Goal: Transaction & Acquisition: Book appointment/travel/reservation

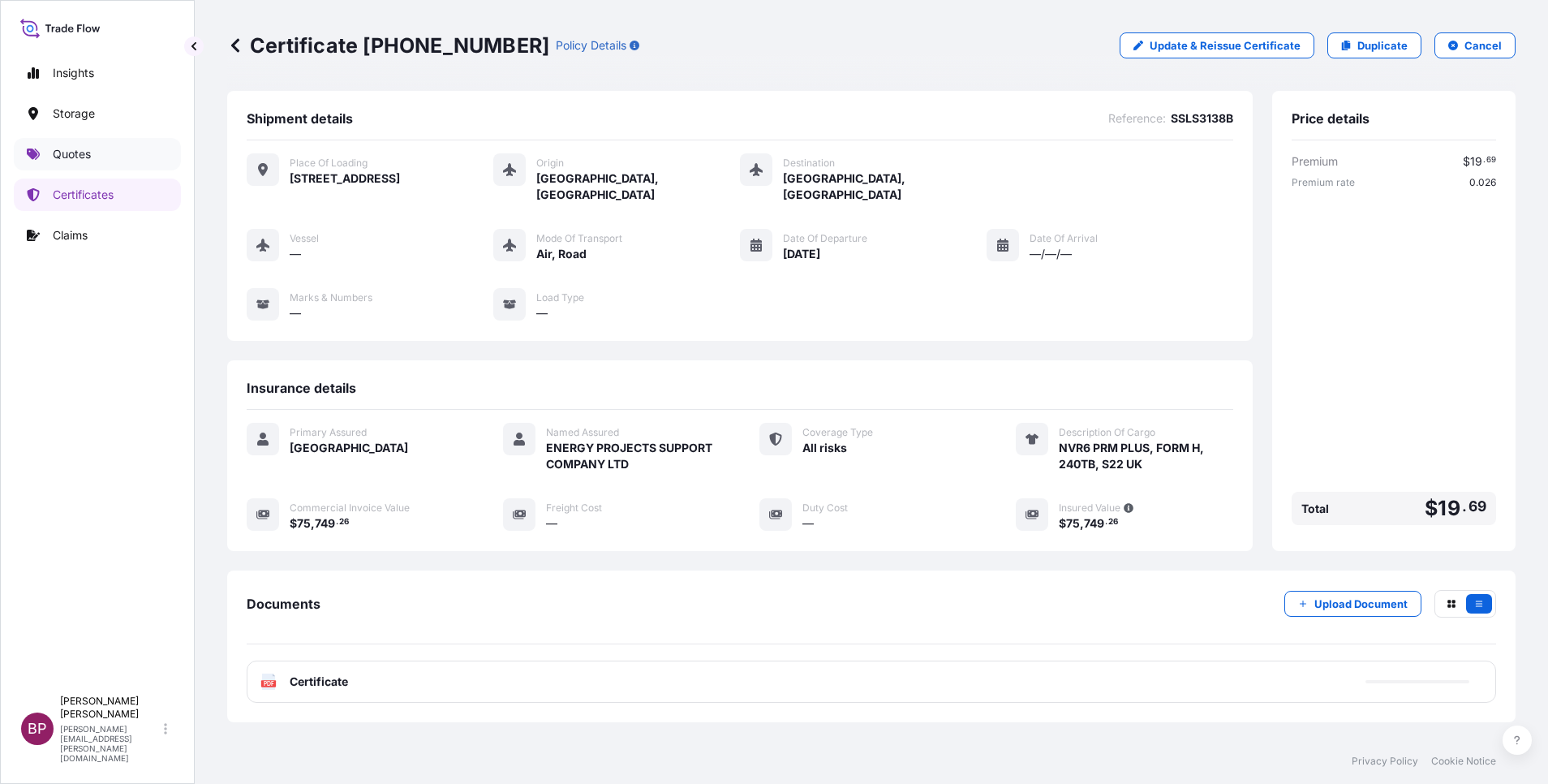
click at [87, 156] on p "Quotes" at bounding box center [71, 154] width 38 height 16
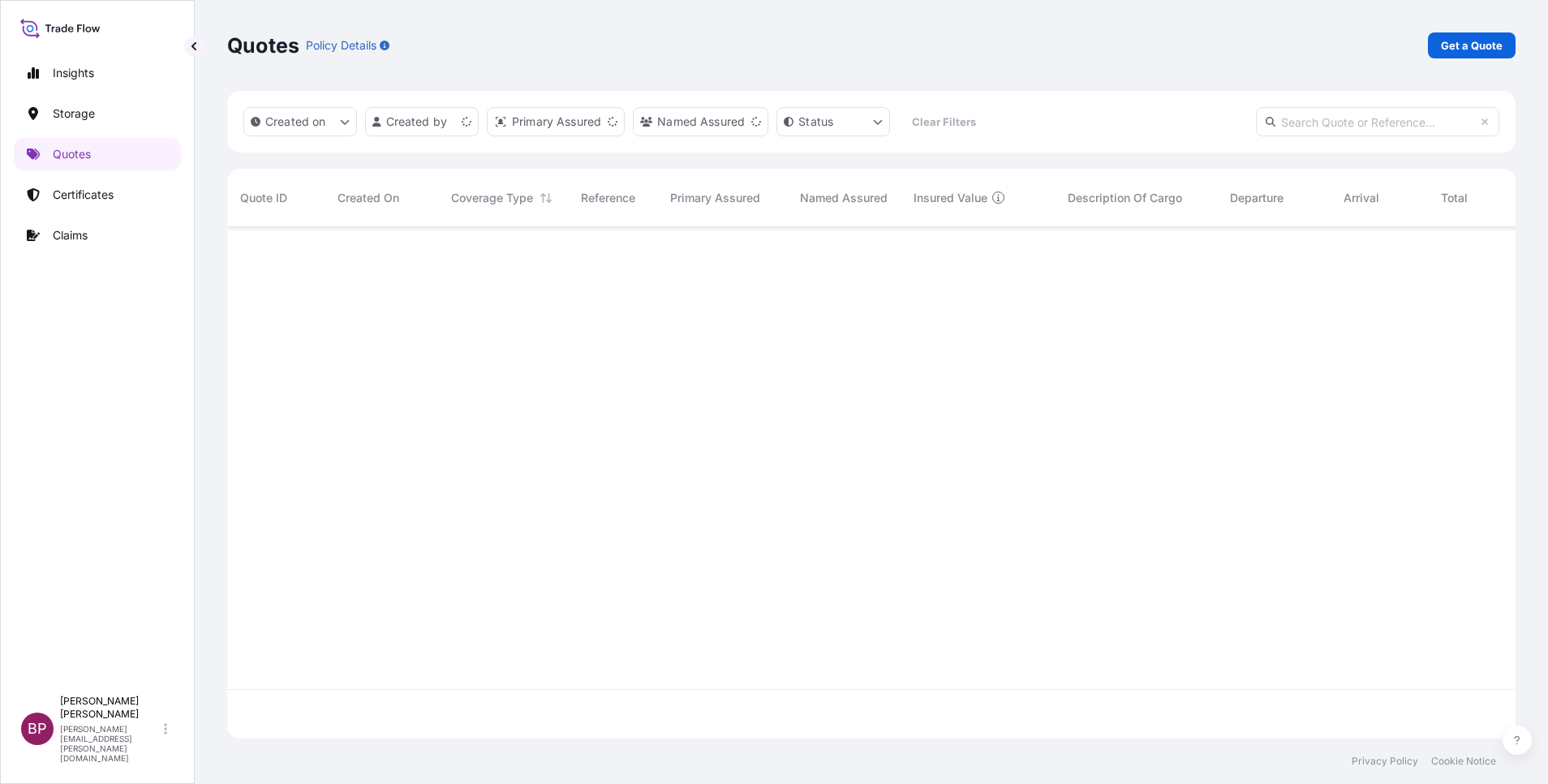
scroll to position [501, 1270]
click at [1483, 47] on p "Get a Quote" at bounding box center [1472, 46] width 61 height 16
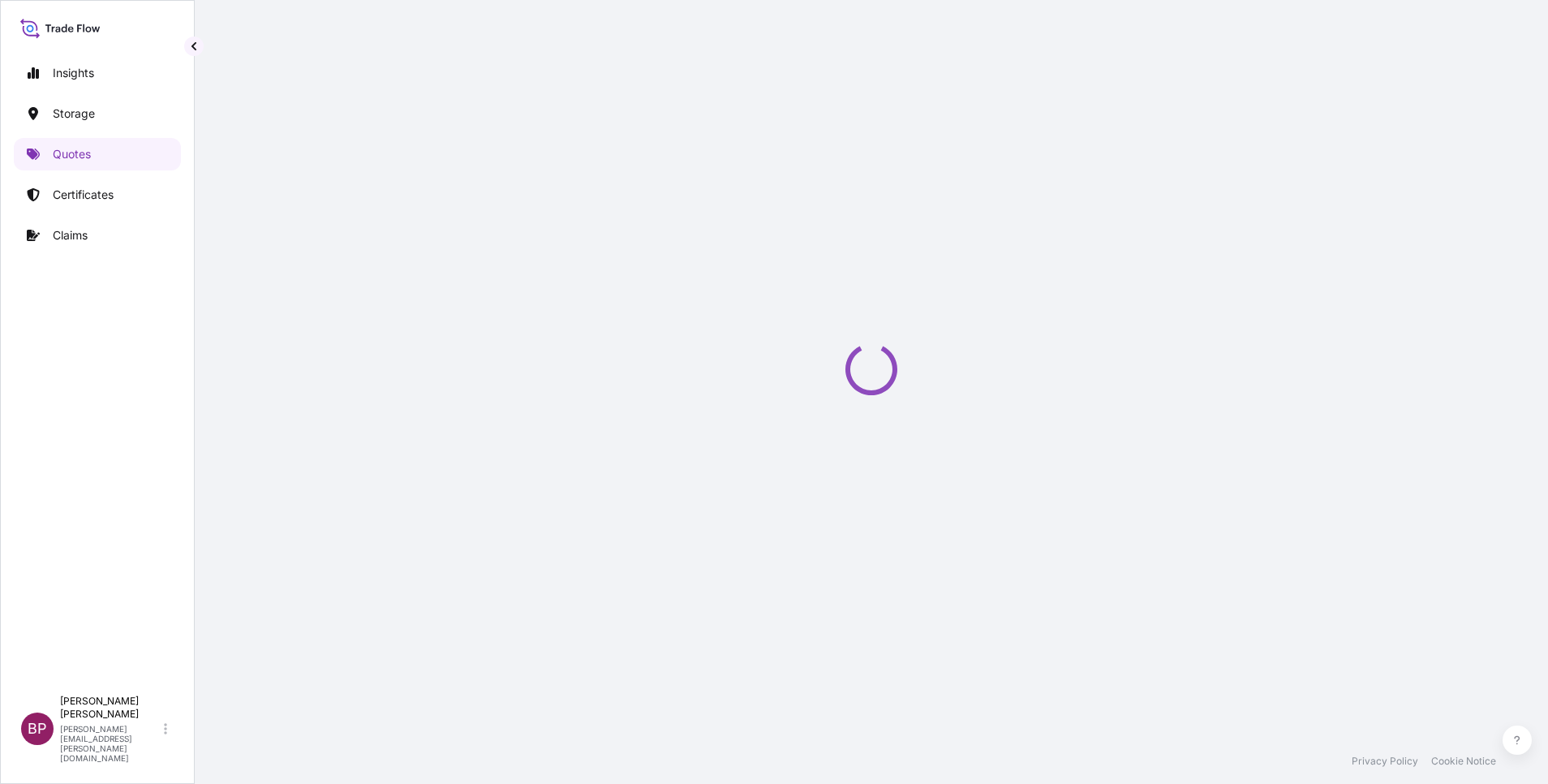
select select "Water"
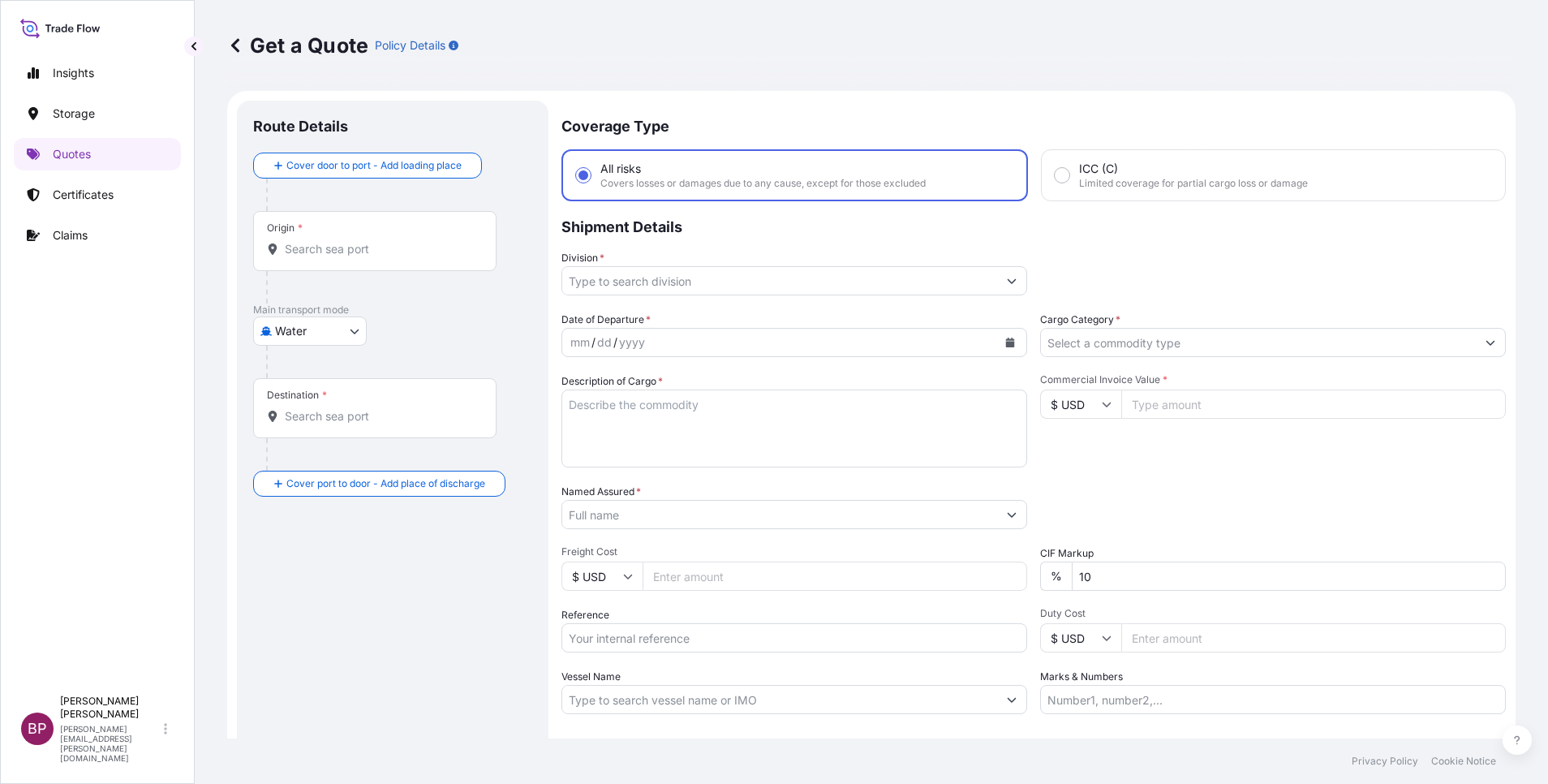
scroll to position [26, 0]
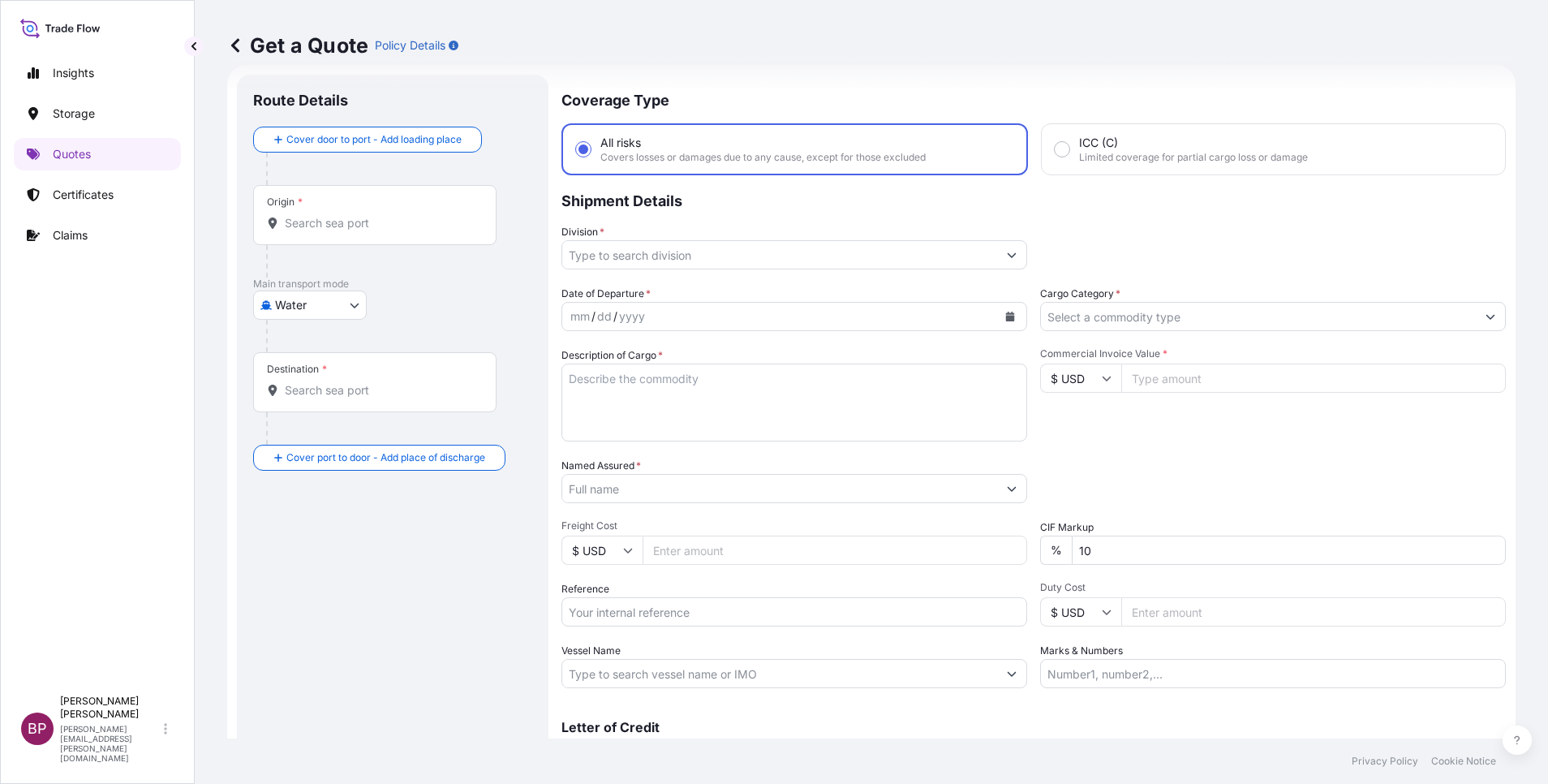
click at [678, 609] on input "Reference" at bounding box center [795, 611] width 465 height 29
paste input "SSLS3205"
type input "SSLS3205"
click at [688, 490] on input "Named Assured *" at bounding box center [774, 488] width 426 height 29
paste input "KHAIR INORGANIC CHEMICAL INDUSTRIES COMPANY"
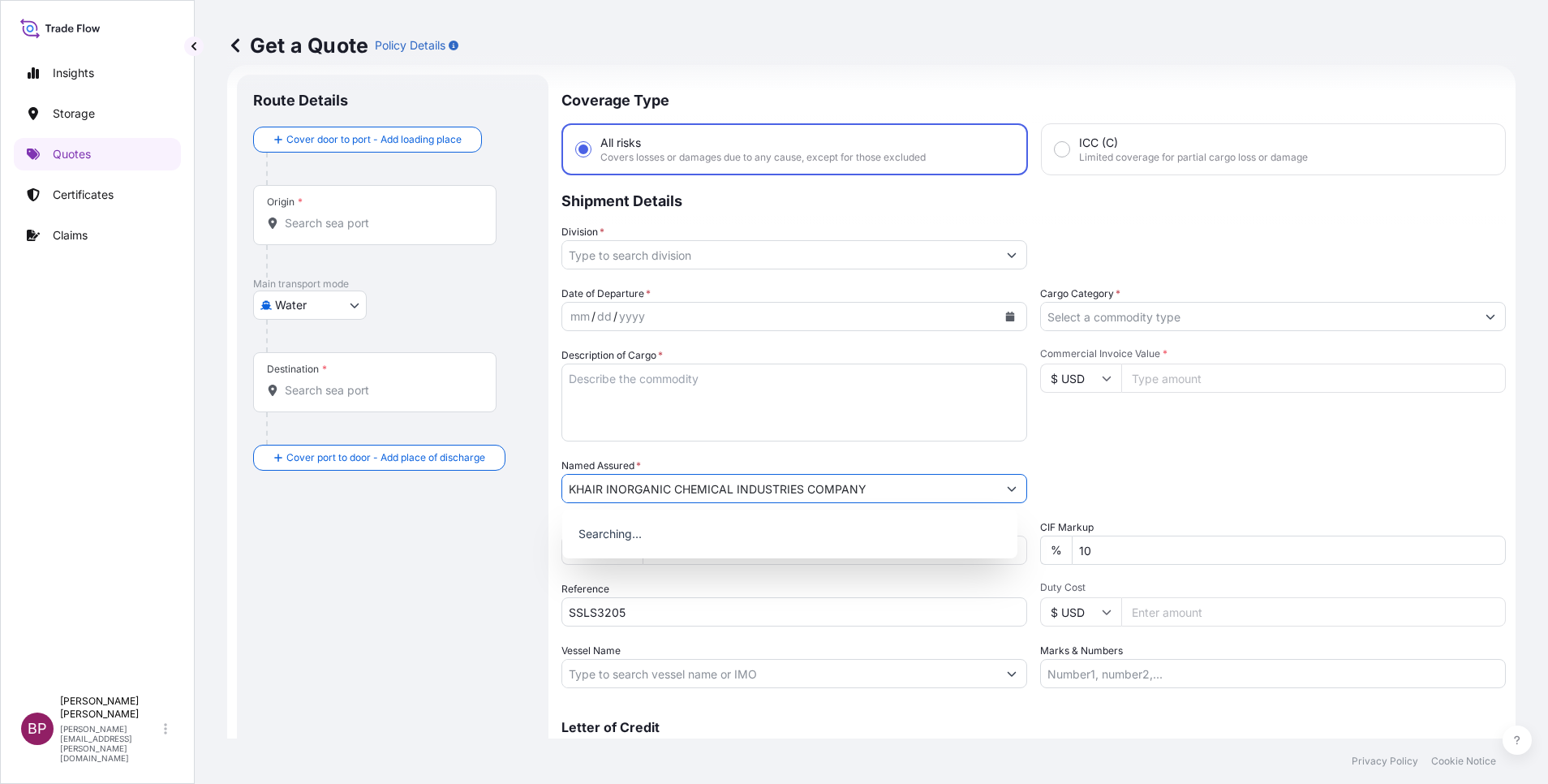
type input "KHAIR INORGANIC CHEMICAL INDUSTRIES COMPANY"
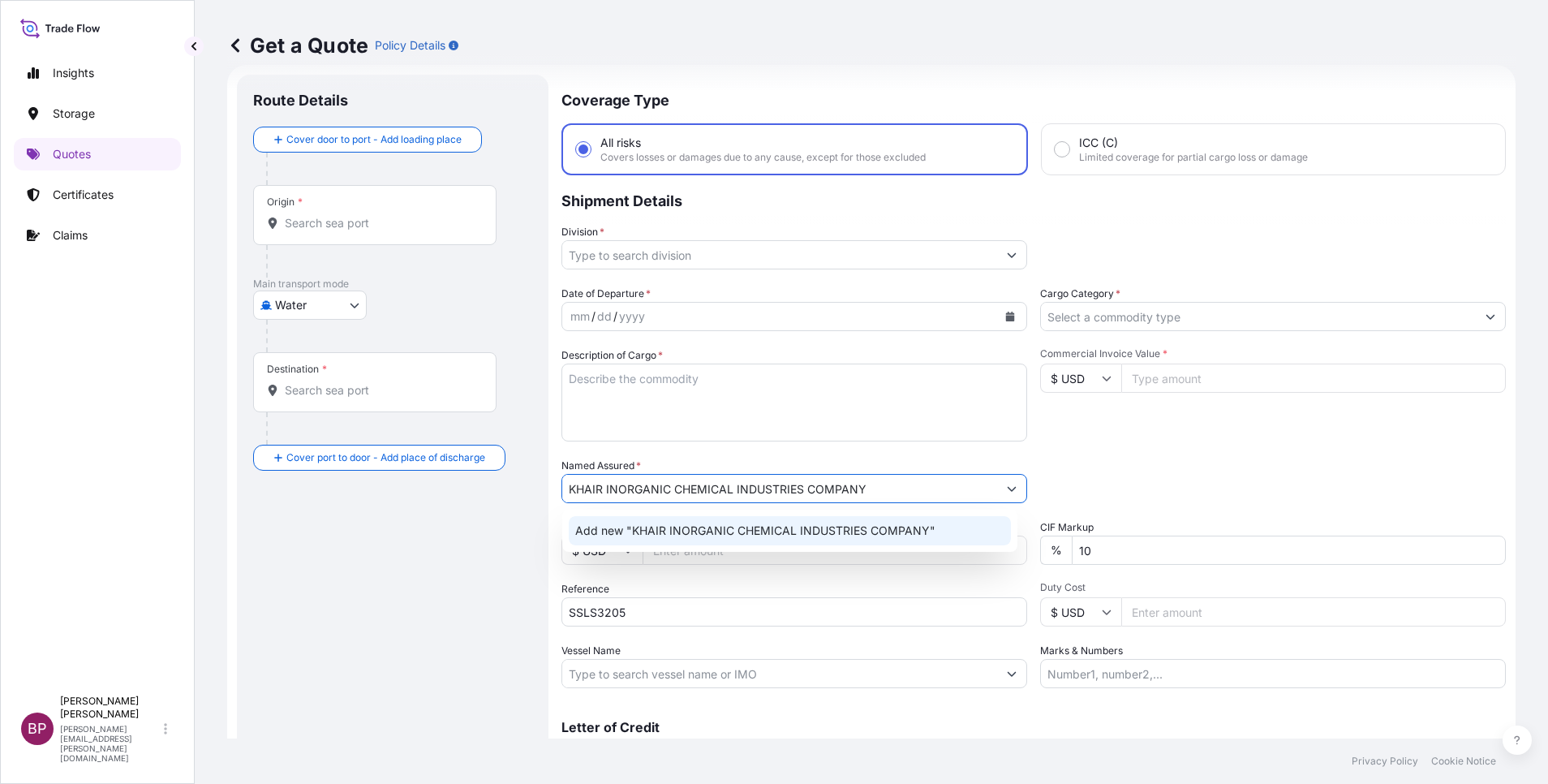
click at [709, 398] on textarea "Description of Cargo *" at bounding box center [795, 402] width 465 height 78
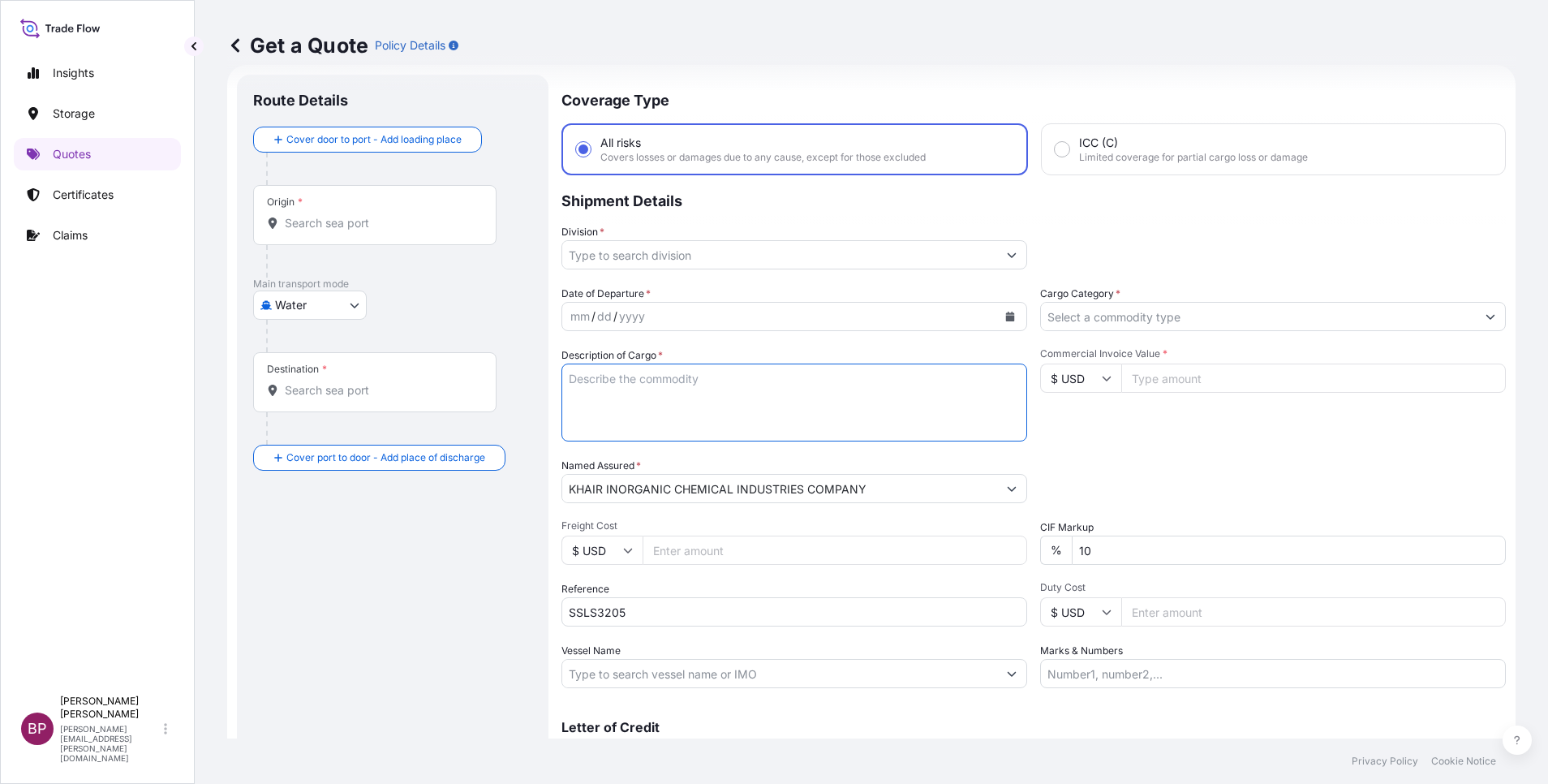
paste textarea "Crushed Limestone in bulk"
type textarea "Crushed Limestone in bulk"
click at [1158, 371] on input "Commercial Invoice Value *" at bounding box center [1314, 378] width 385 height 29
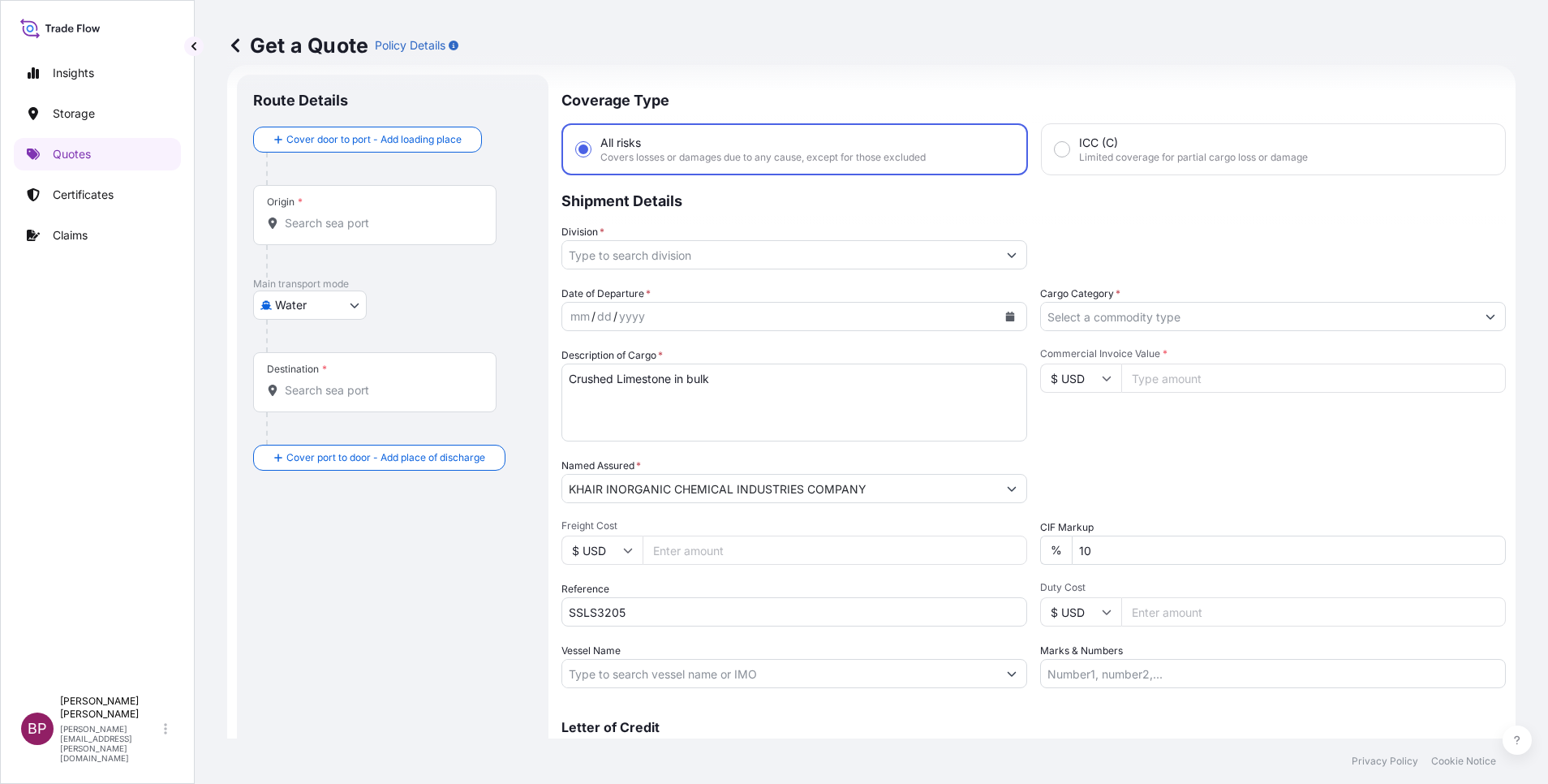
paste input "225000"
type input "225000"
drag, startPoint x: 1092, startPoint y: 546, endPoint x: 1019, endPoint y: 537, distance: 73.6
click at [1019, 537] on div "Date of Departure * mm / dd / yyyy Cargo Category * Description of Cargo * Crus…" at bounding box center [1034, 486] width 945 height 402
type input "0"
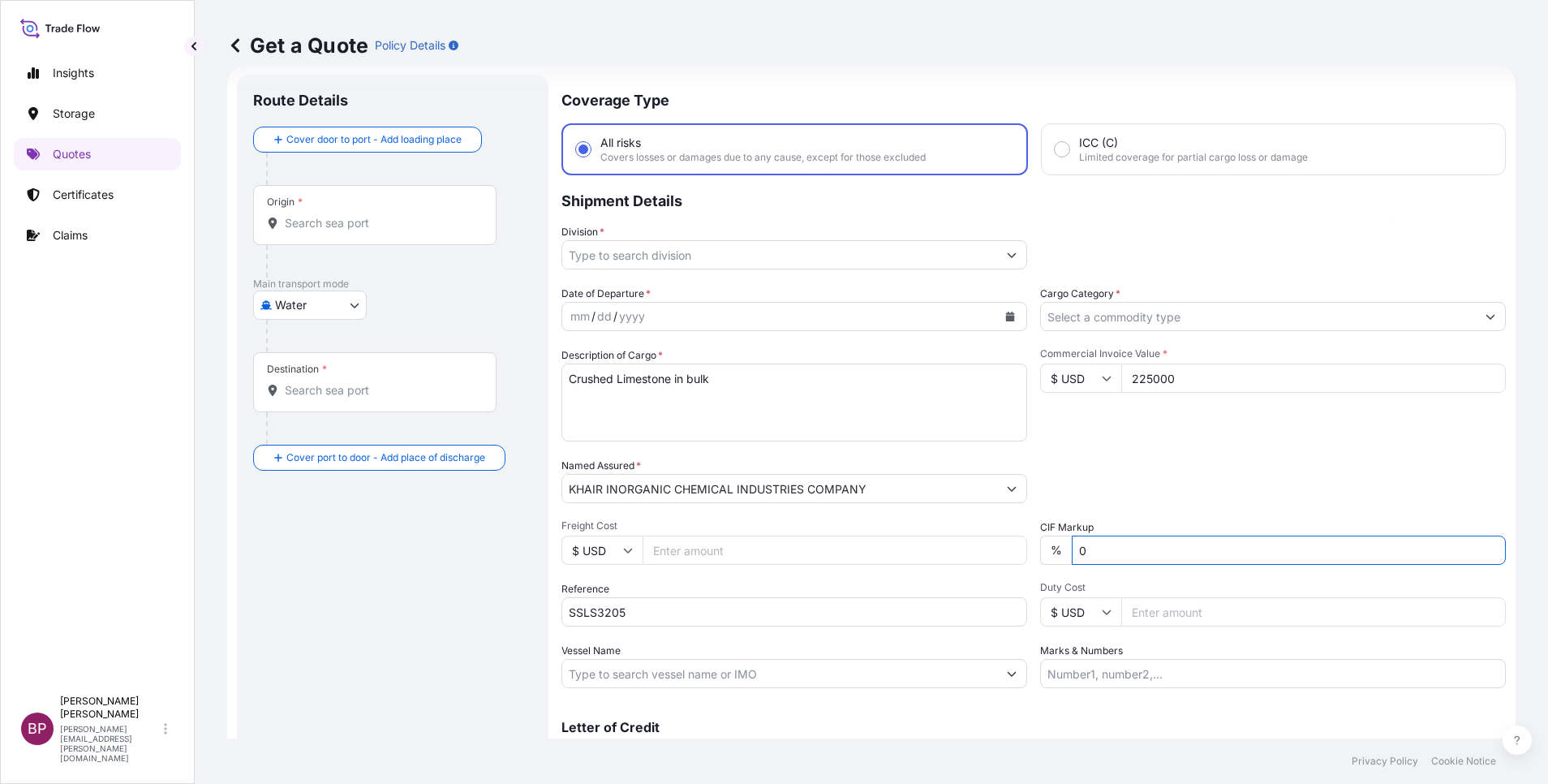
click at [1204, 477] on div "Packing Category Type to search a container mode Please select a primary mode o…" at bounding box center [1273, 480] width 465 height 46
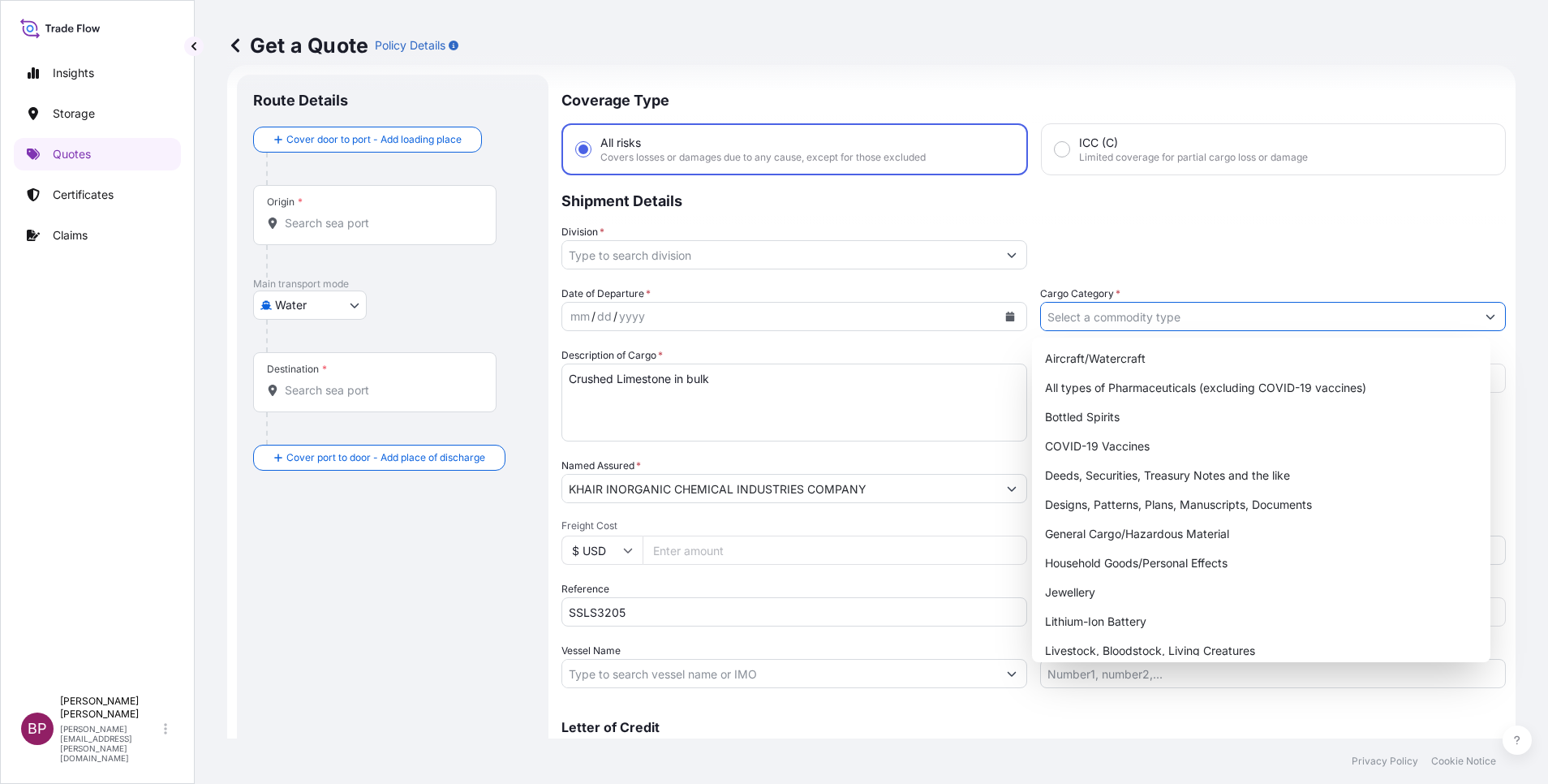
click at [1207, 316] on input "Cargo Category *" at bounding box center [1258, 316] width 435 height 29
click at [1108, 534] on div "General Cargo/Hazardous Material" at bounding box center [1261, 533] width 445 height 29
type input "General Cargo/Hazardous Material"
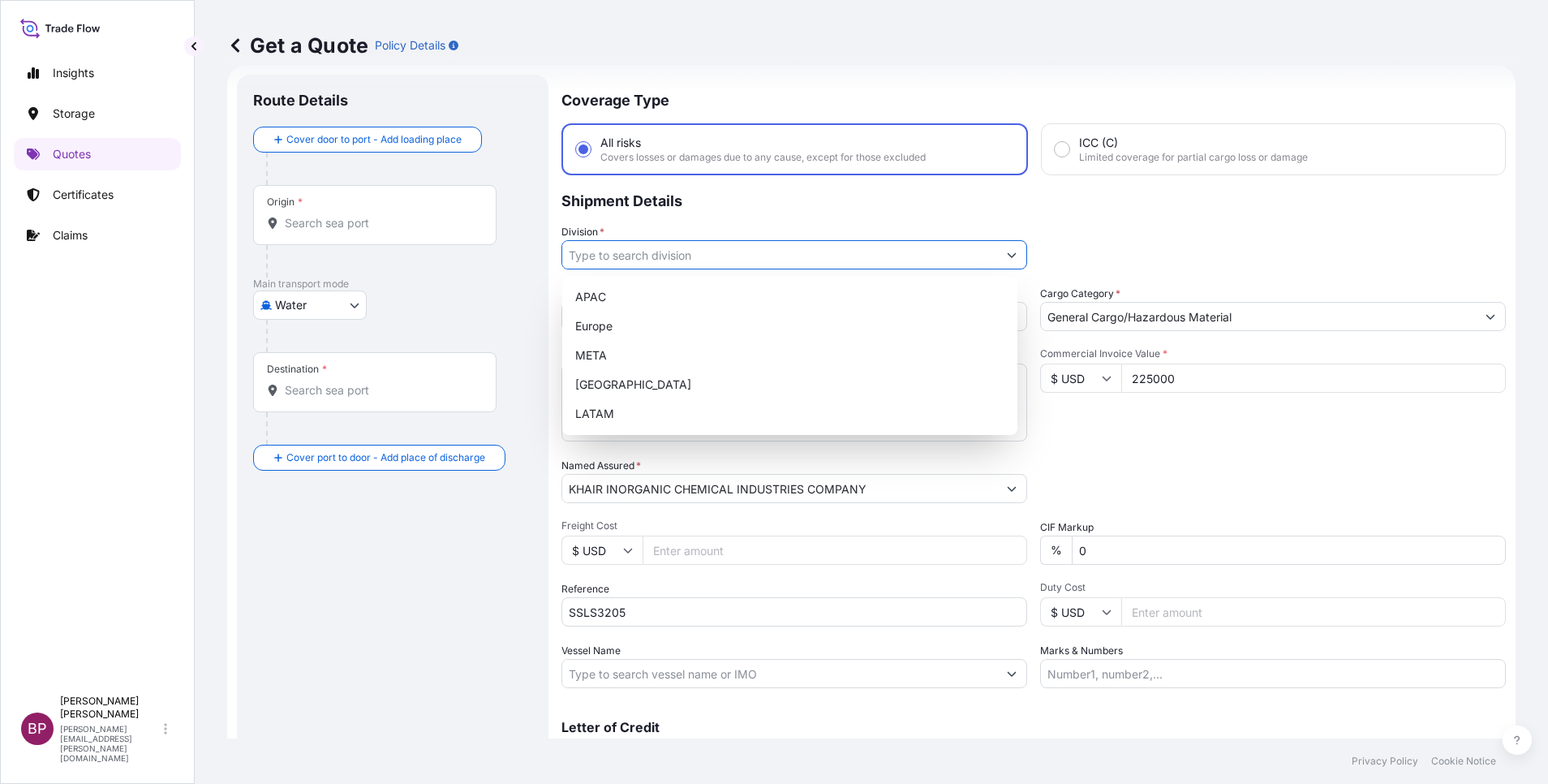
click at [997, 263] on button "Show suggestions" at bounding box center [1012, 255] width 29 height 29
click at [653, 362] on div "META" at bounding box center [790, 355] width 443 height 29
type input "META"
click at [769, 358] on div "META" at bounding box center [790, 355] width 443 height 29
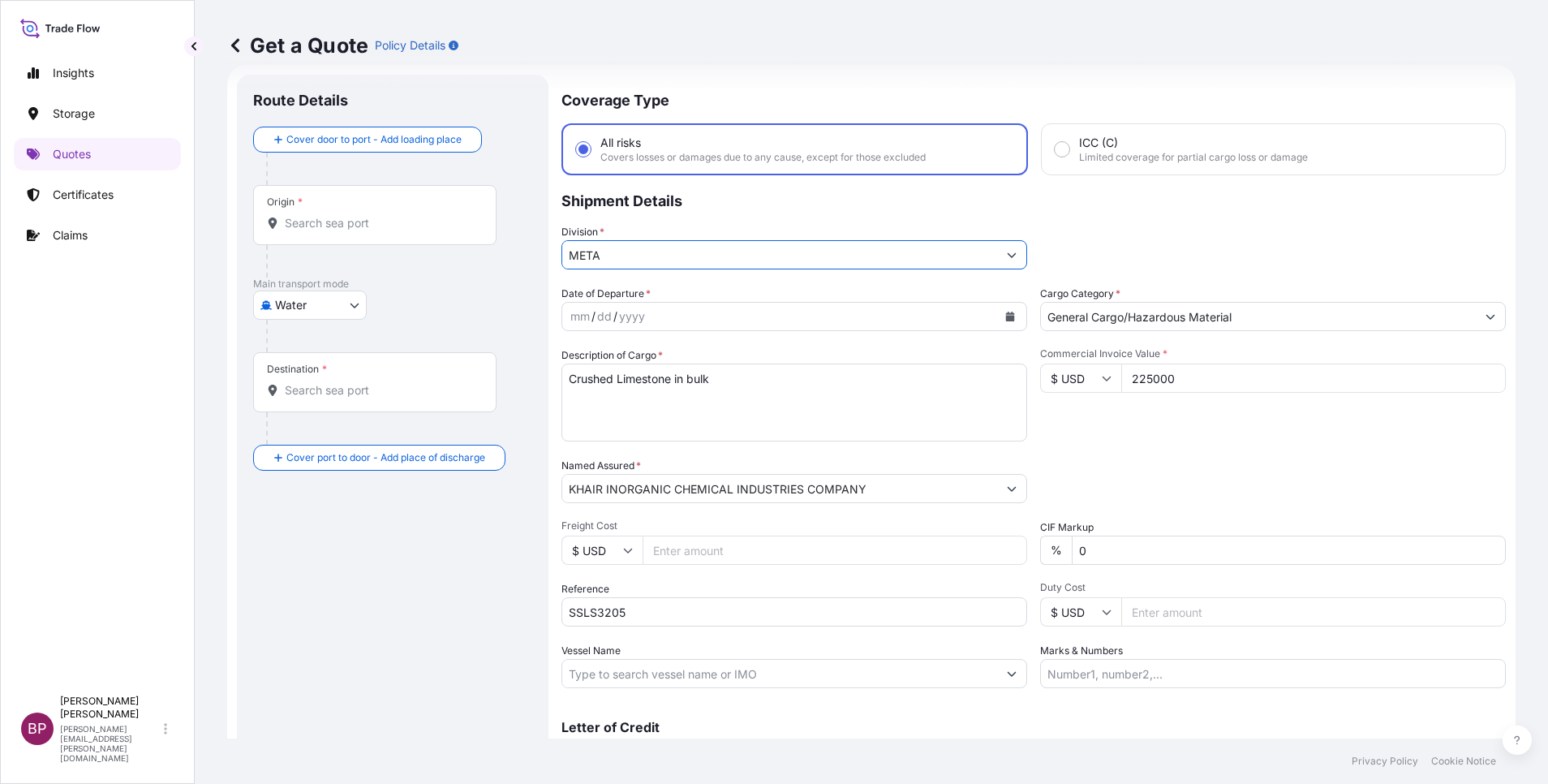
click at [1006, 320] on icon "Calendar" at bounding box center [1011, 316] width 9 height 10
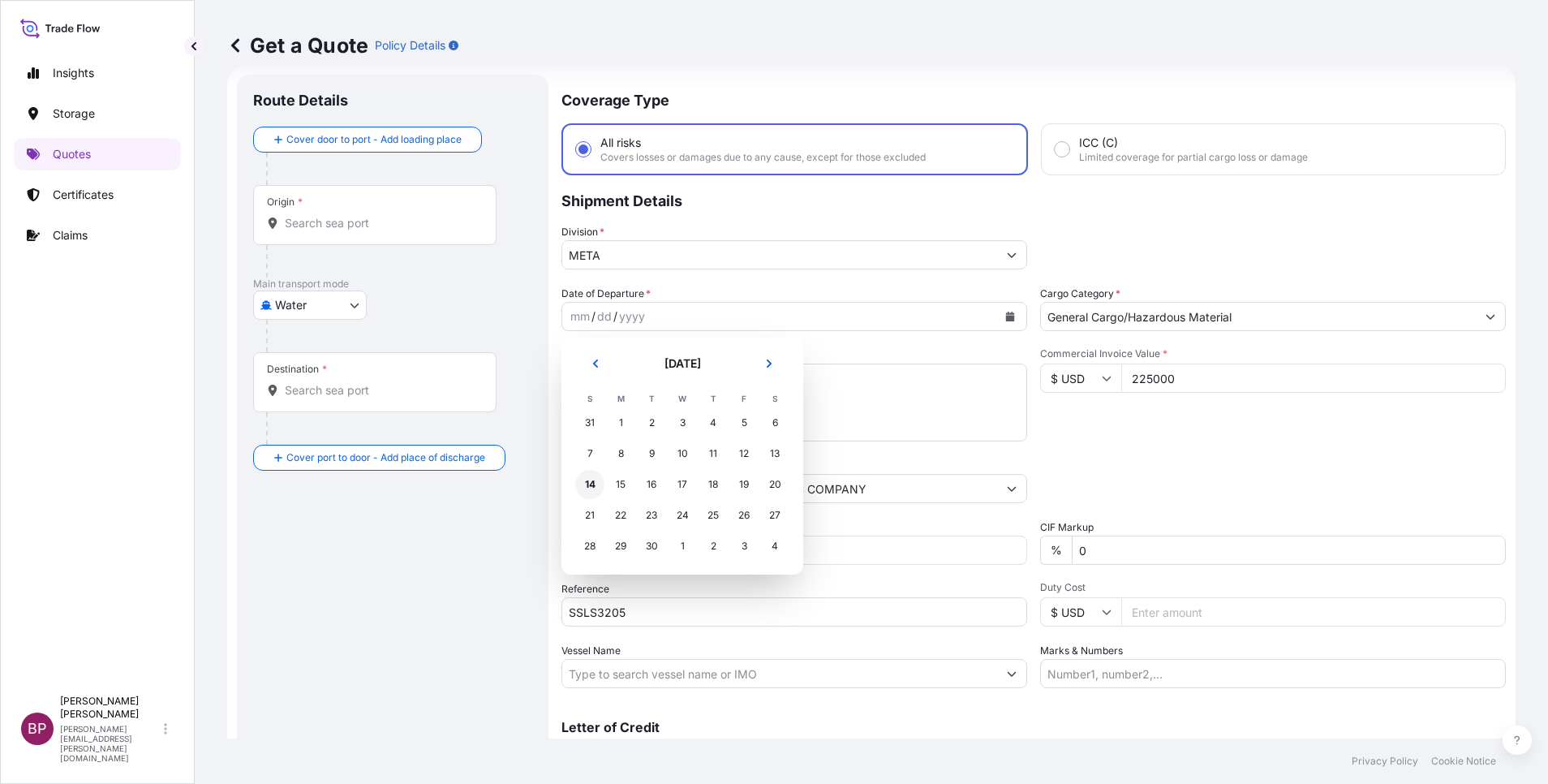
click at [592, 487] on div "14" at bounding box center [589, 484] width 29 height 29
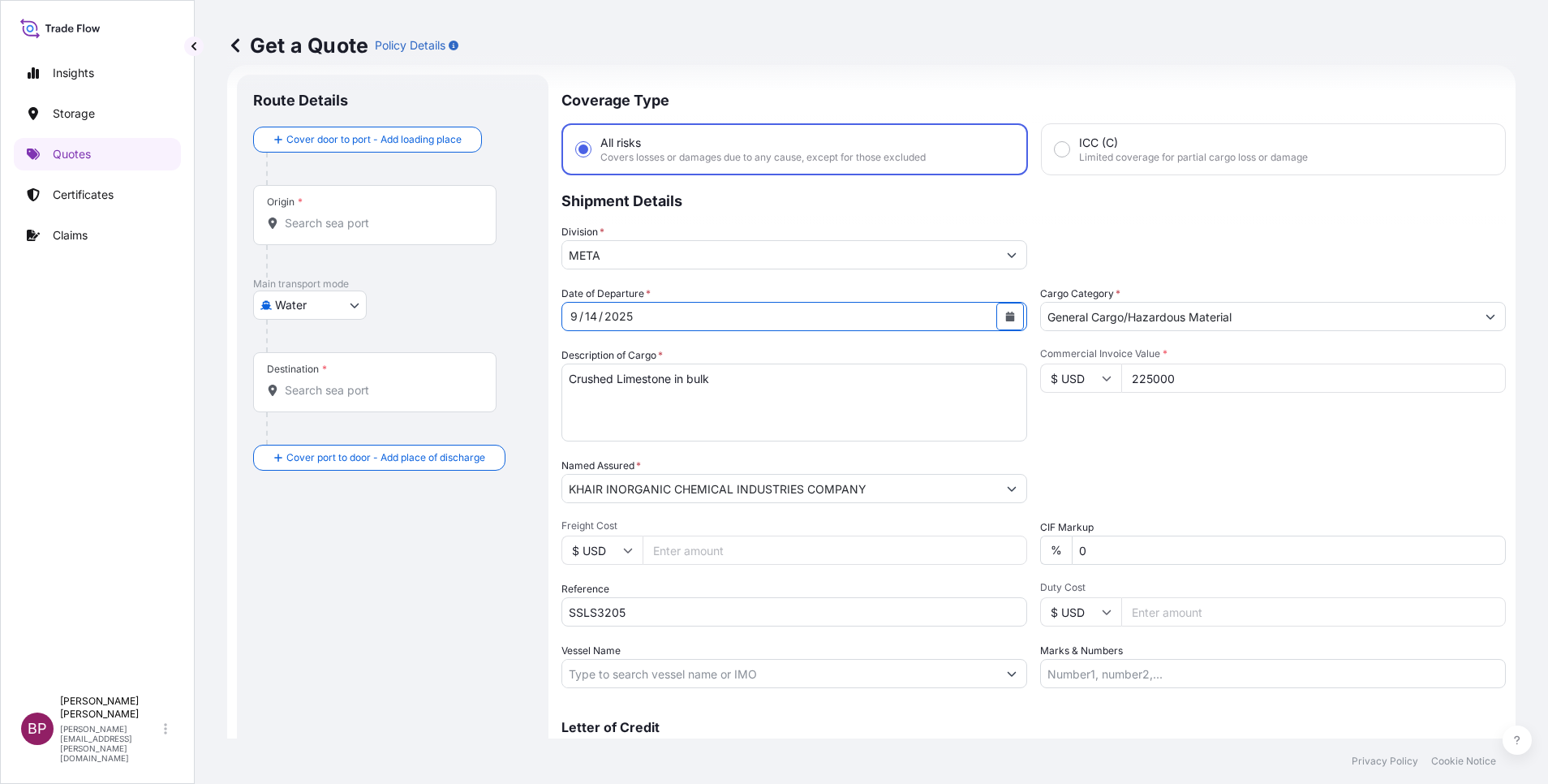
click at [357, 306] on body "Insights Storage Quotes Certificates Claims BP [PERSON_NAME] Kurian [EMAIL_ADDR…" at bounding box center [774, 392] width 1548 height 784
click at [313, 407] on span "Inland" at bounding box center [299, 406] width 32 height 16
select select "Inland"
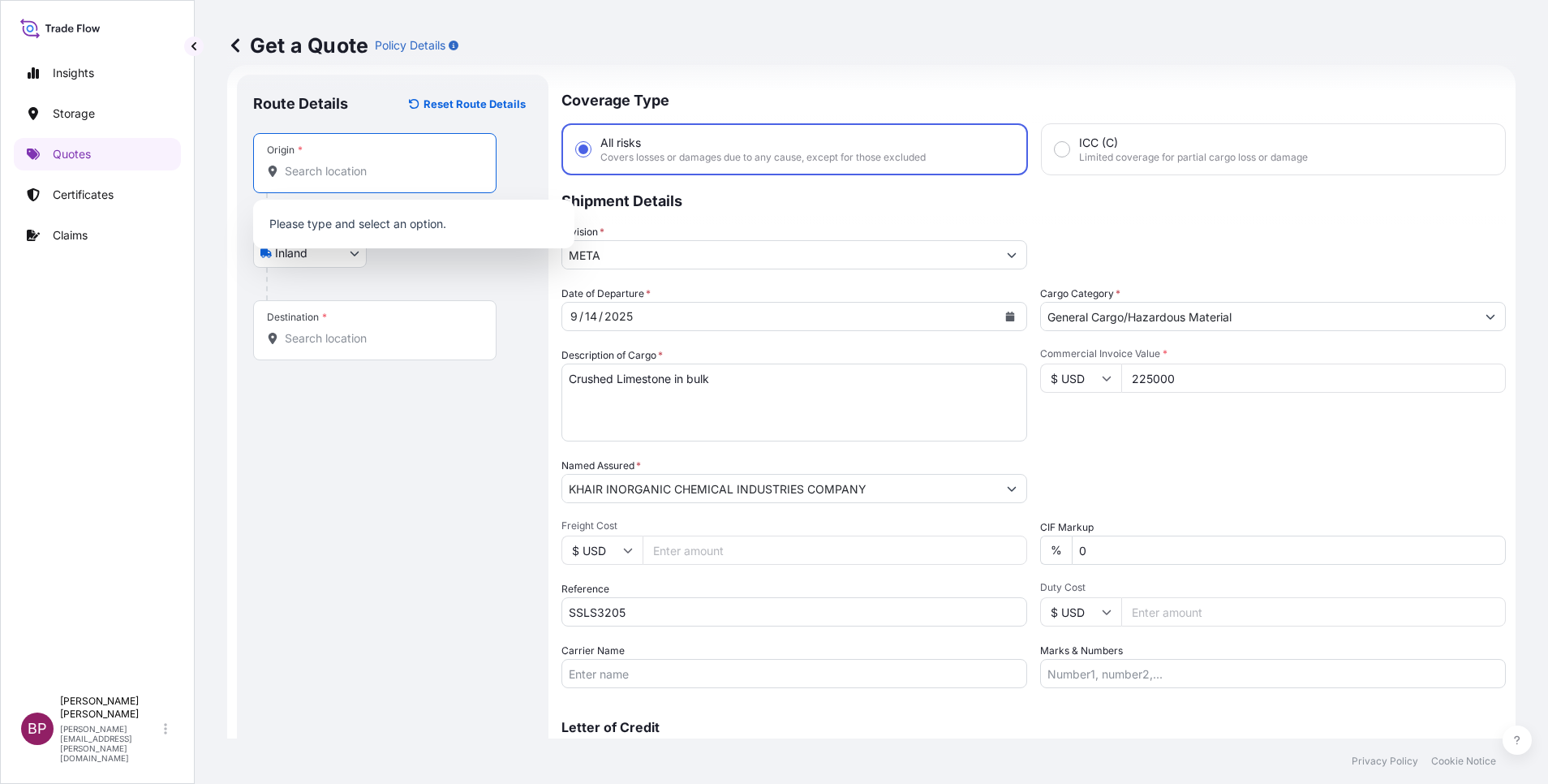
click at [400, 177] on input "Origin *" at bounding box center [380, 171] width 191 height 16
paste input "[PERSON_NAME]"
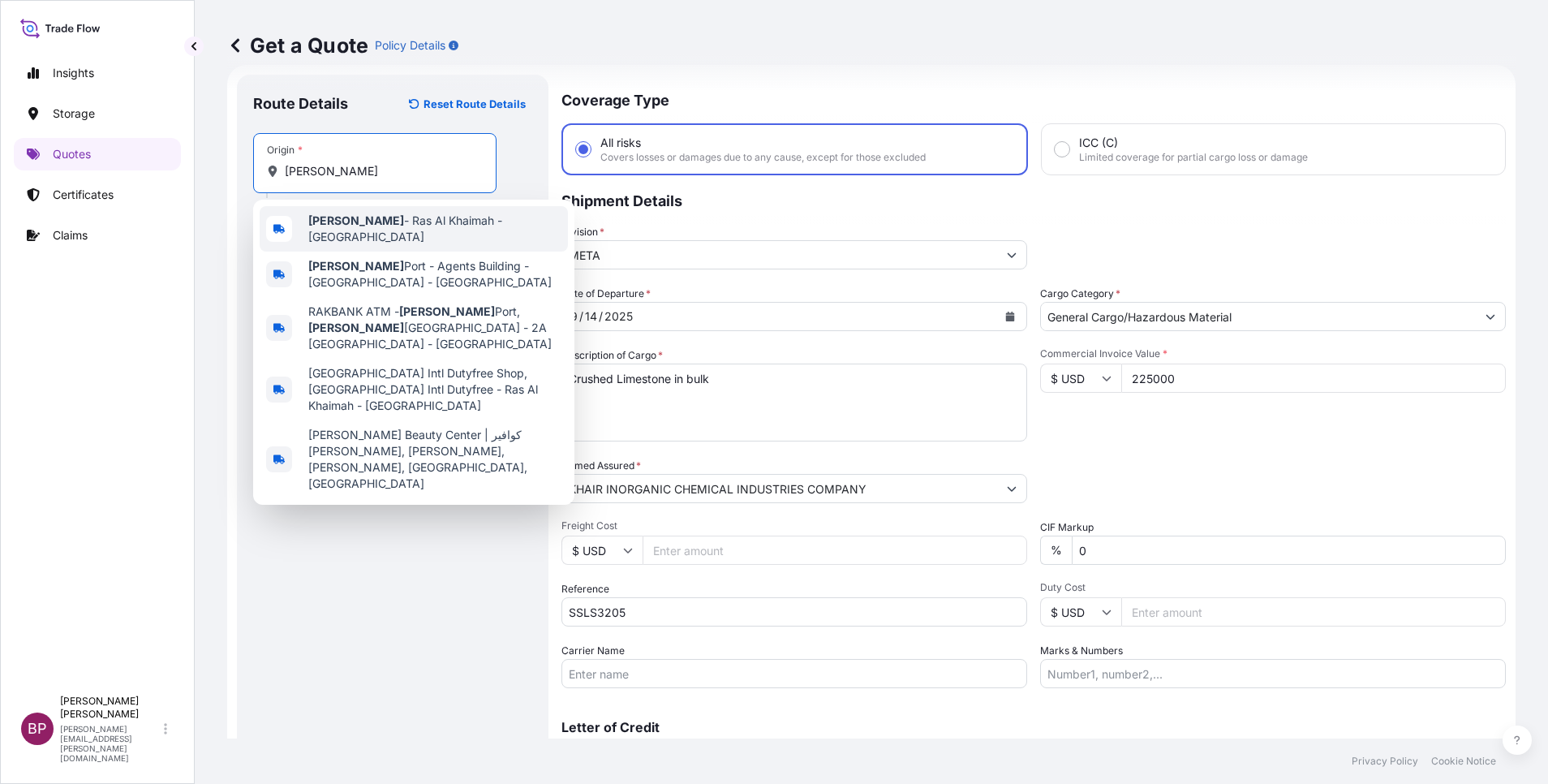
click at [413, 226] on span "[PERSON_NAME] - Ras Al Khaimah - [GEOGRAPHIC_DATA]" at bounding box center [435, 228] width 253 height 32
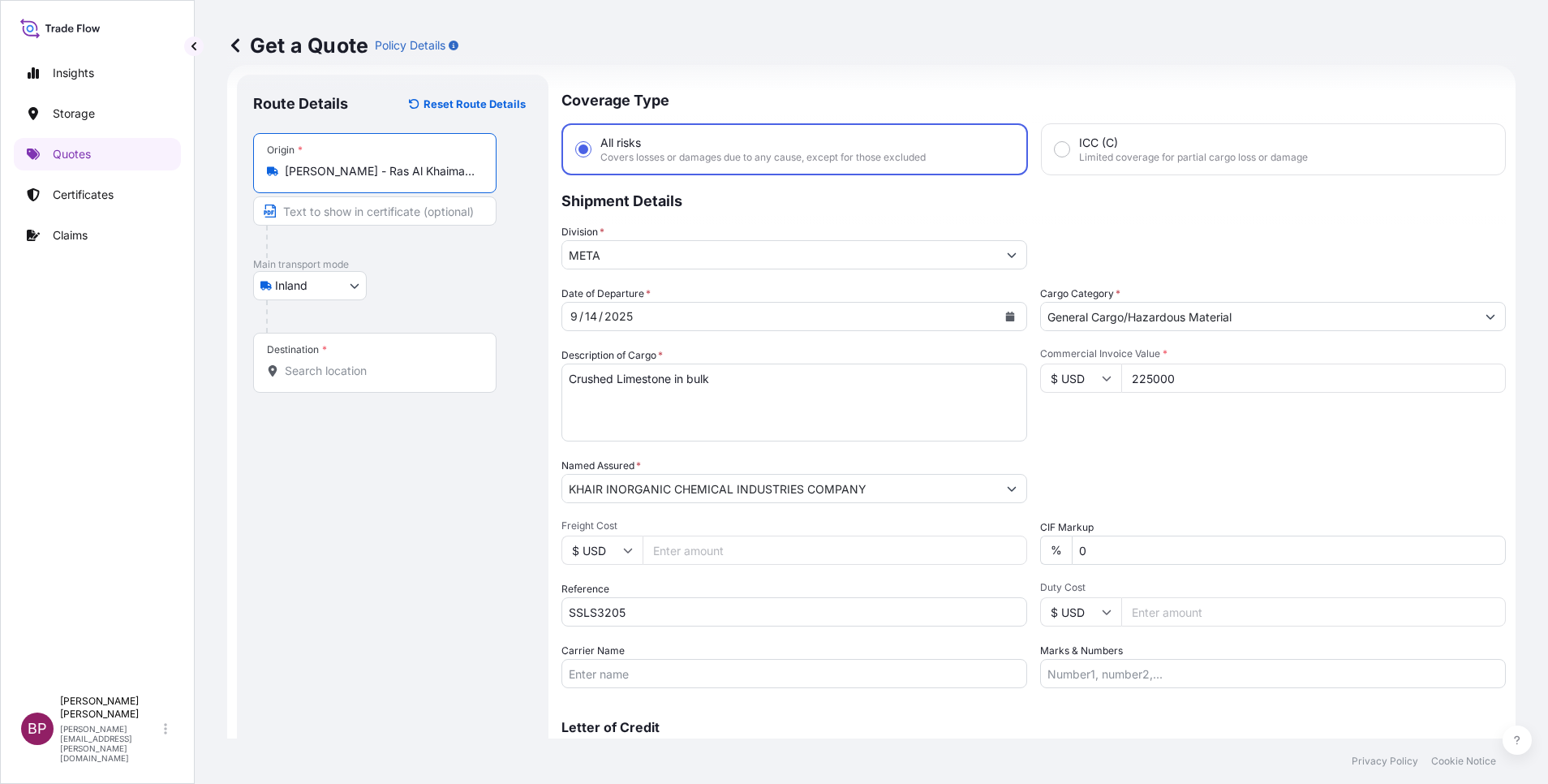
type input "[PERSON_NAME] - Ras Al Khaimah - [GEOGRAPHIC_DATA]"
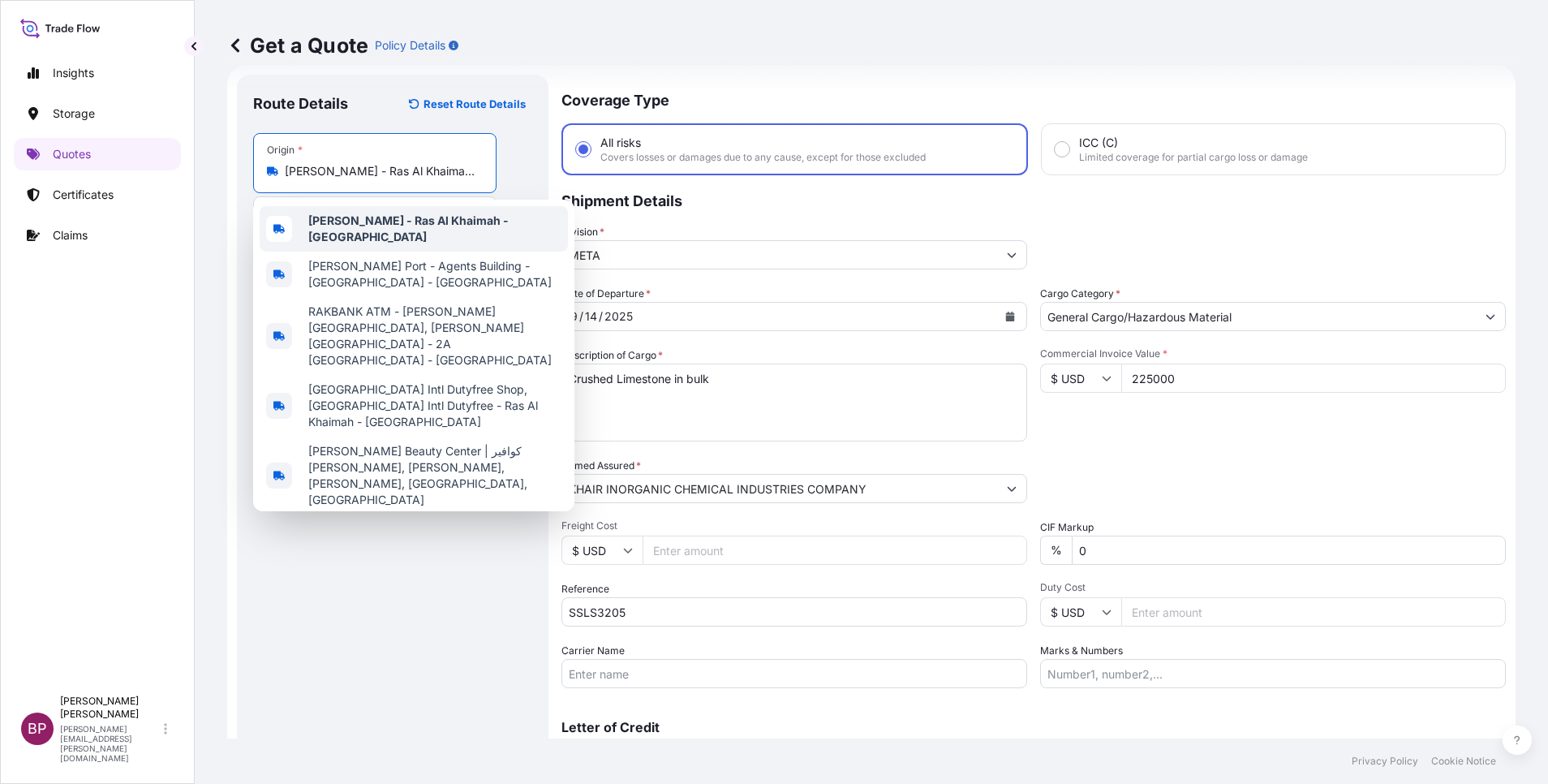
click at [395, 234] on span "[PERSON_NAME] - Ras Al Khaimah - [GEOGRAPHIC_DATA]" at bounding box center [435, 228] width 253 height 32
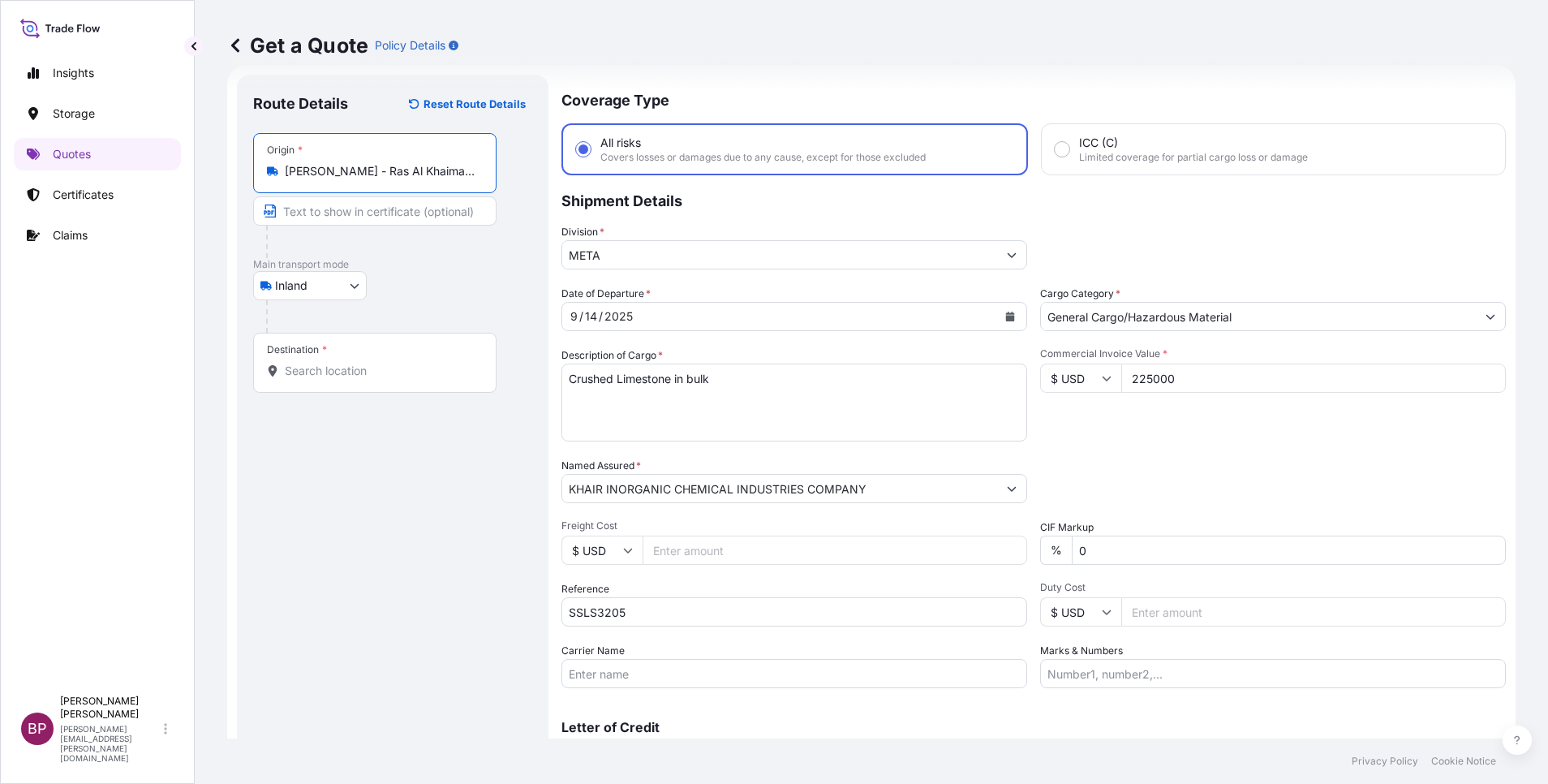
click at [365, 371] on input "Destination *" at bounding box center [380, 370] width 191 height 16
paste input "Ras Al Khair"
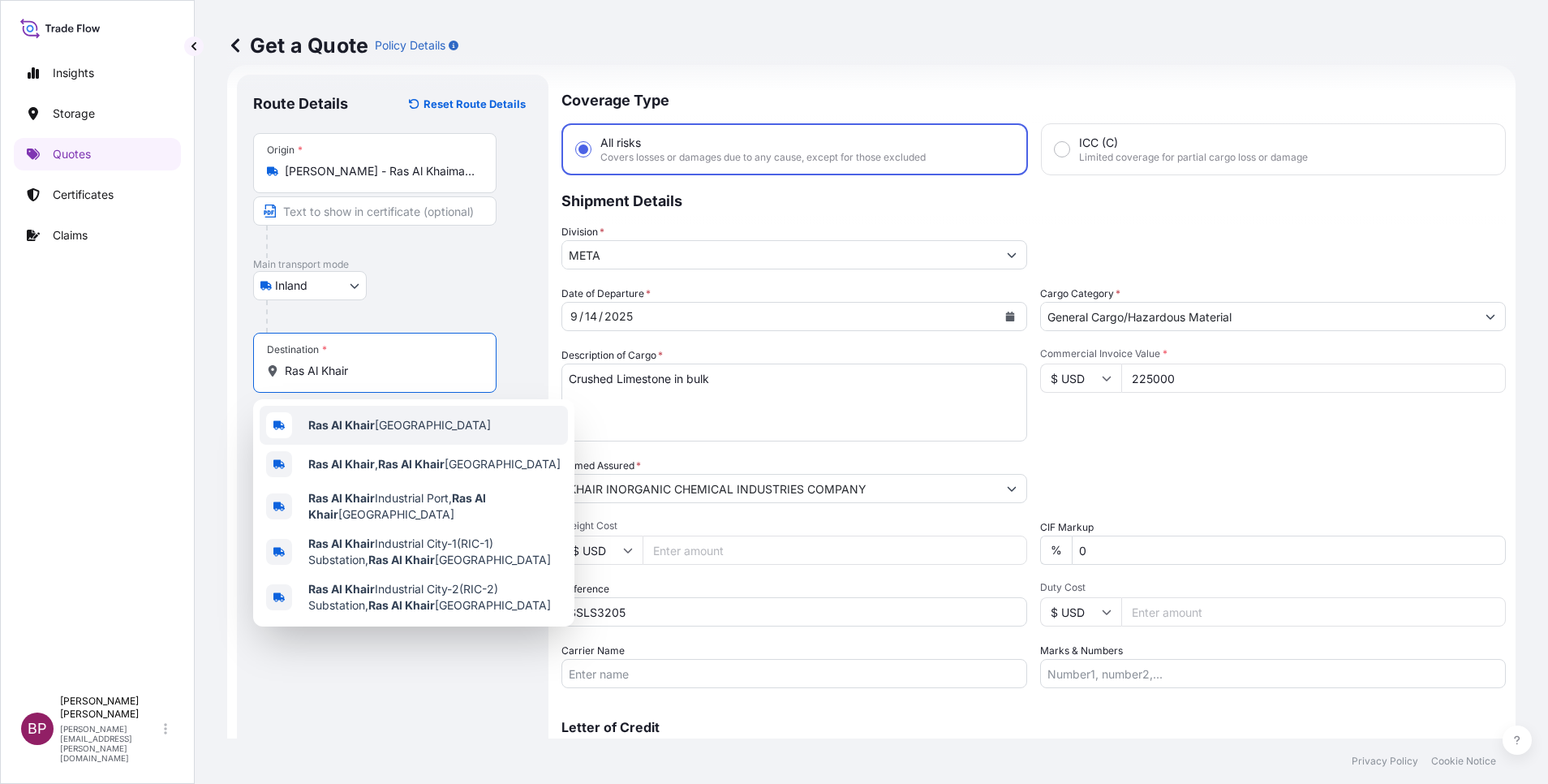
click at [392, 423] on span "Ras Al Khair [GEOGRAPHIC_DATA]" at bounding box center [400, 425] width 183 height 16
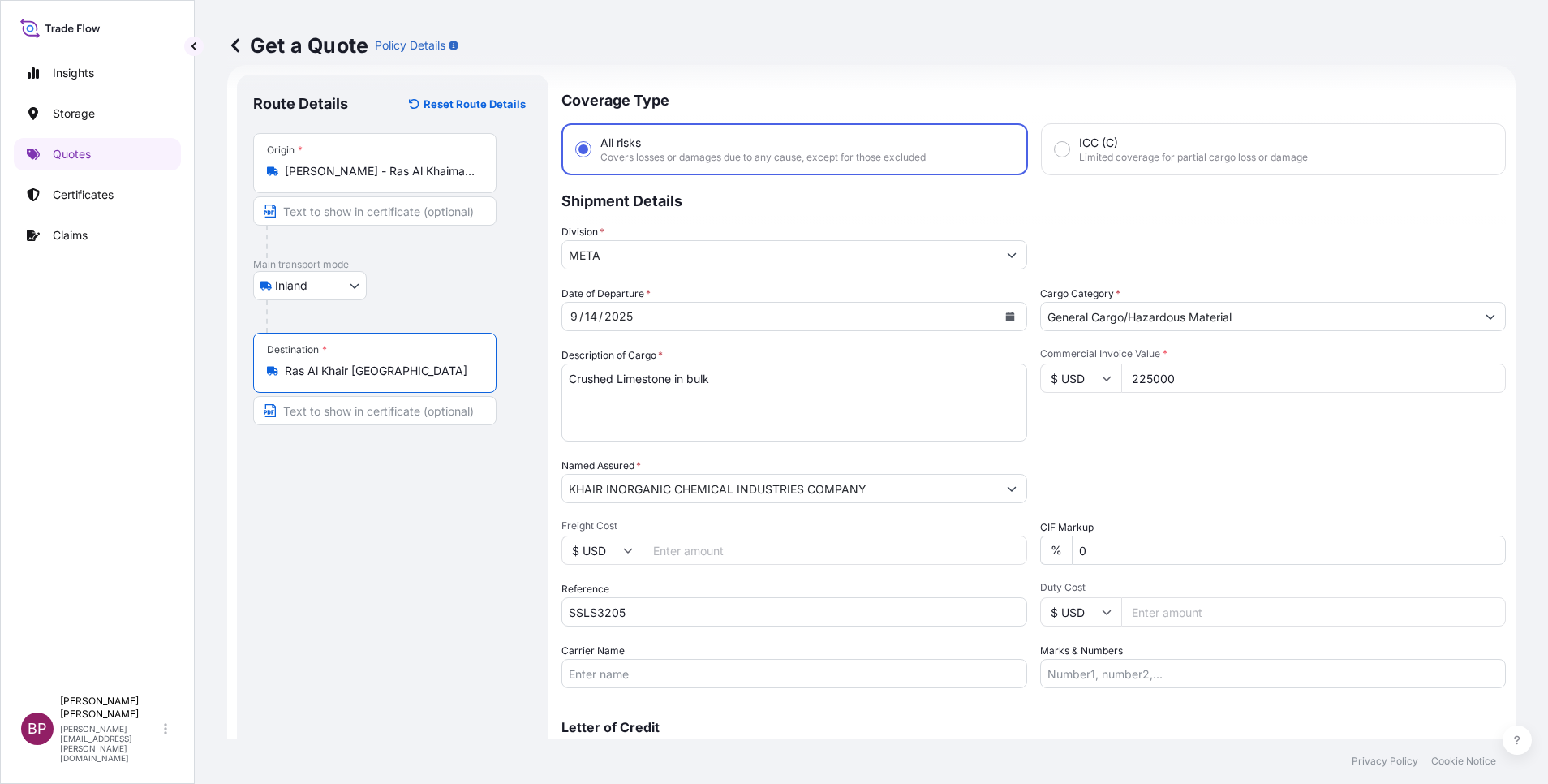
type input "Ras Al Khair [GEOGRAPHIC_DATA]"
click at [401, 478] on div "Route Details Reset Route Details Place of loading Road / [GEOGRAPHIC_DATA] / I…" at bounding box center [392, 442] width 279 height 701
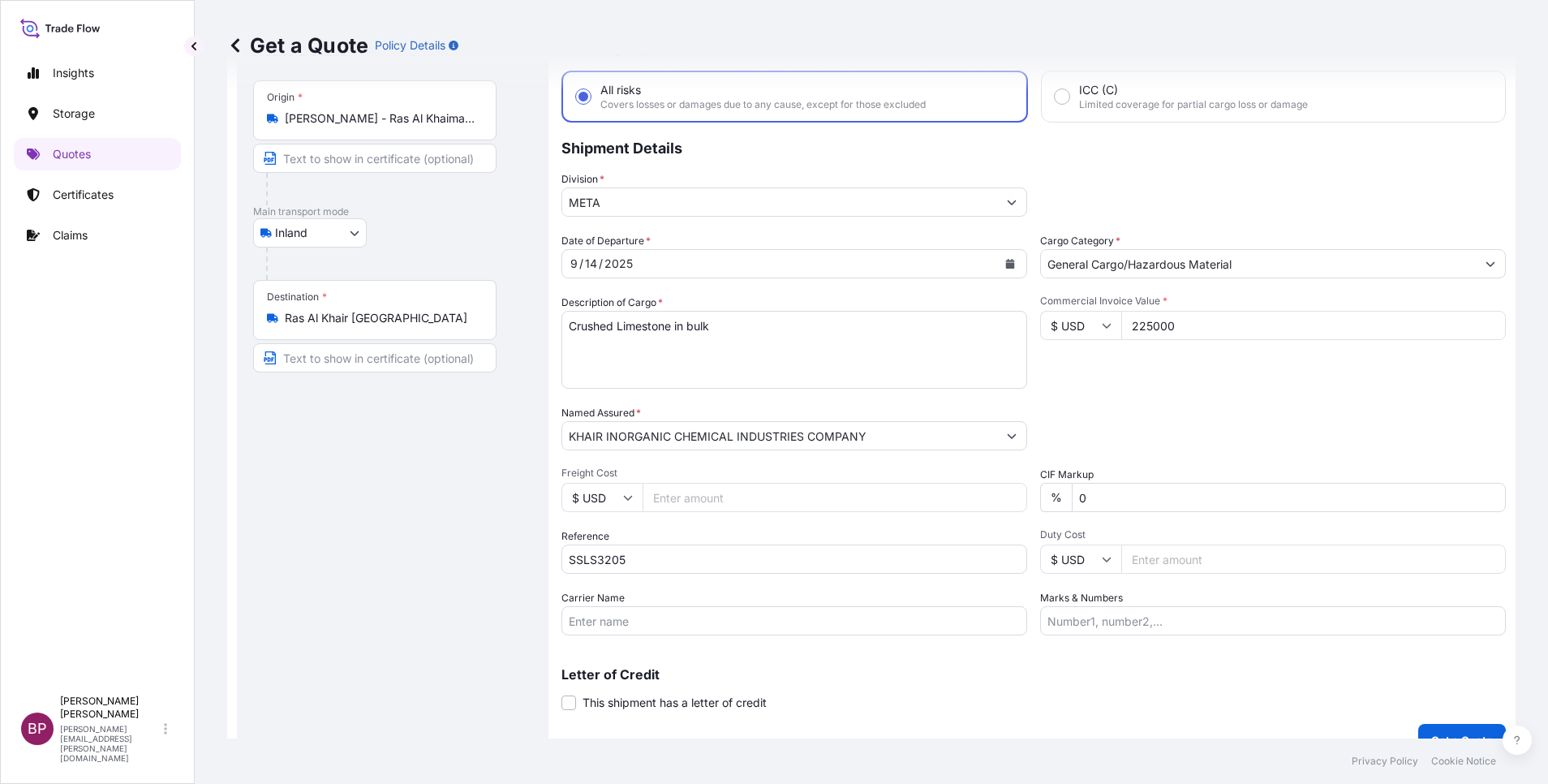
scroll to position [106, 0]
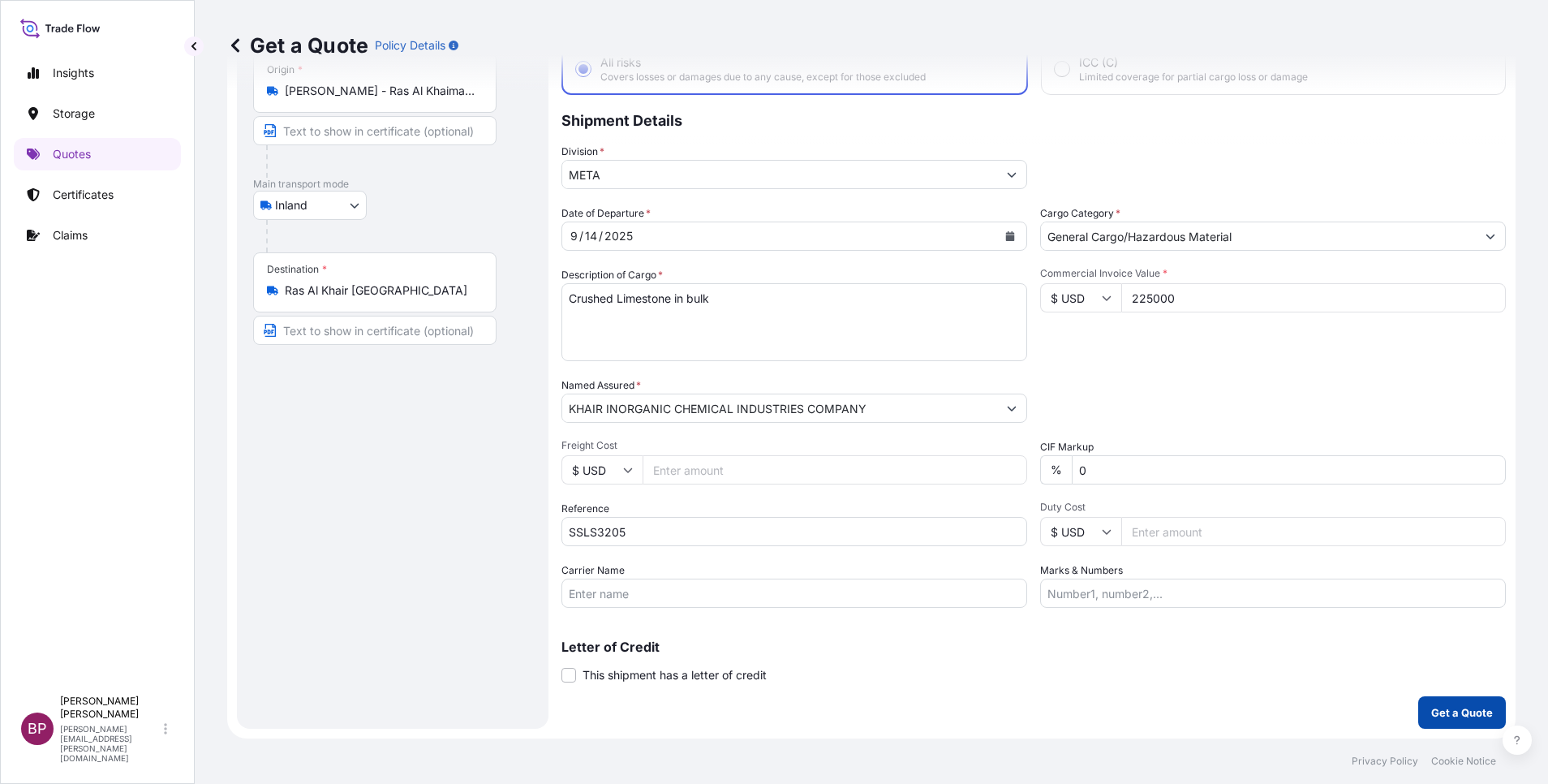
click at [1465, 716] on p "Get a Quote" at bounding box center [1462, 712] width 61 height 16
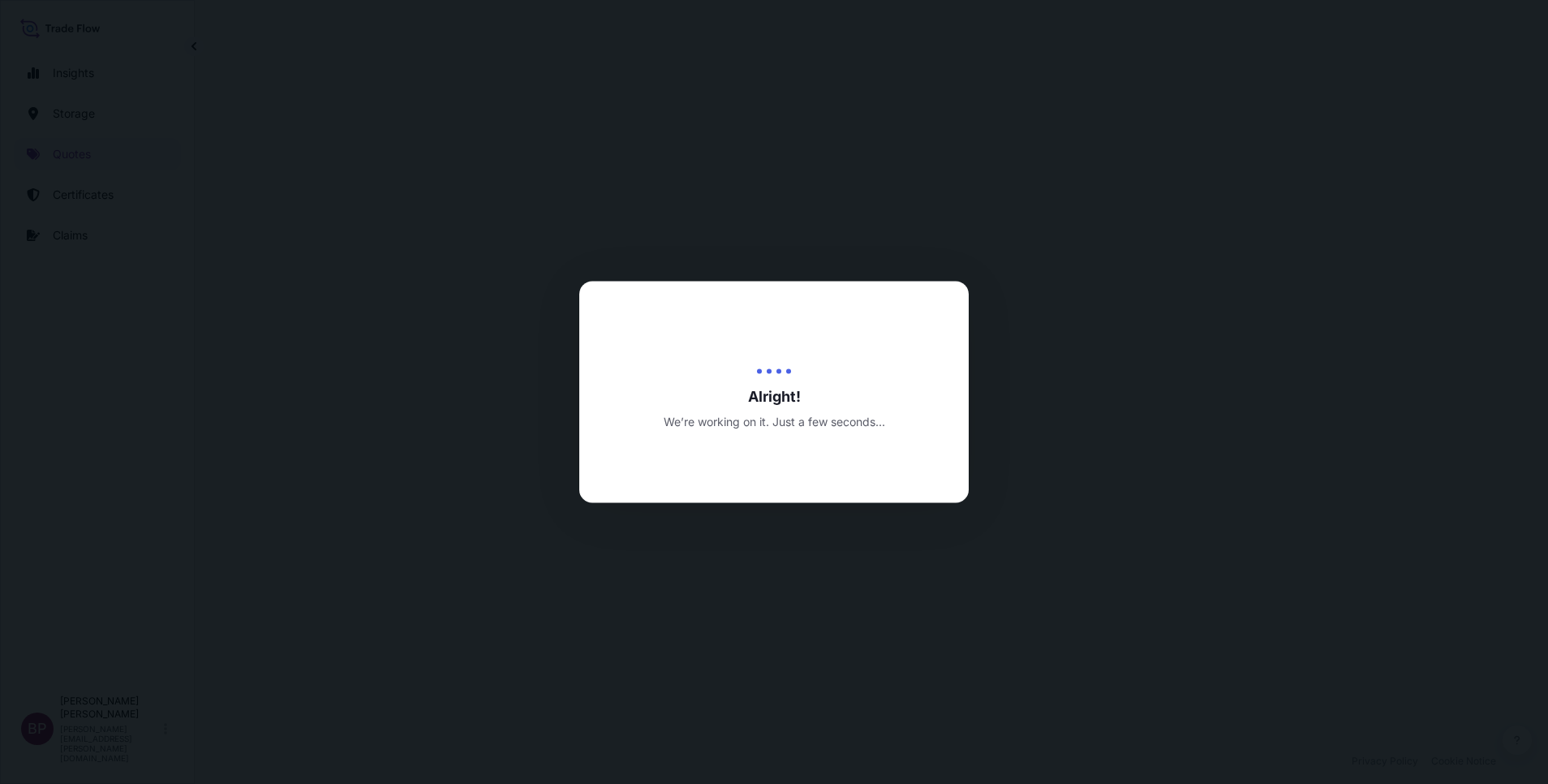
select select "Inland"
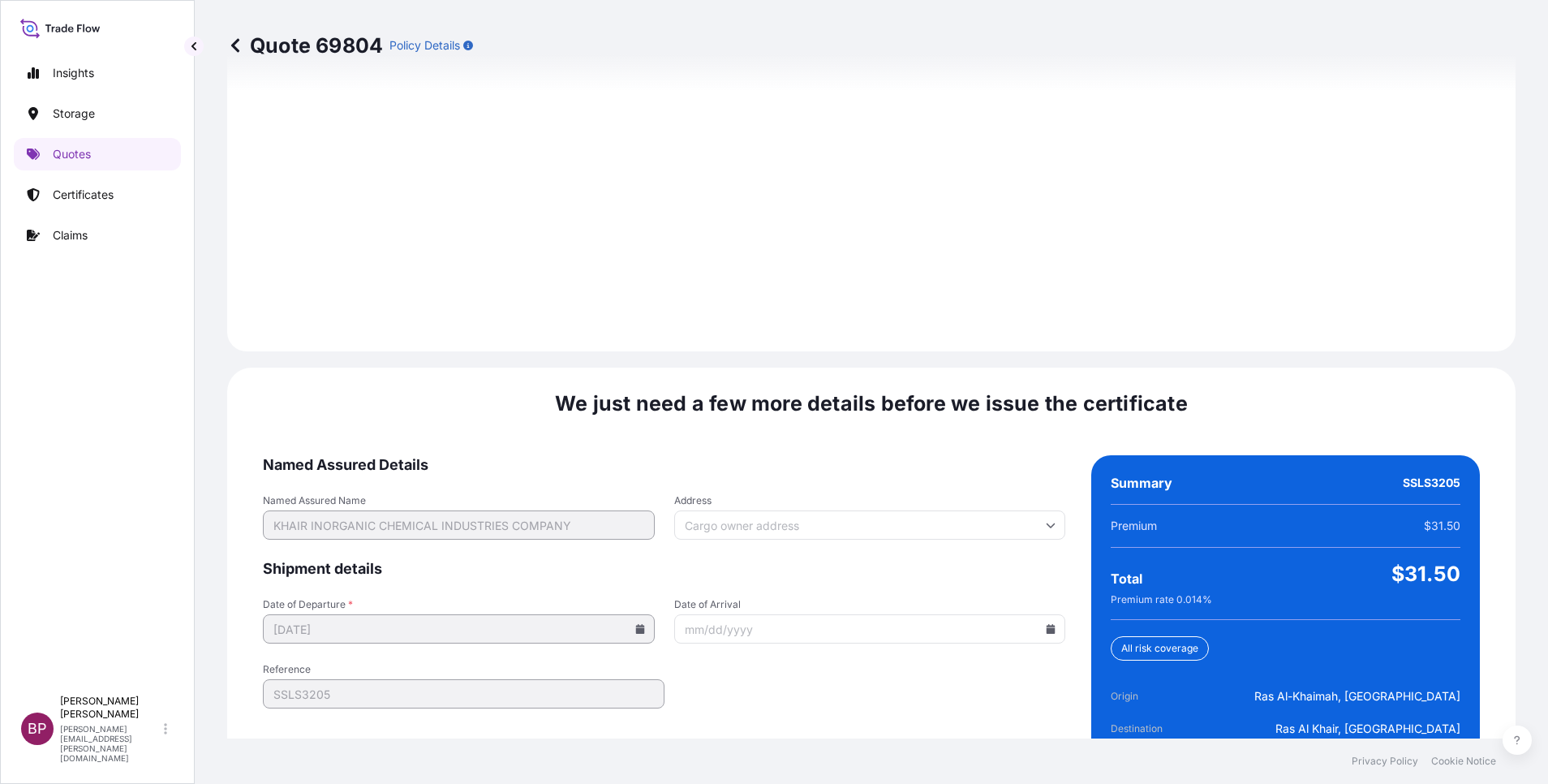
scroll to position [2275, 0]
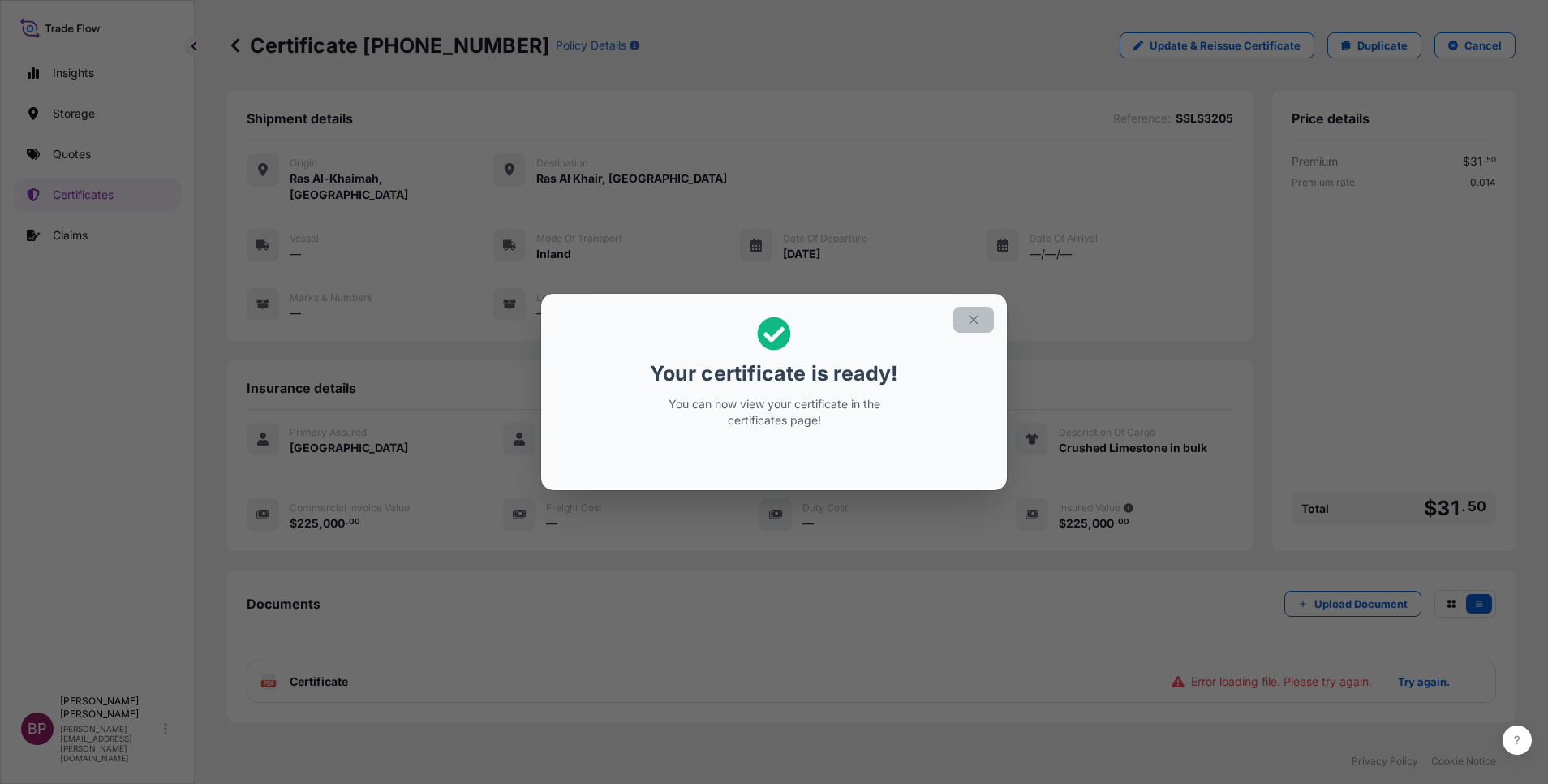
click at [979, 326] on icon "button" at bounding box center [974, 320] width 15 height 15
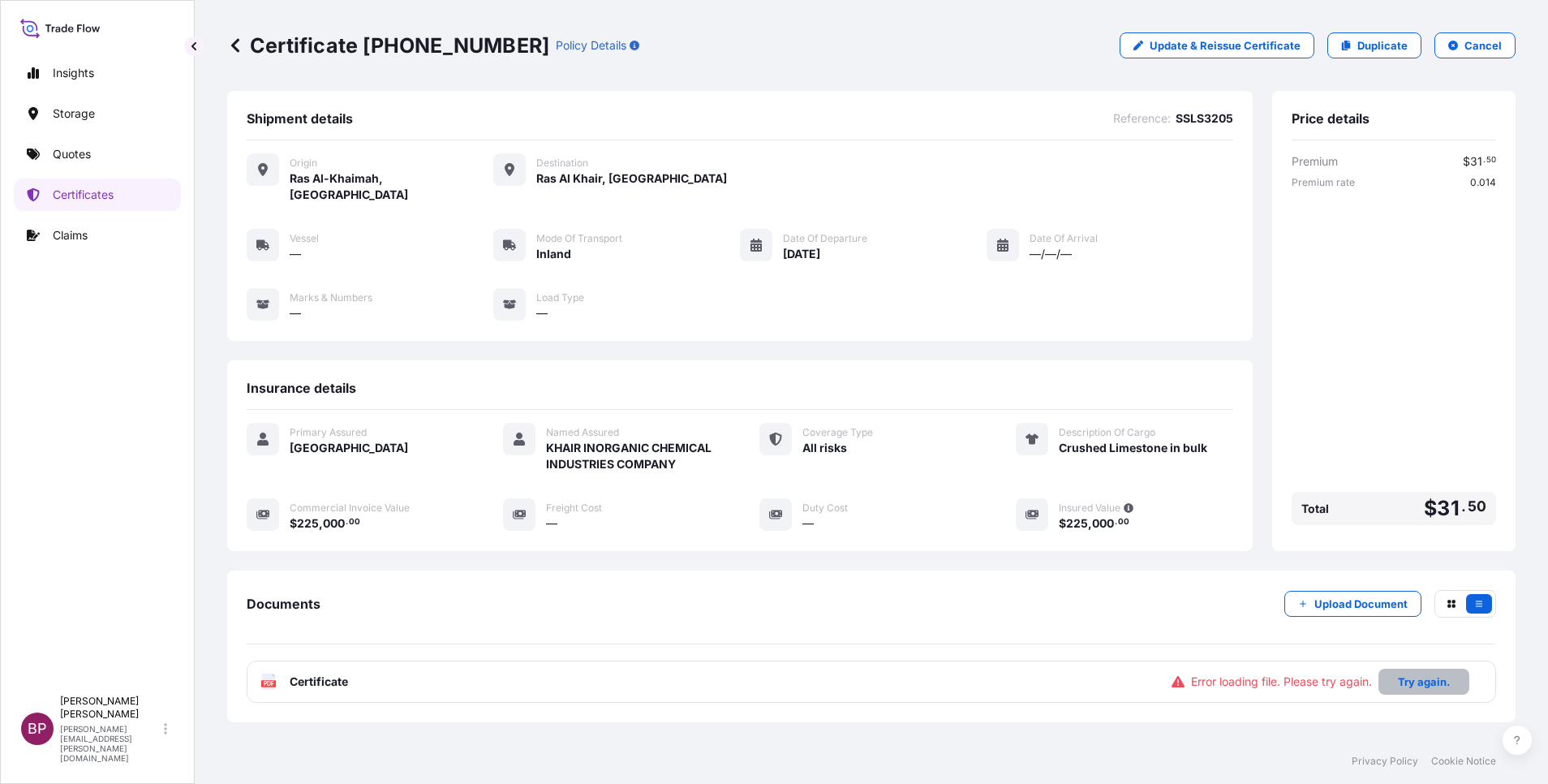
click at [1399, 684] on p "Try again." at bounding box center [1423, 681] width 52 height 16
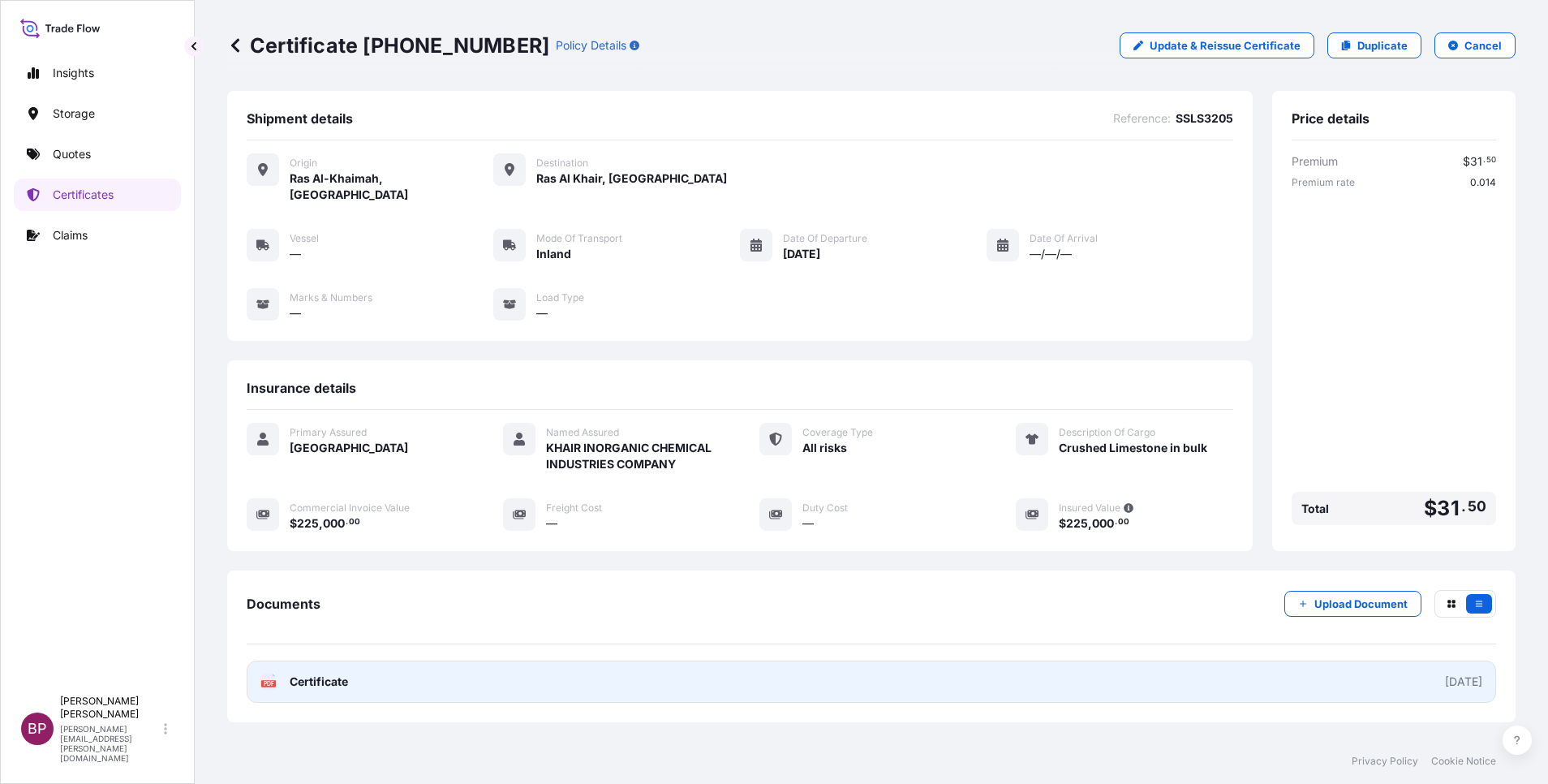
click at [345, 680] on span "Certificate" at bounding box center [319, 681] width 59 height 16
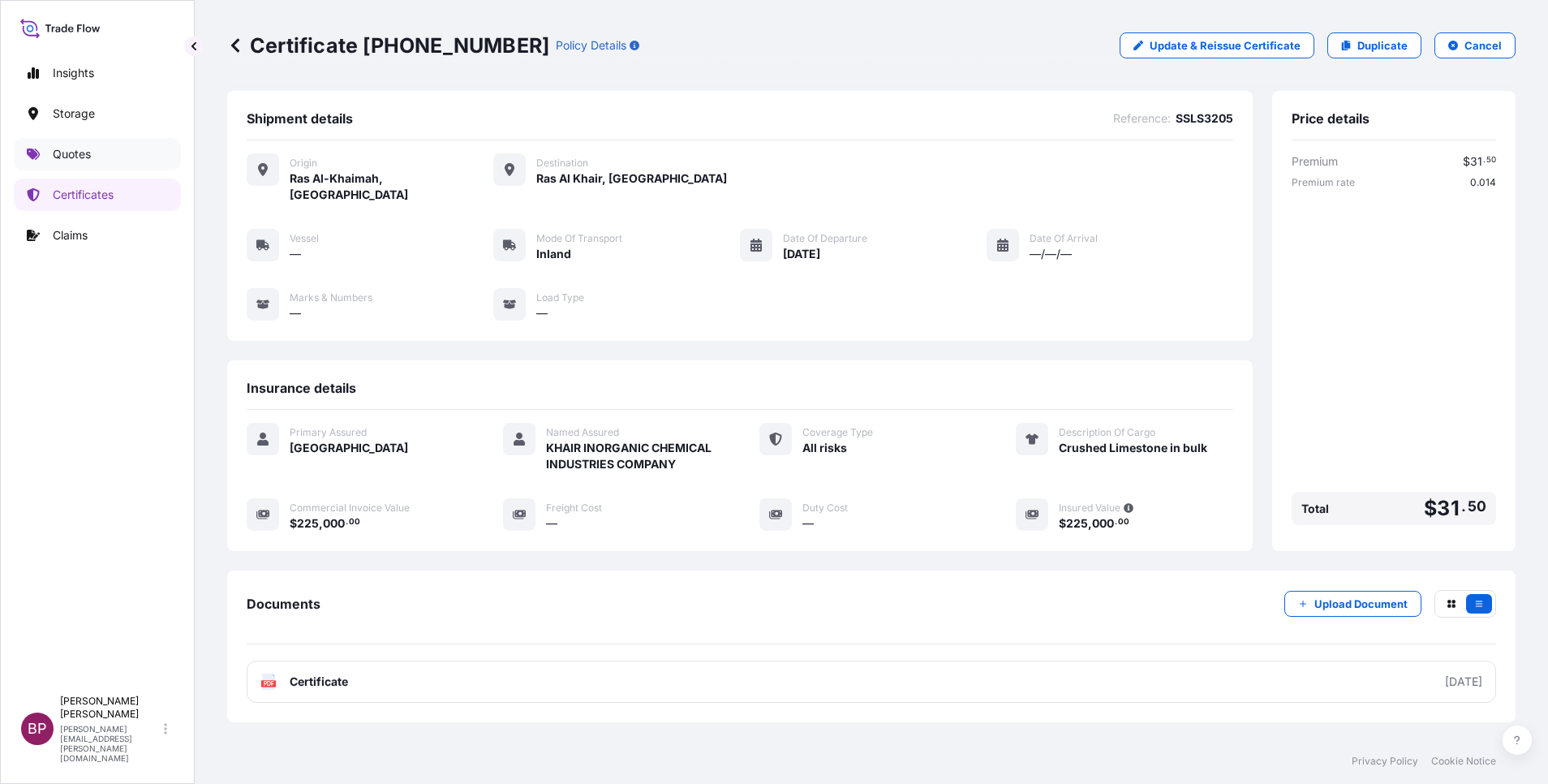
click at [80, 160] on p "Quotes" at bounding box center [71, 154] width 38 height 16
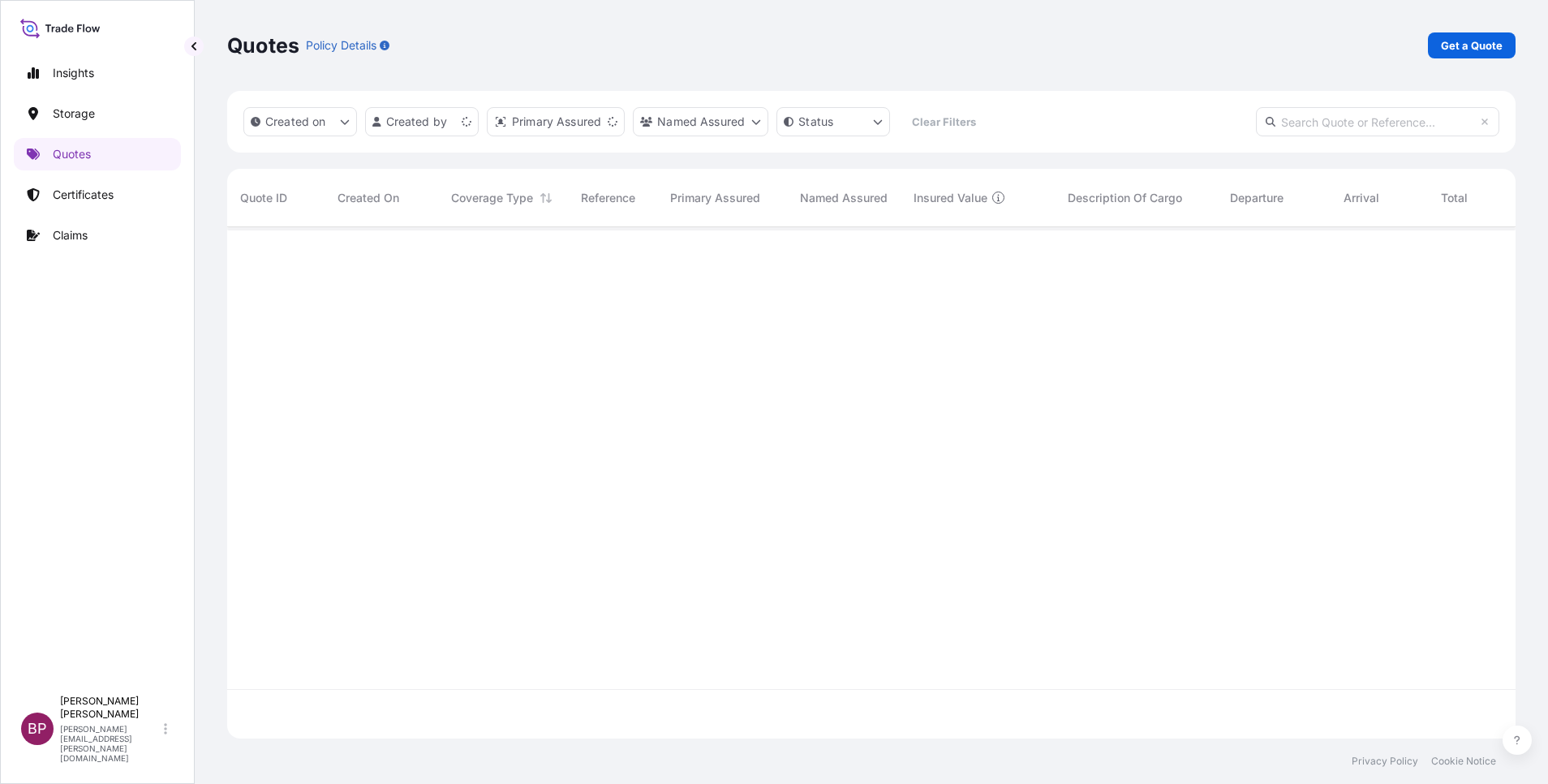
scroll to position [501, 1270]
click at [1490, 39] on p "Get a Quote" at bounding box center [1472, 46] width 61 height 16
select select "Water"
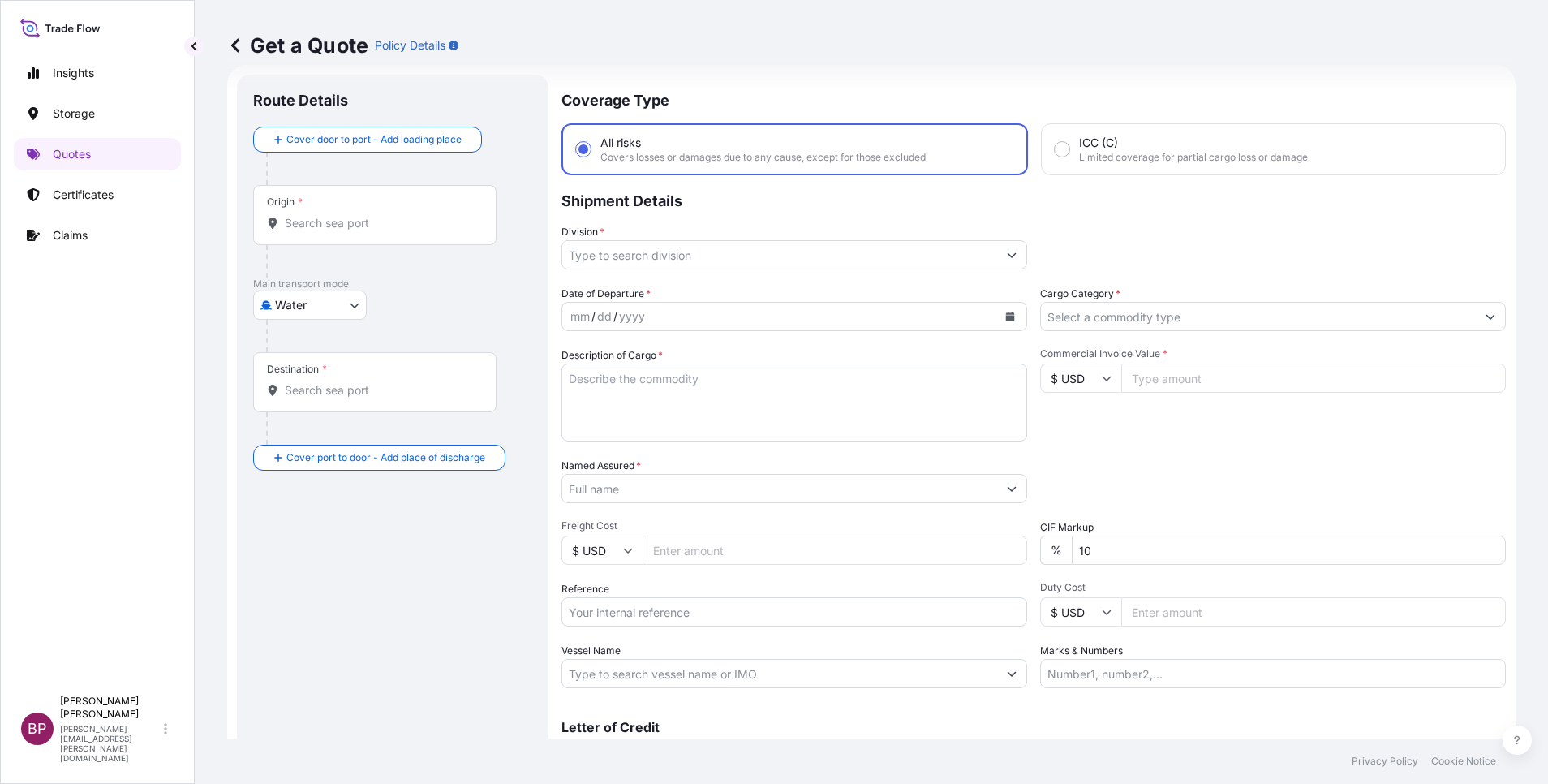
click at [744, 413] on textarea "Description of Cargo *" at bounding box center [795, 402] width 465 height 78
paste textarea "SANY ROUGH TERRAIN CRANE(8units) SANY TRUCK CRANE (2 units)"
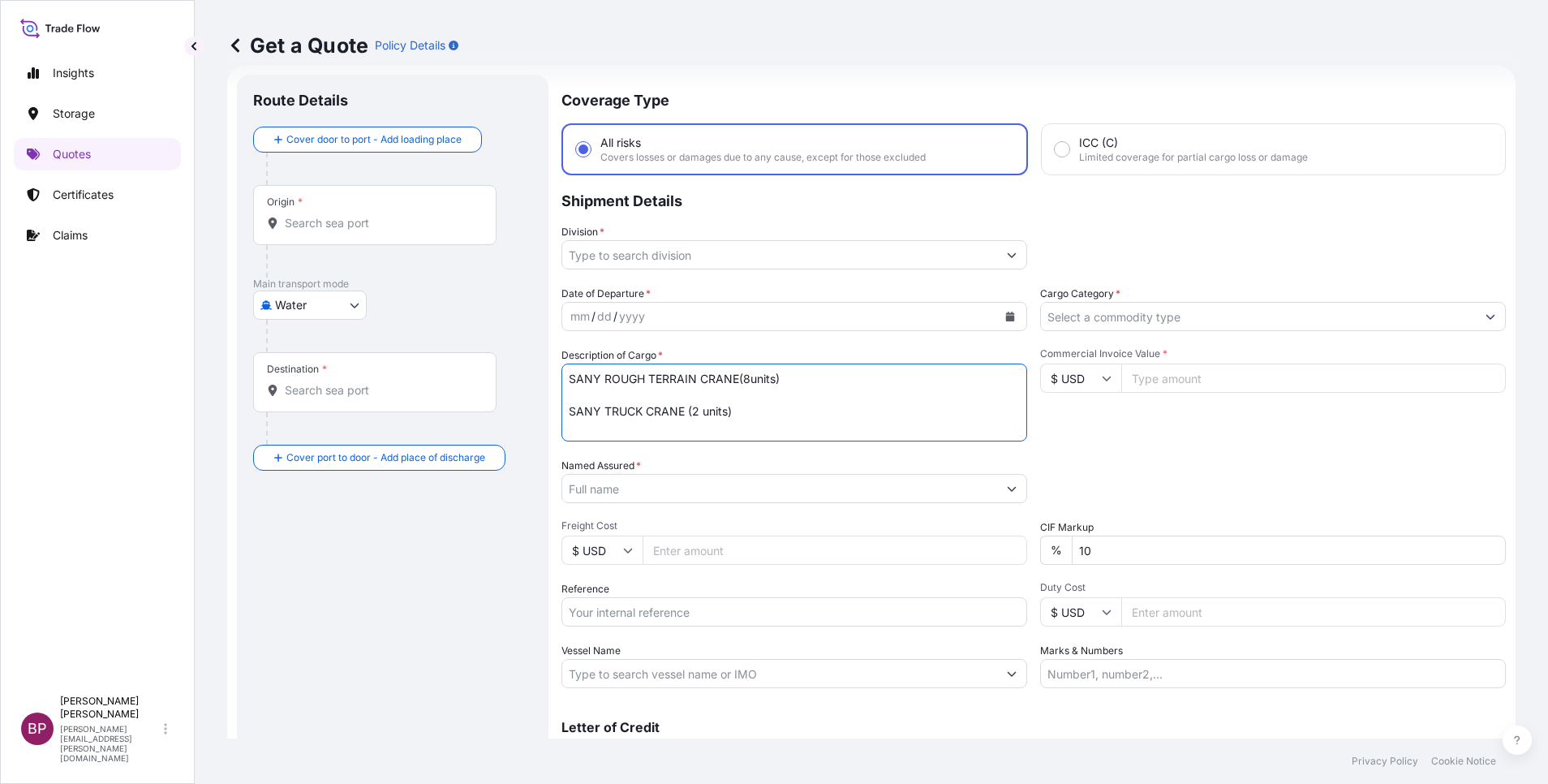
type textarea "SANY ROUGH TERRAIN CRANE(8units) SANY TRUCK CRANE (2 units)"
click at [1196, 378] on input "Commercial Invoice Value *" at bounding box center [1314, 378] width 385 height 29
paste input "2520000"
type input "2520000"
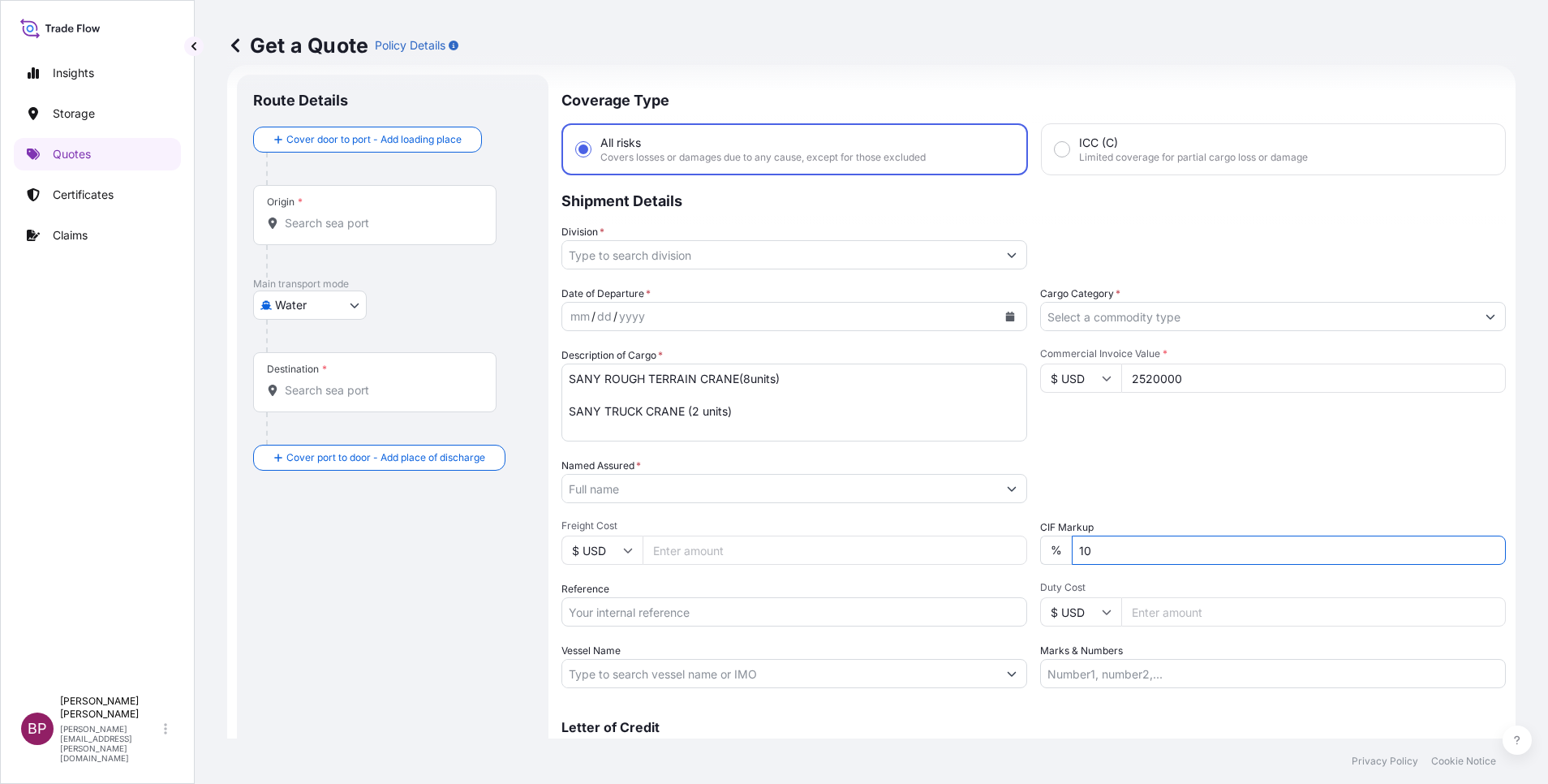
drag, startPoint x: 982, startPoint y: 527, endPoint x: 958, endPoint y: 523, distance: 24.3
click at [959, 523] on div "Date of Departure * mm / dd / yyyy Cargo Category * Description of Cargo * SANY…" at bounding box center [1034, 486] width 945 height 402
type input "0"
click at [1206, 490] on div "Packing Category Type to search a container mode Please select a primary mode o…" at bounding box center [1273, 480] width 465 height 46
click at [1006, 317] on icon "Calendar" at bounding box center [1011, 316] width 9 height 10
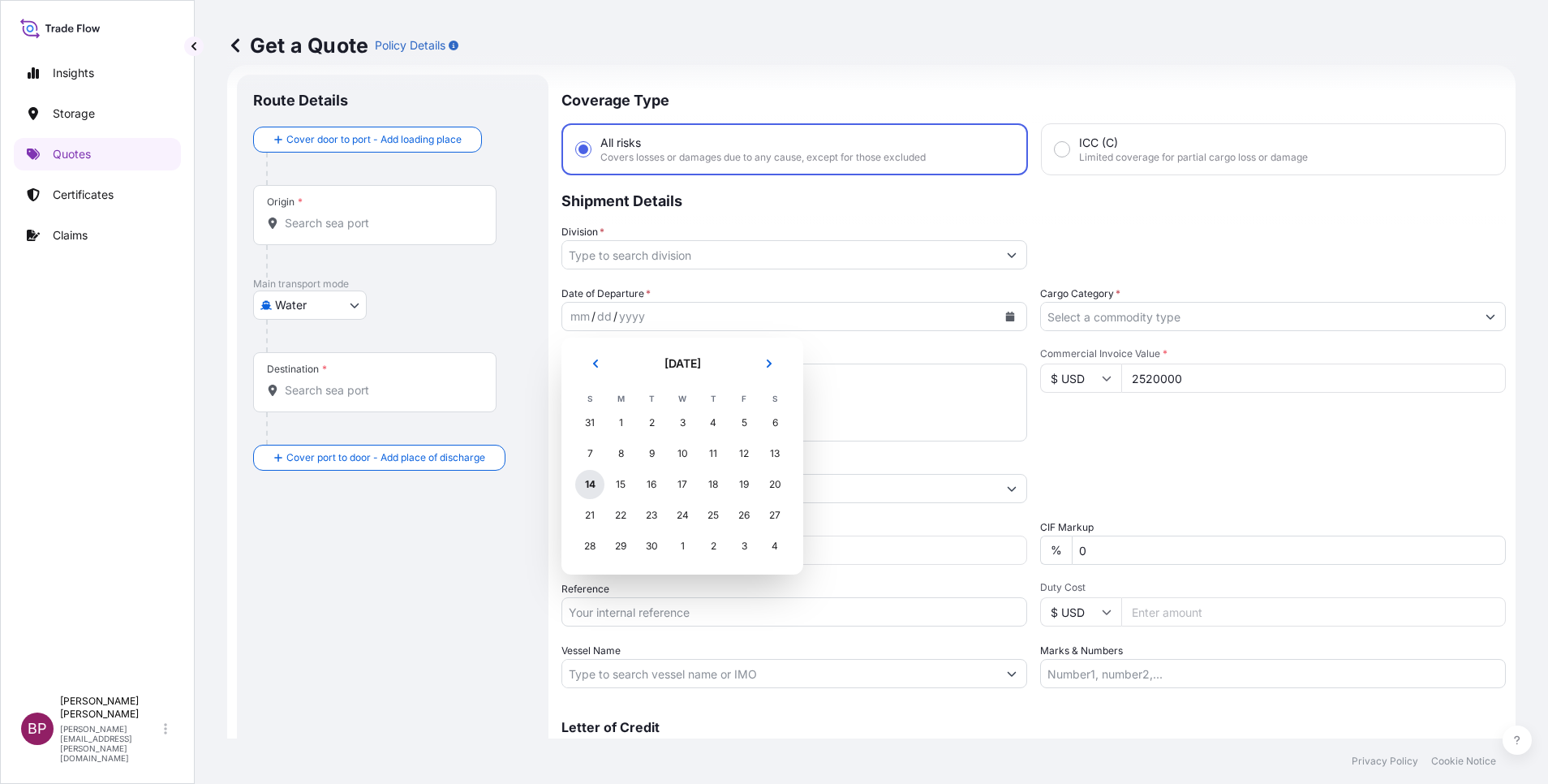
click at [593, 483] on div "14" at bounding box center [589, 484] width 29 height 29
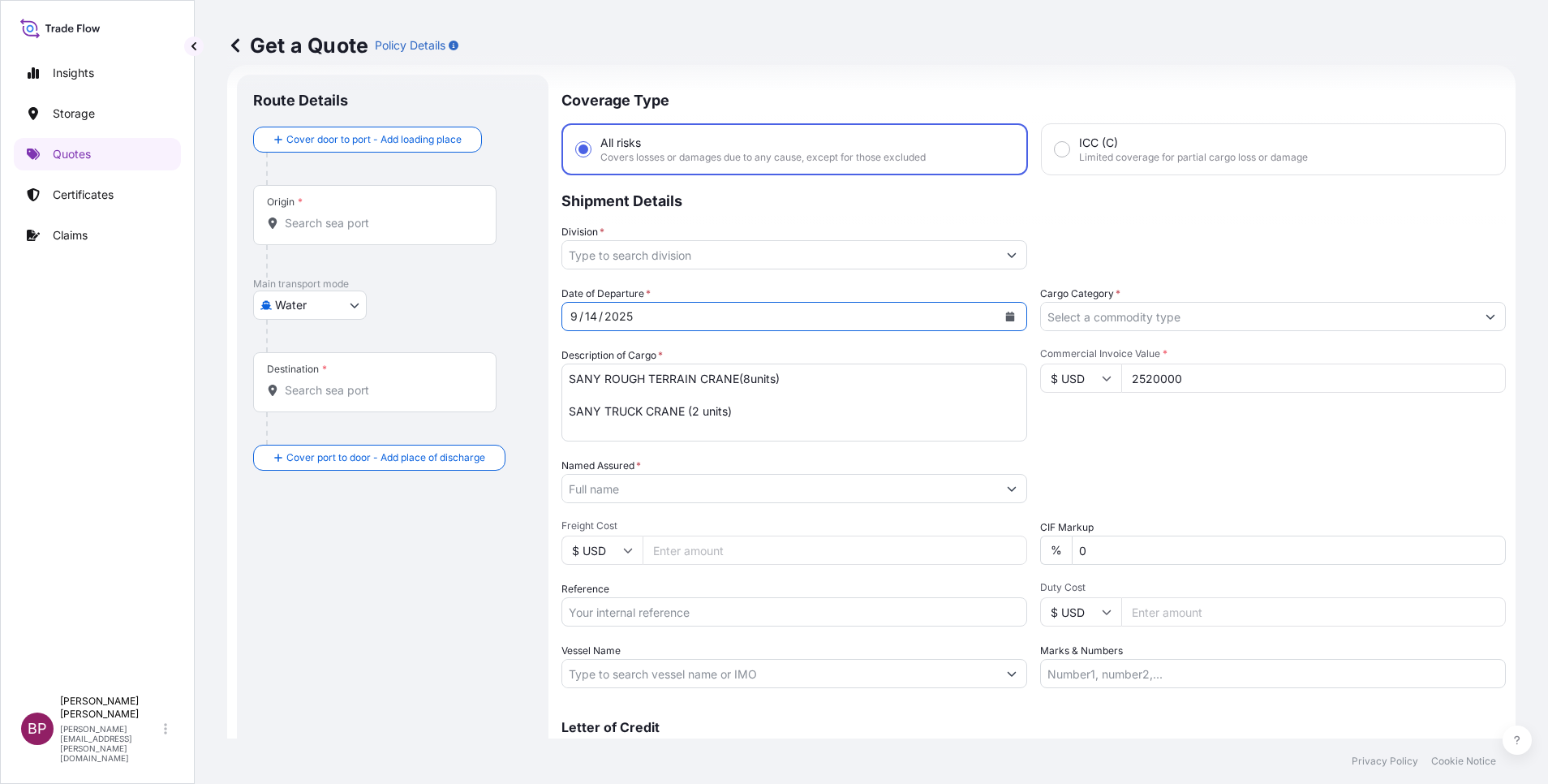
click at [671, 491] on input "Named Assured *" at bounding box center [779, 488] width 435 height 29
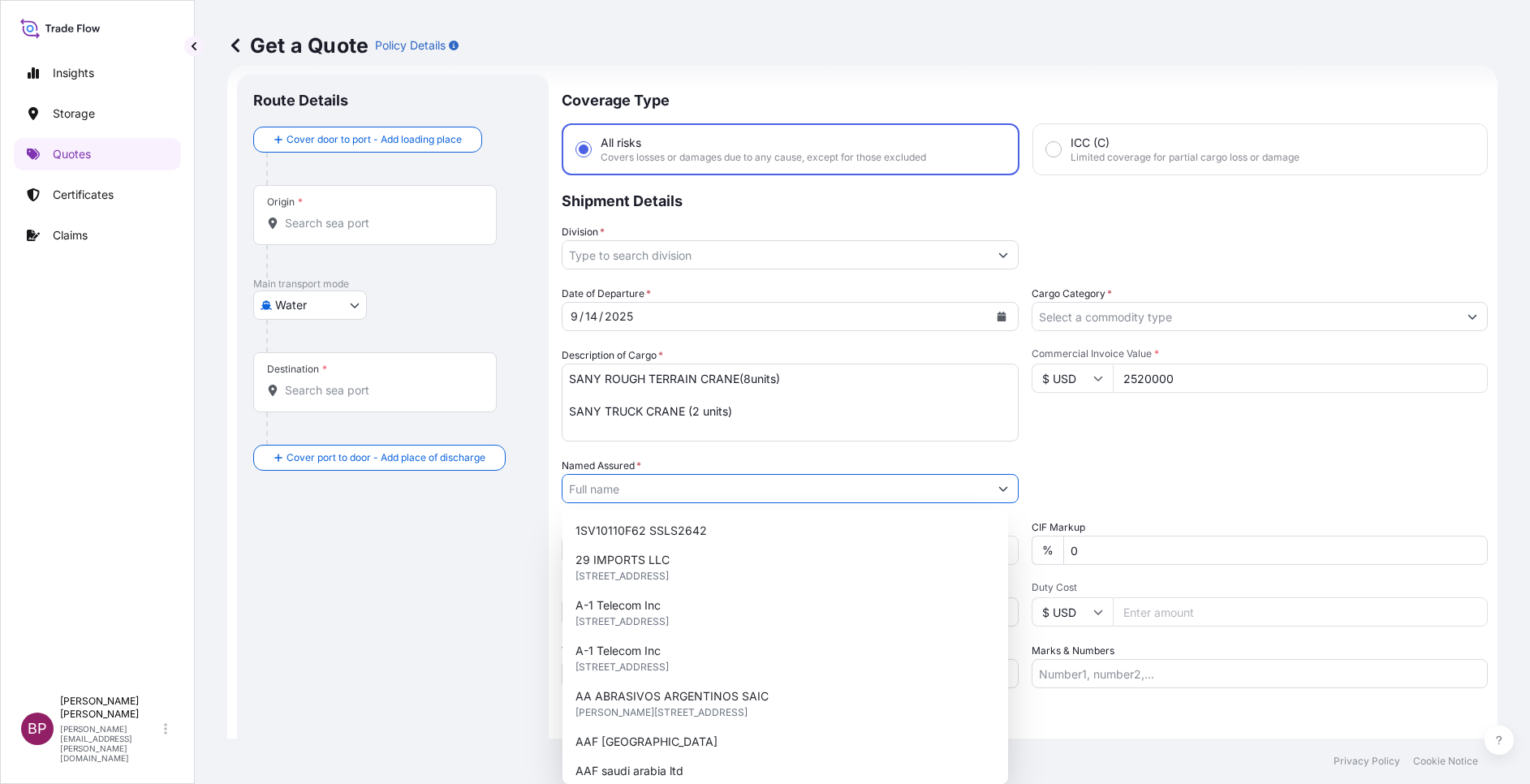
paste input "United Mechanical Equipment Trade Establishment"
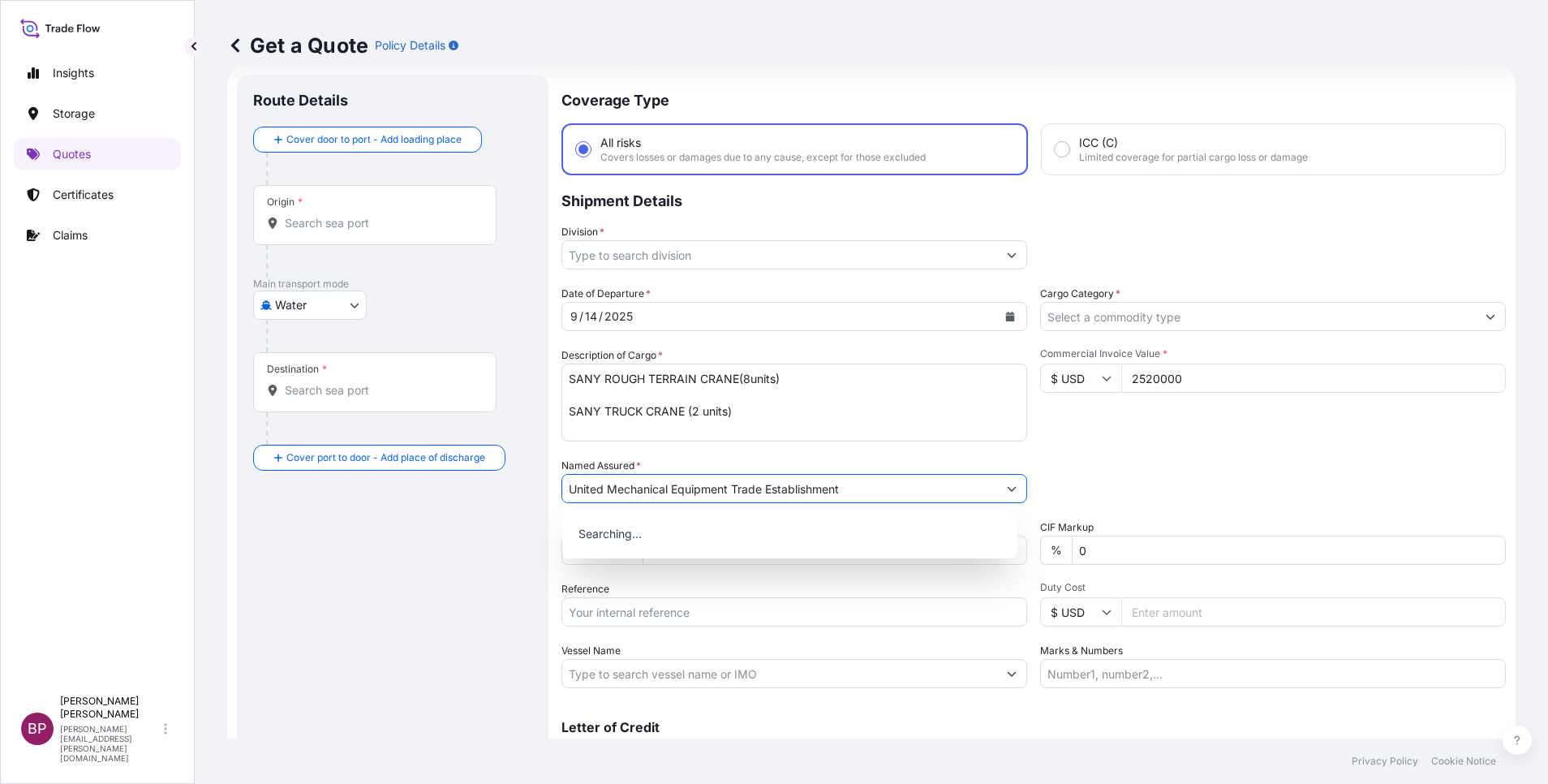
type input "United Mechanical Equipment Trade Establishment"
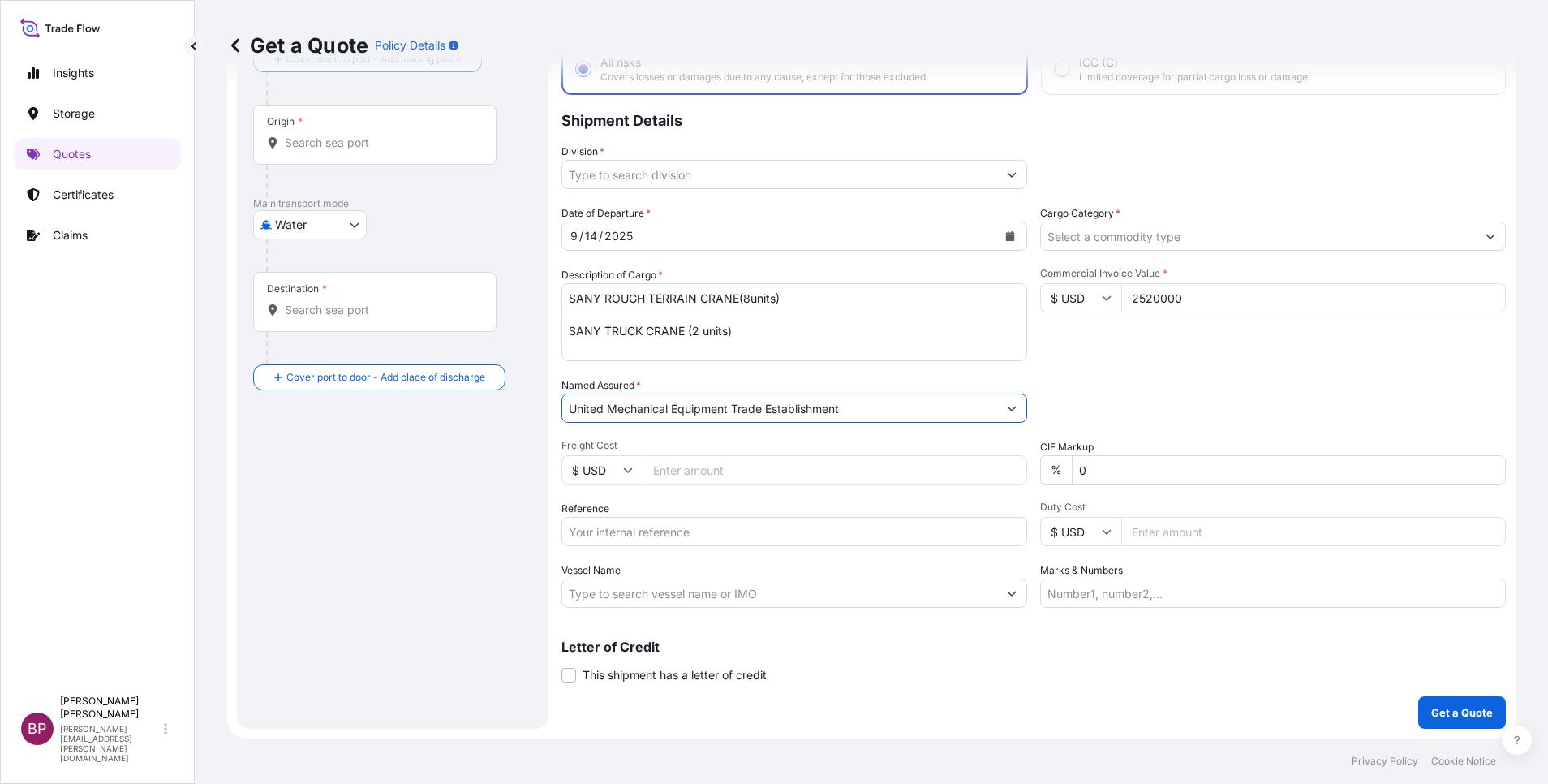
scroll to position [0, 0]
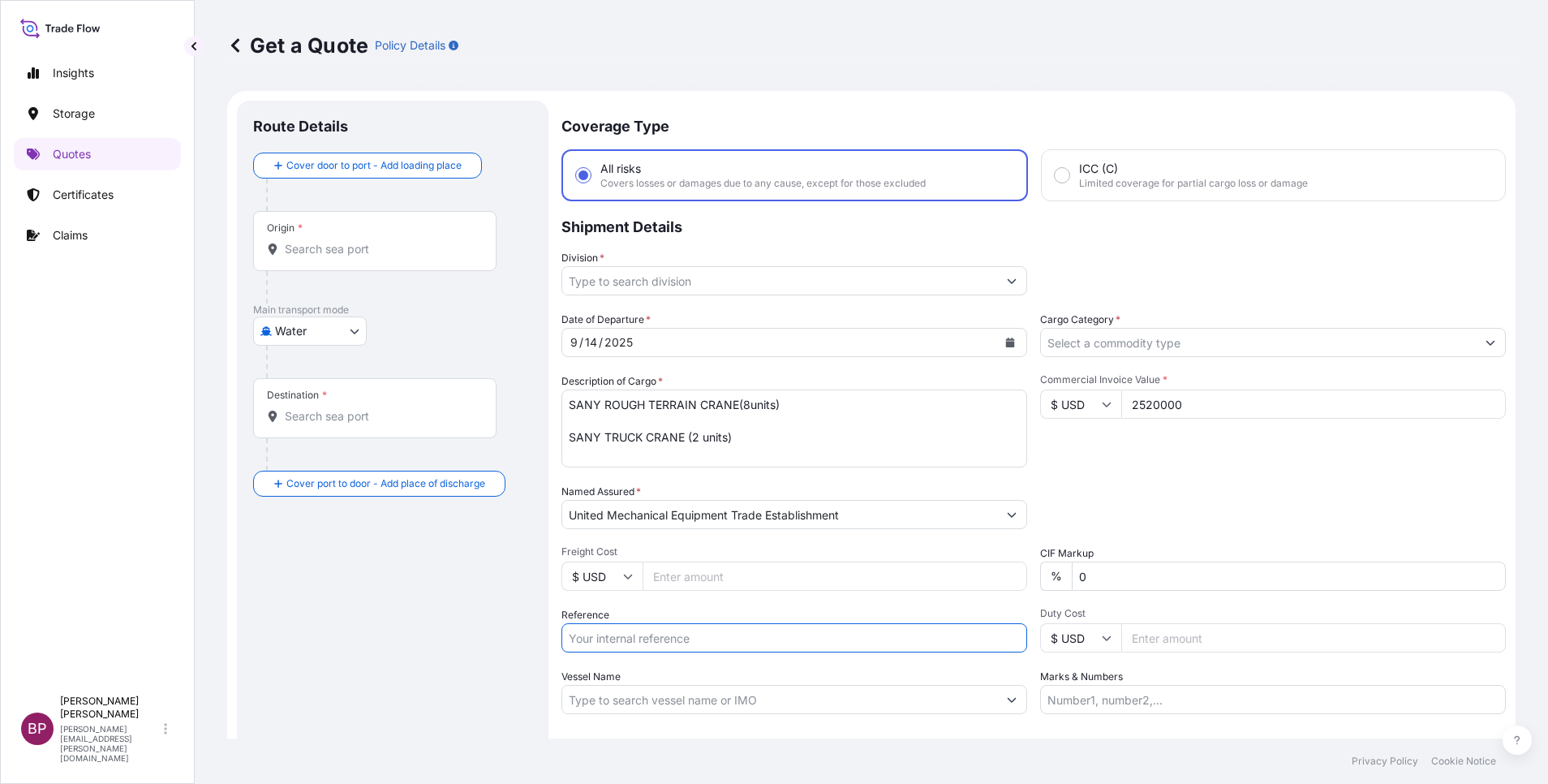
click at [648, 640] on input "Reference" at bounding box center [795, 637] width 465 height 29
paste input "3205243445"
type input "3205243445"
drag, startPoint x: 1249, startPoint y: 468, endPoint x: 1240, endPoint y: 474, distance: 10.8
click at [1248, 471] on div "Date of Departure * [DATE] Cargo Category * Description of Cargo * SANY ROUGH T…" at bounding box center [1034, 513] width 945 height 402
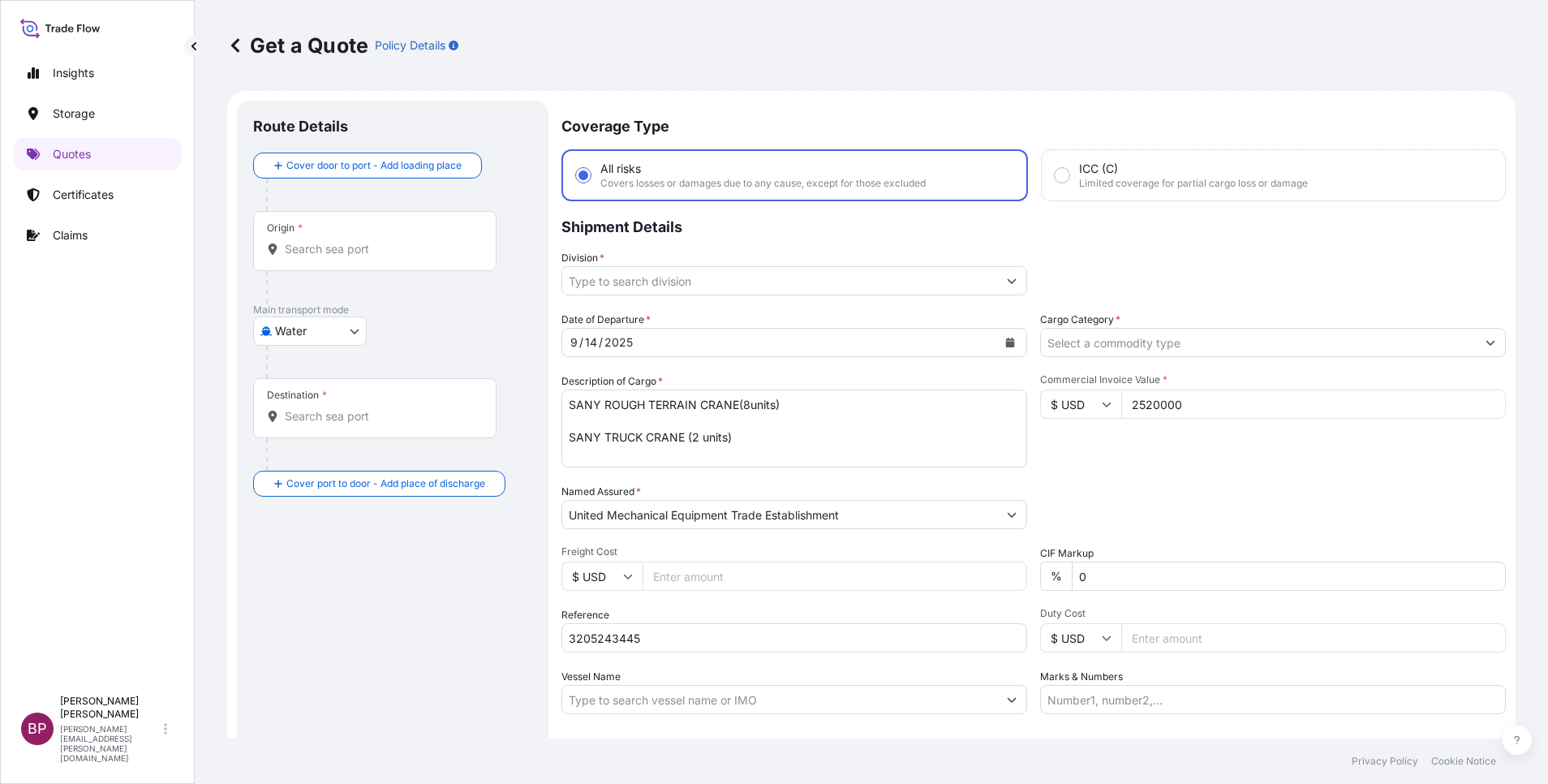
click at [1487, 341] on icon "Show suggestions" at bounding box center [1491, 343] width 9 height 5
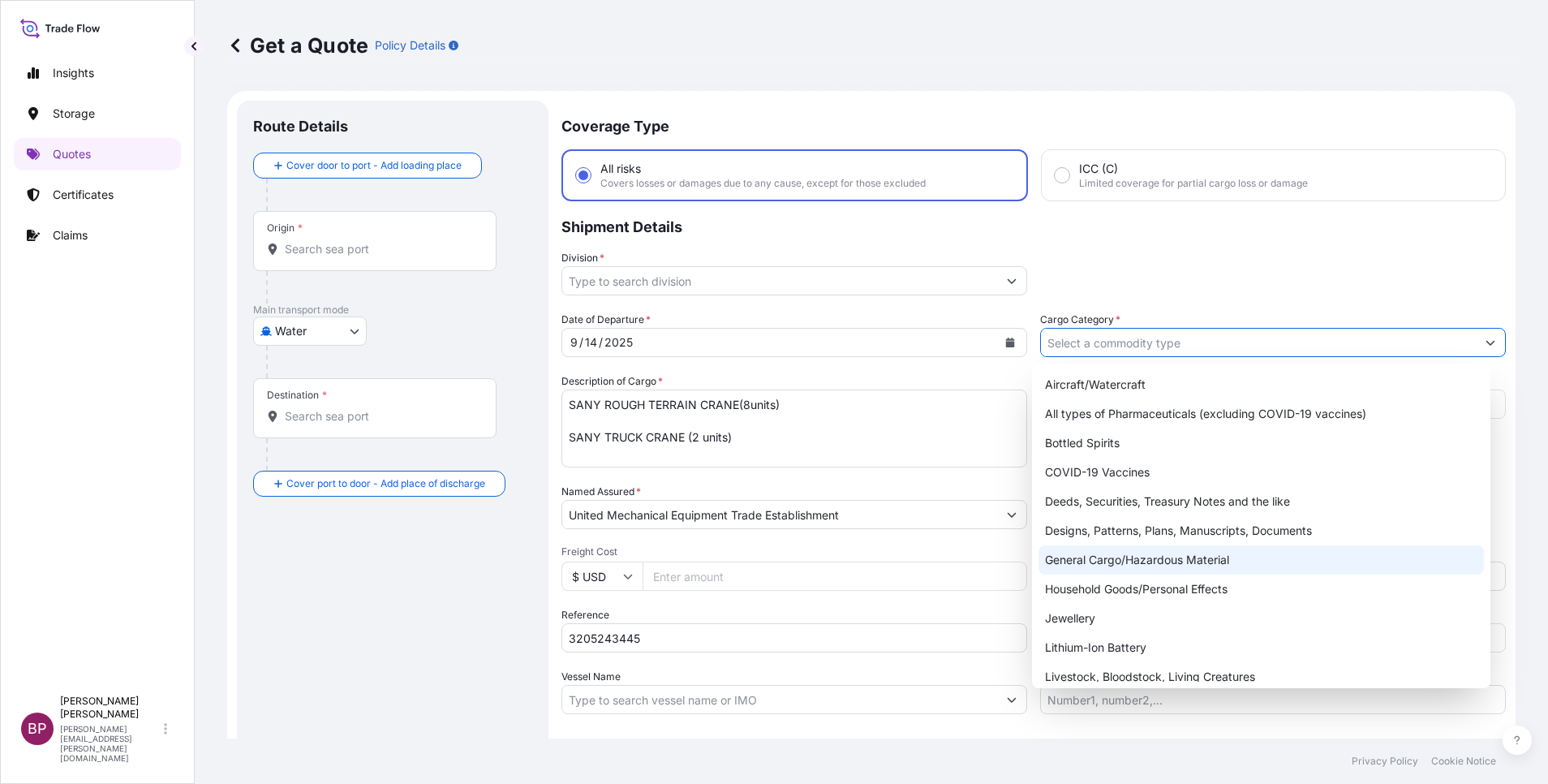
click at [1156, 563] on div "General Cargo/Hazardous Material" at bounding box center [1261, 559] width 445 height 29
type input "General Cargo/Hazardous Material"
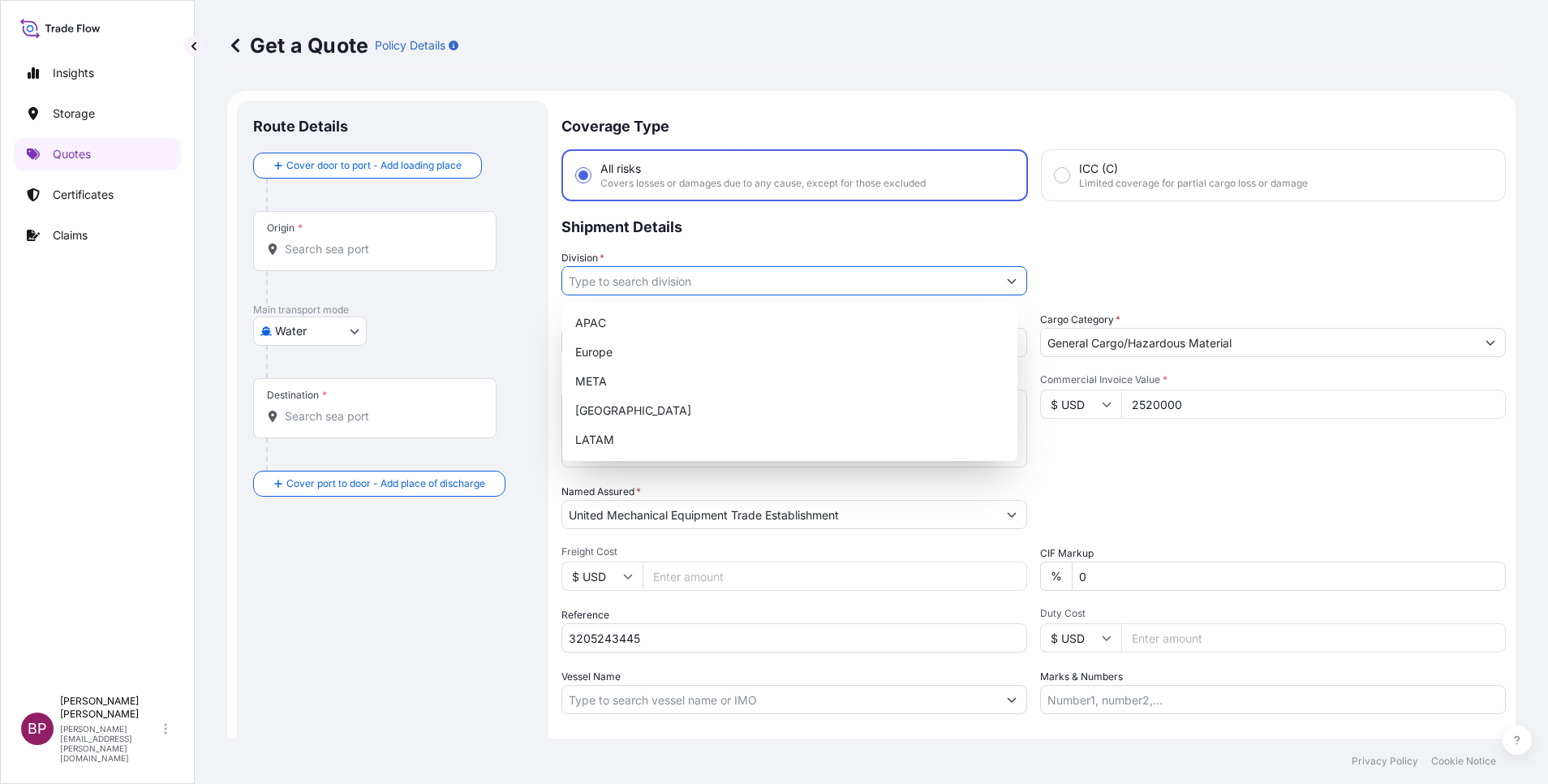
click at [997, 286] on button "Show suggestions" at bounding box center [1012, 280] width 29 height 29
click at [663, 386] on div "META" at bounding box center [790, 381] width 443 height 29
type input "META"
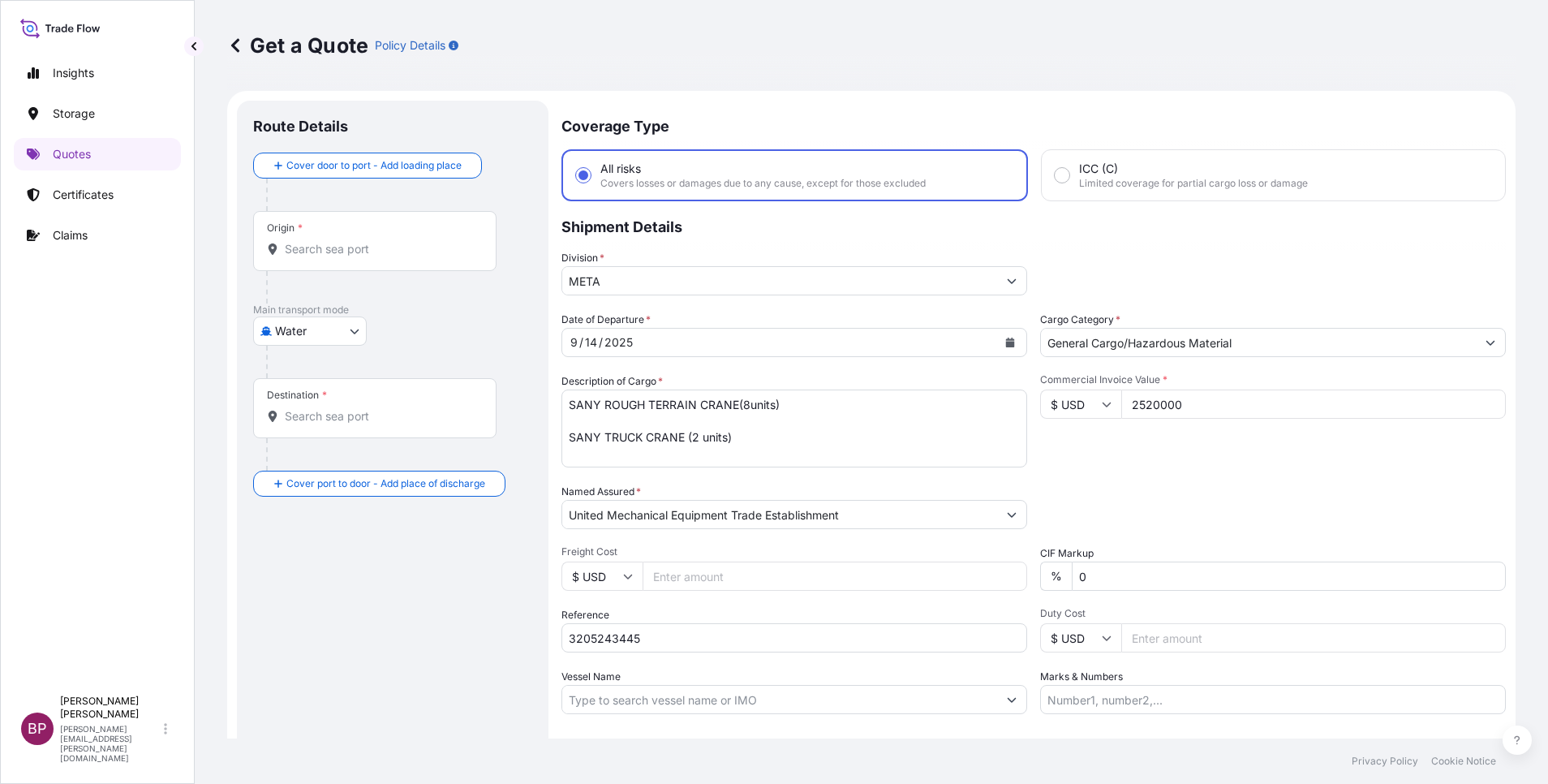
drag, startPoint x: 1144, startPoint y: 466, endPoint x: 1135, endPoint y: 466, distance: 9.0
click at [1142, 466] on div "Commercial Invoice Value * $ USD 2520000" at bounding box center [1273, 420] width 465 height 94
click at [350, 331] on body "Insights Storage Quotes Certificates Claims BP [PERSON_NAME] Kurian [EMAIL_ADDR…" at bounding box center [774, 392] width 1548 height 784
click at [306, 429] on span "Inland" at bounding box center [299, 431] width 32 height 16
select select "Inland"
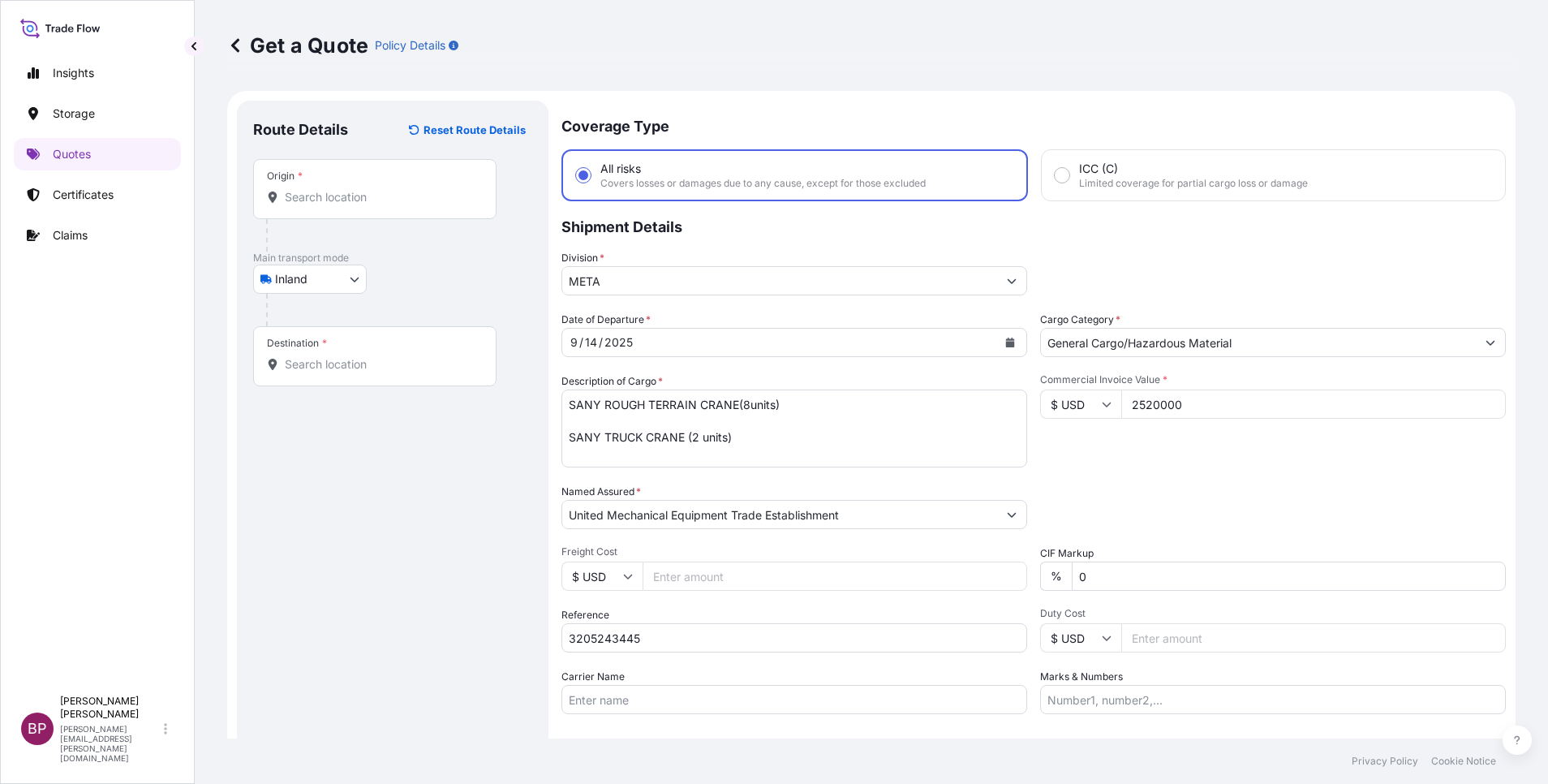
click at [368, 207] on div "Origin *" at bounding box center [374, 189] width 243 height 60
click at [368, 205] on input "Origin *" at bounding box center [380, 197] width 191 height 16
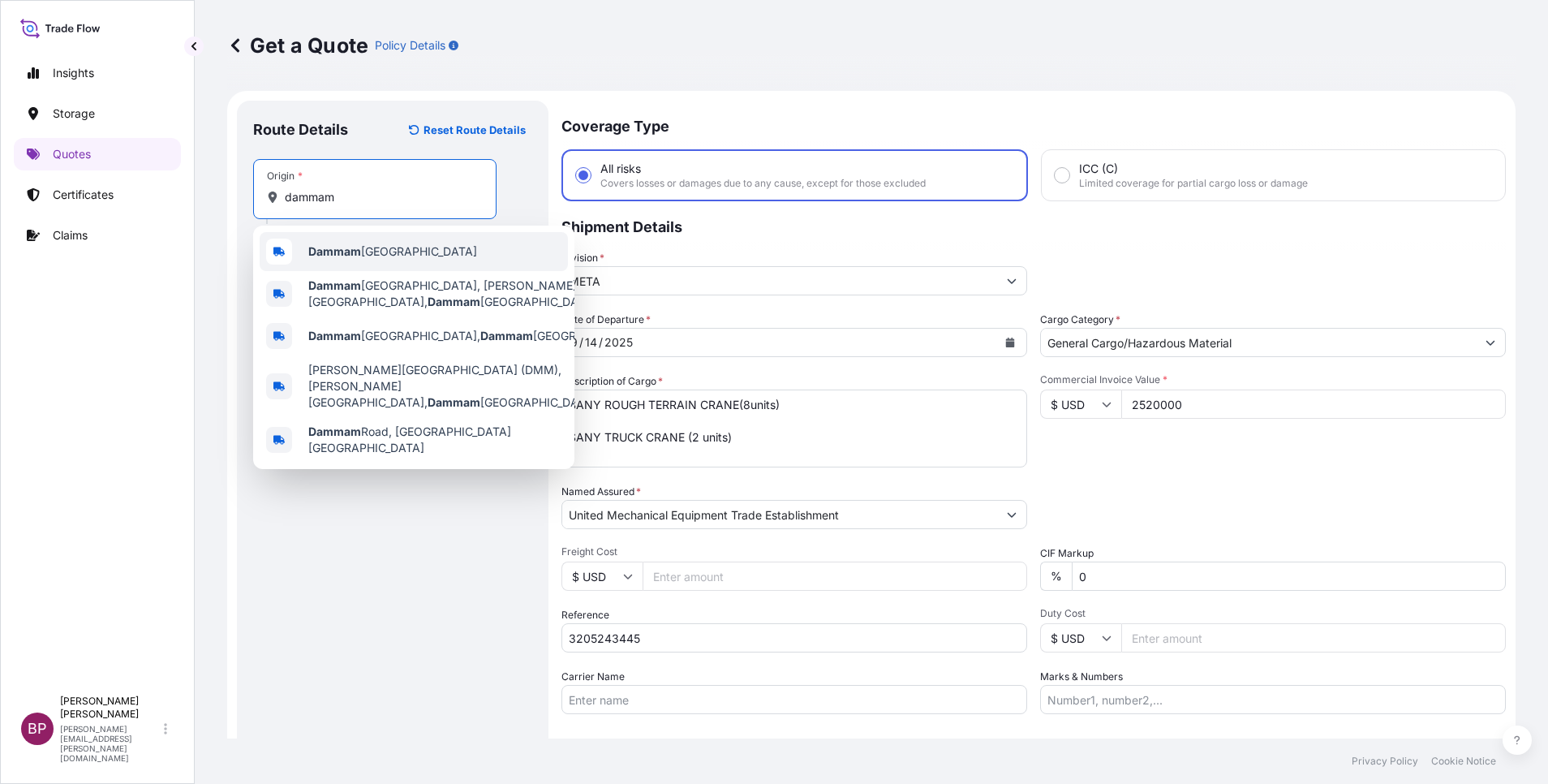
click at [374, 250] on span "Dammam [GEOGRAPHIC_DATA]" at bounding box center [392, 251] width 169 height 16
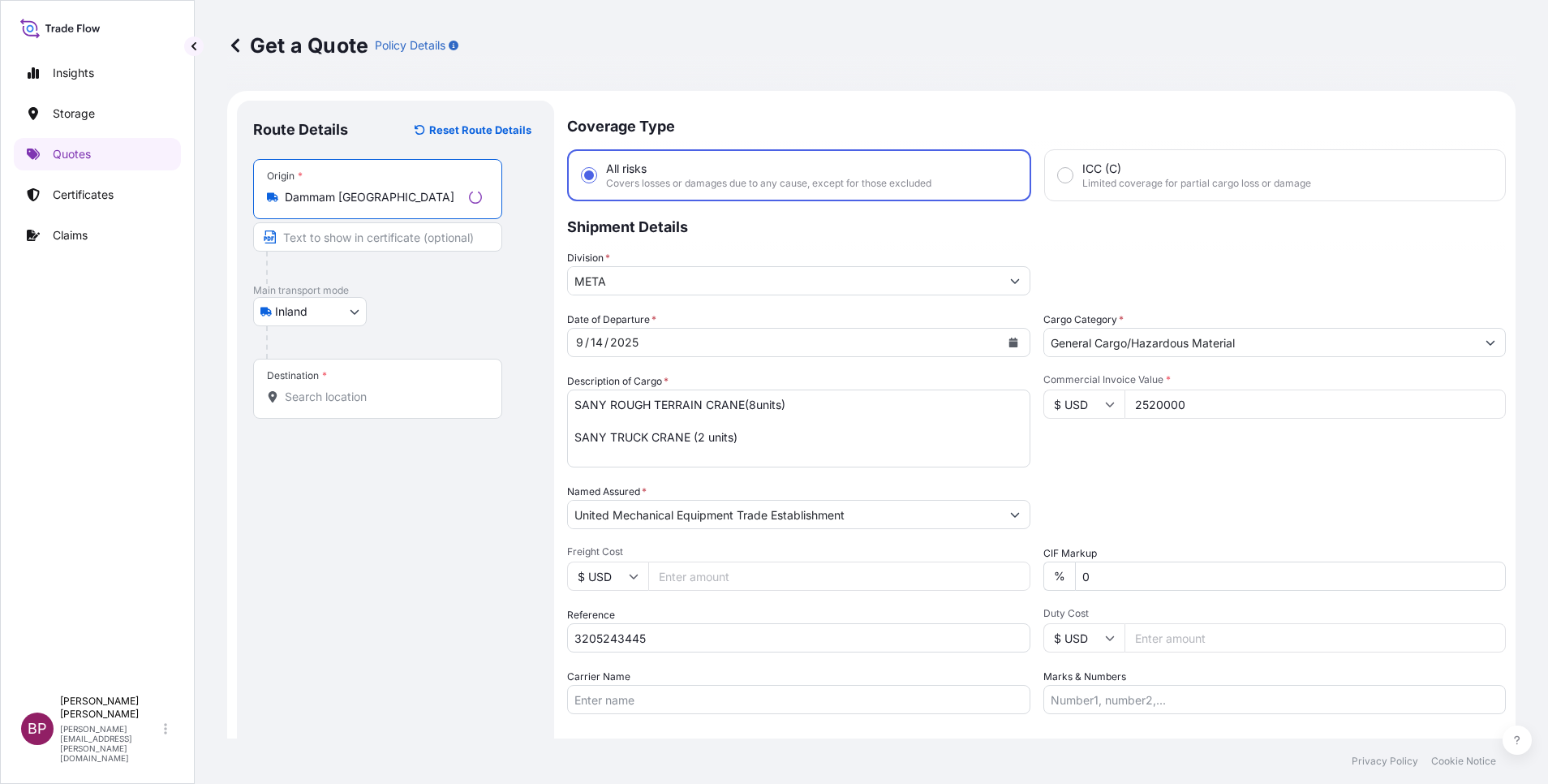
type input "Dammam [GEOGRAPHIC_DATA]"
click at [340, 408] on div "Destination *" at bounding box center [378, 388] width 249 height 60
click at [340, 405] on input "Destination *" at bounding box center [383, 397] width 198 height 16
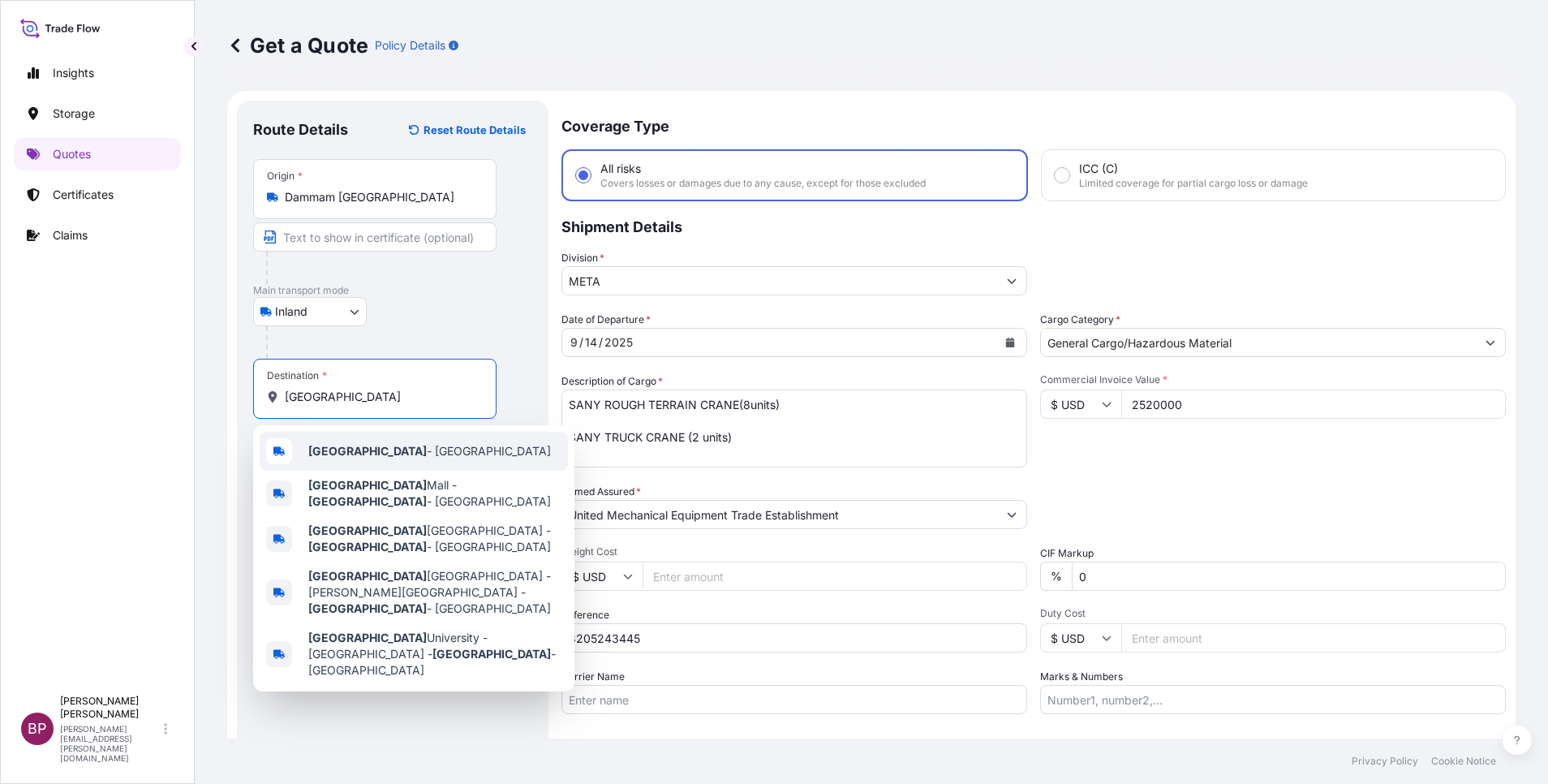
click at [382, 456] on span "[GEOGRAPHIC_DATA] - [GEOGRAPHIC_DATA]" at bounding box center [429, 451] width 242 height 16
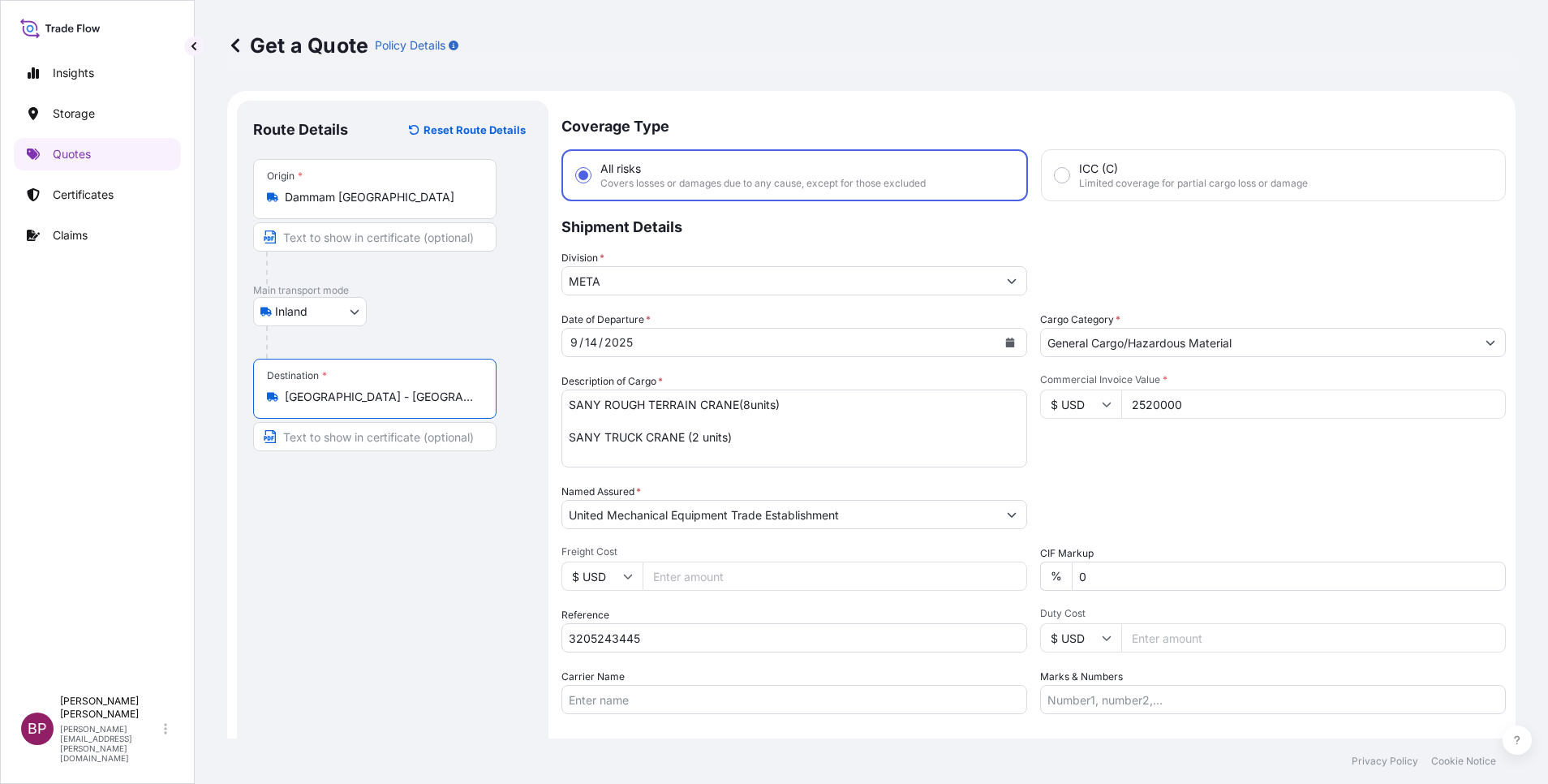
type input "[GEOGRAPHIC_DATA] - [GEOGRAPHIC_DATA]"
drag, startPoint x: 1156, startPoint y: 452, endPoint x: 1146, endPoint y: 465, distance: 16.4
click at [1155, 452] on div "Commercial Invoice Value * $ USD 2520000" at bounding box center [1276, 420] width 464 height 94
click at [1145, 467] on div "Date of Departure * [DATE] Cargo Category * General Cargo/Hazardous Material De…" at bounding box center [1034, 513] width 945 height 402
click at [912, 406] on textarea "SANY ROUGH TERRAIN CRANE(8units) SANY TRUCK CRANE (2 units)" at bounding box center [795, 428] width 465 height 78
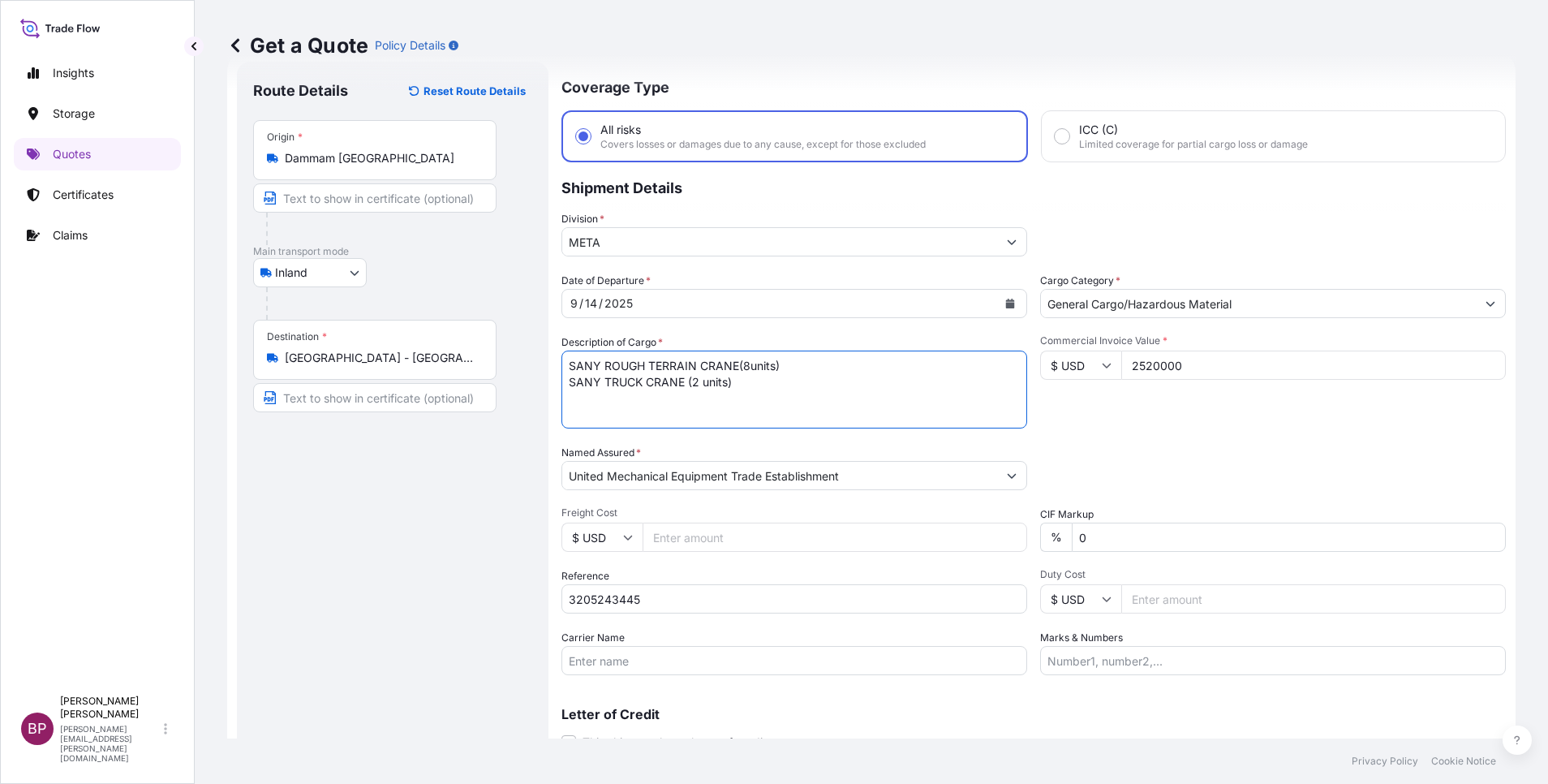
scroll to position [106, 0]
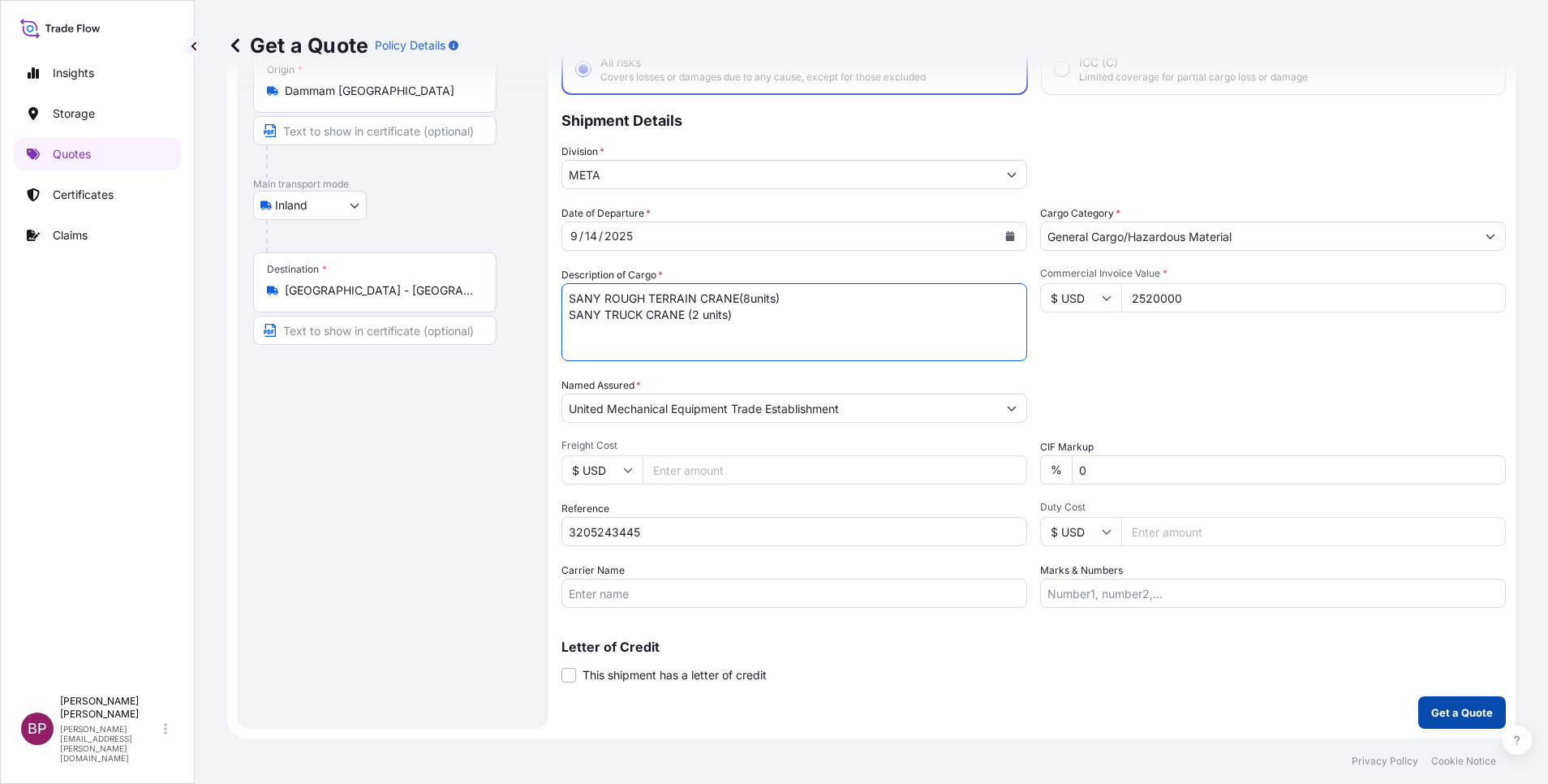
type textarea "SANY ROUGH TERRAIN CRANE(8units) SANY TRUCK CRANE (2 units)"
click at [1443, 708] on p "Get a Quote" at bounding box center [1462, 712] width 61 height 16
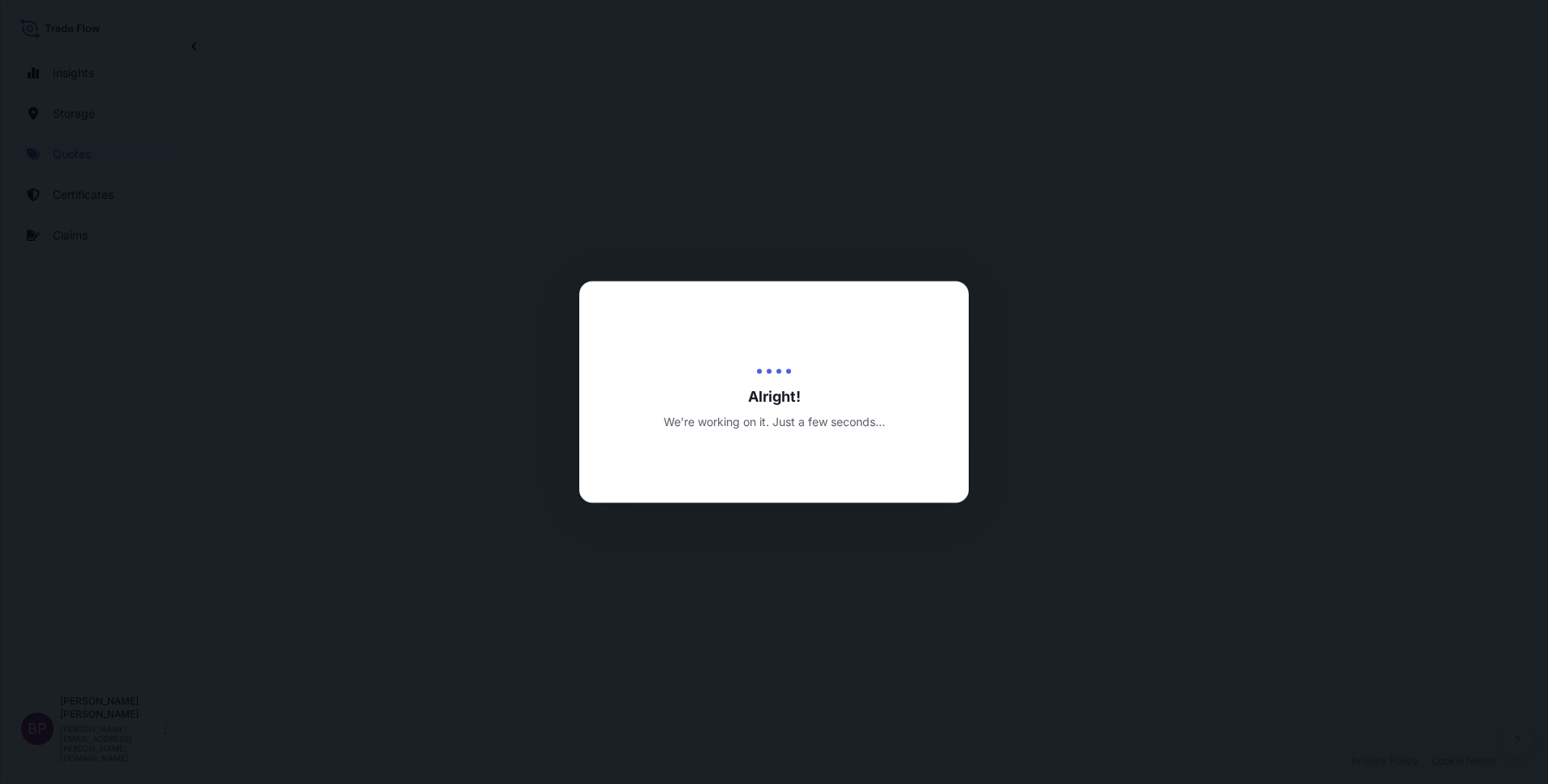
select select "Inland"
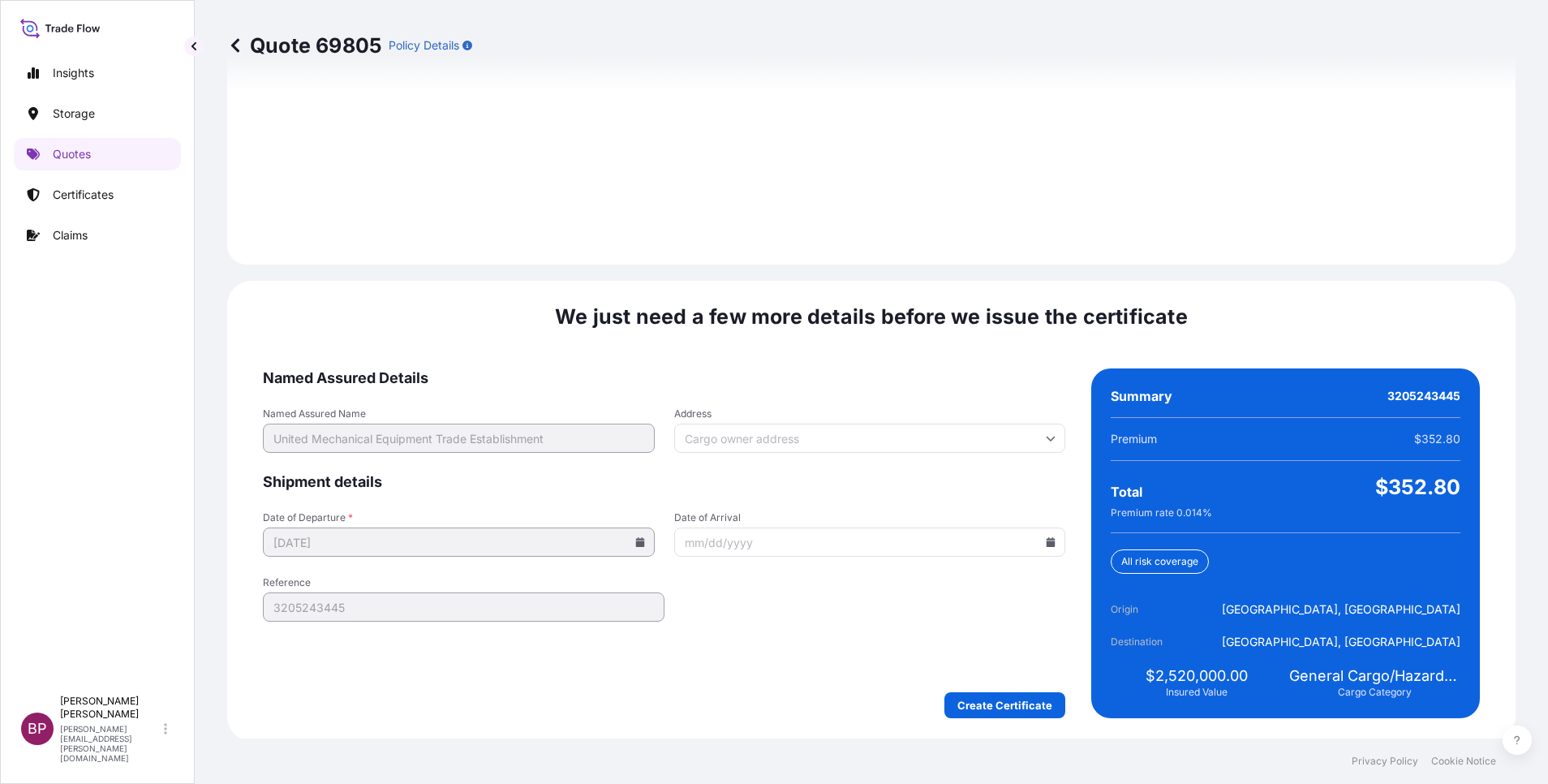
scroll to position [2275, 0]
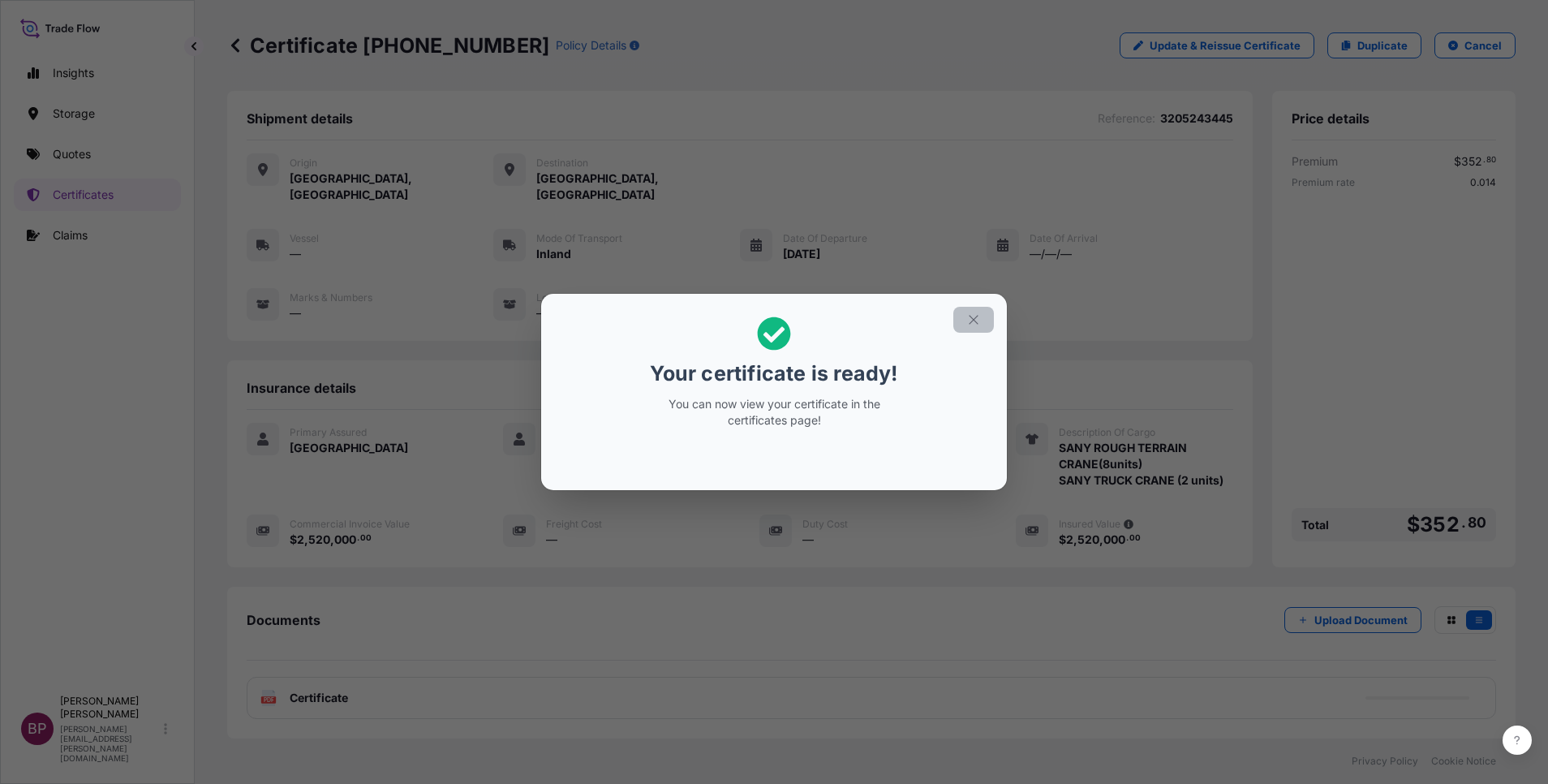
click at [976, 318] on icon "button" at bounding box center [974, 320] width 9 height 9
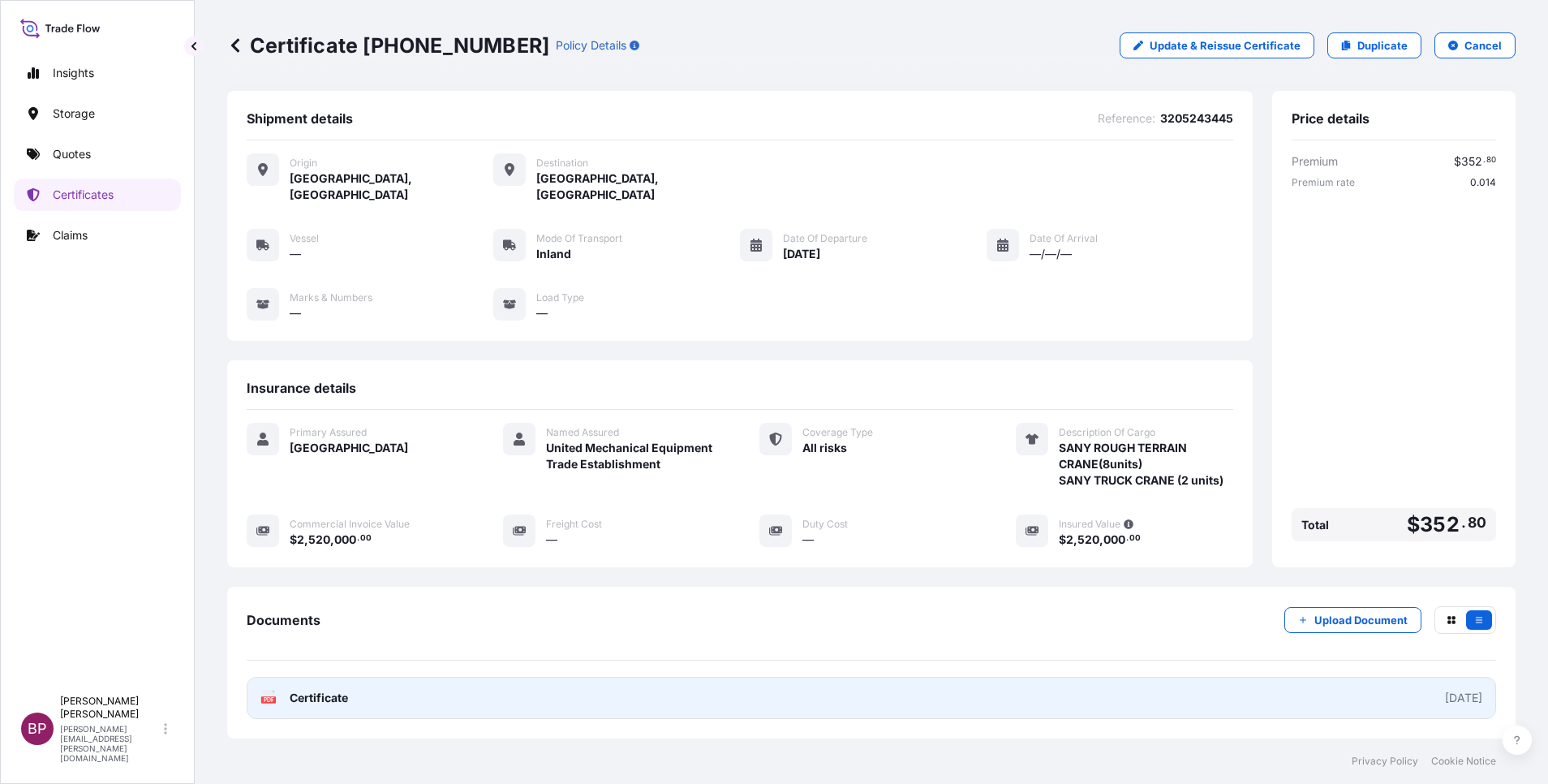
click at [320, 690] on span "Certificate" at bounding box center [319, 698] width 59 height 16
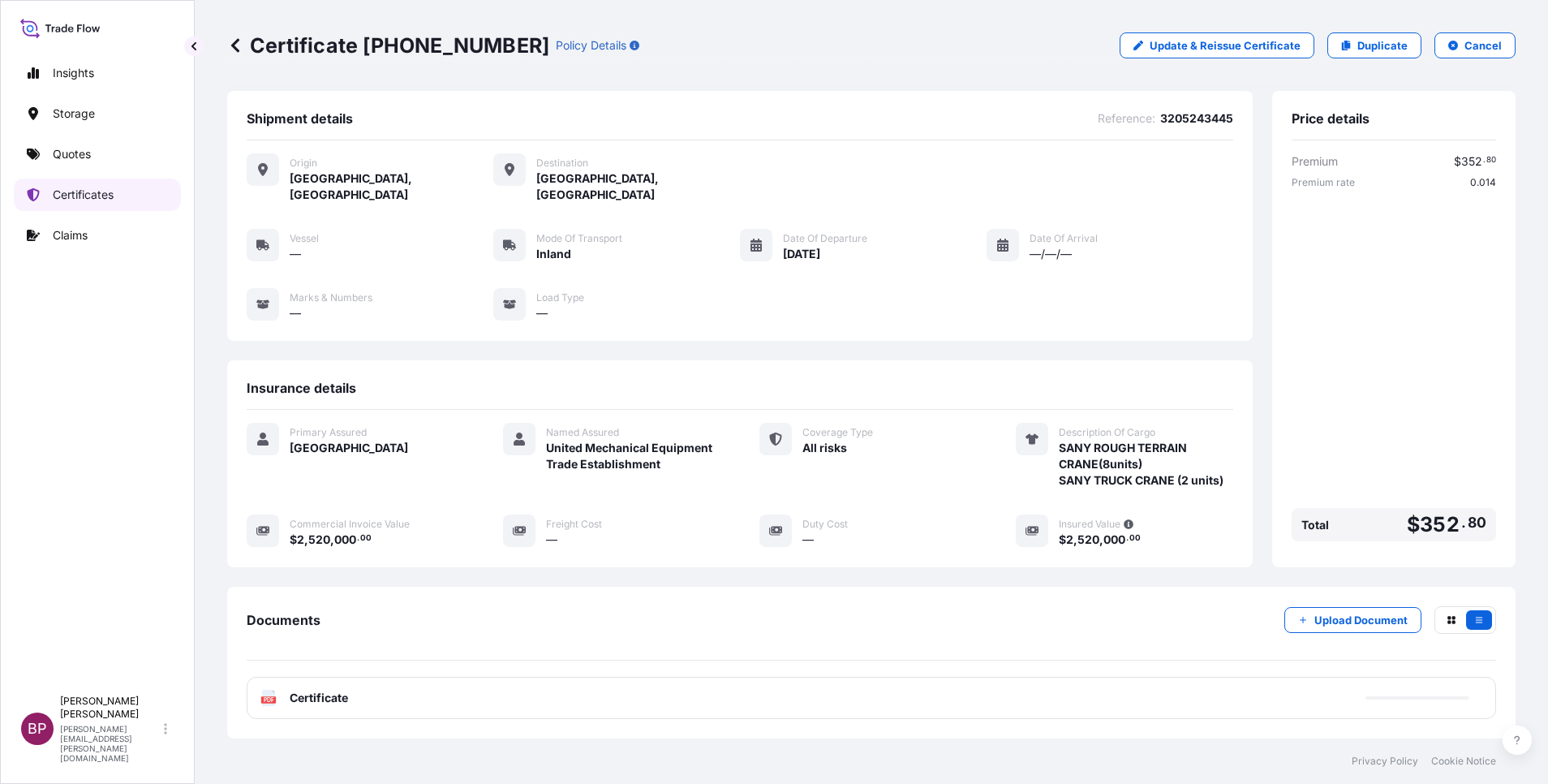
click at [98, 195] on p "Certificates" at bounding box center [83, 195] width 61 height 16
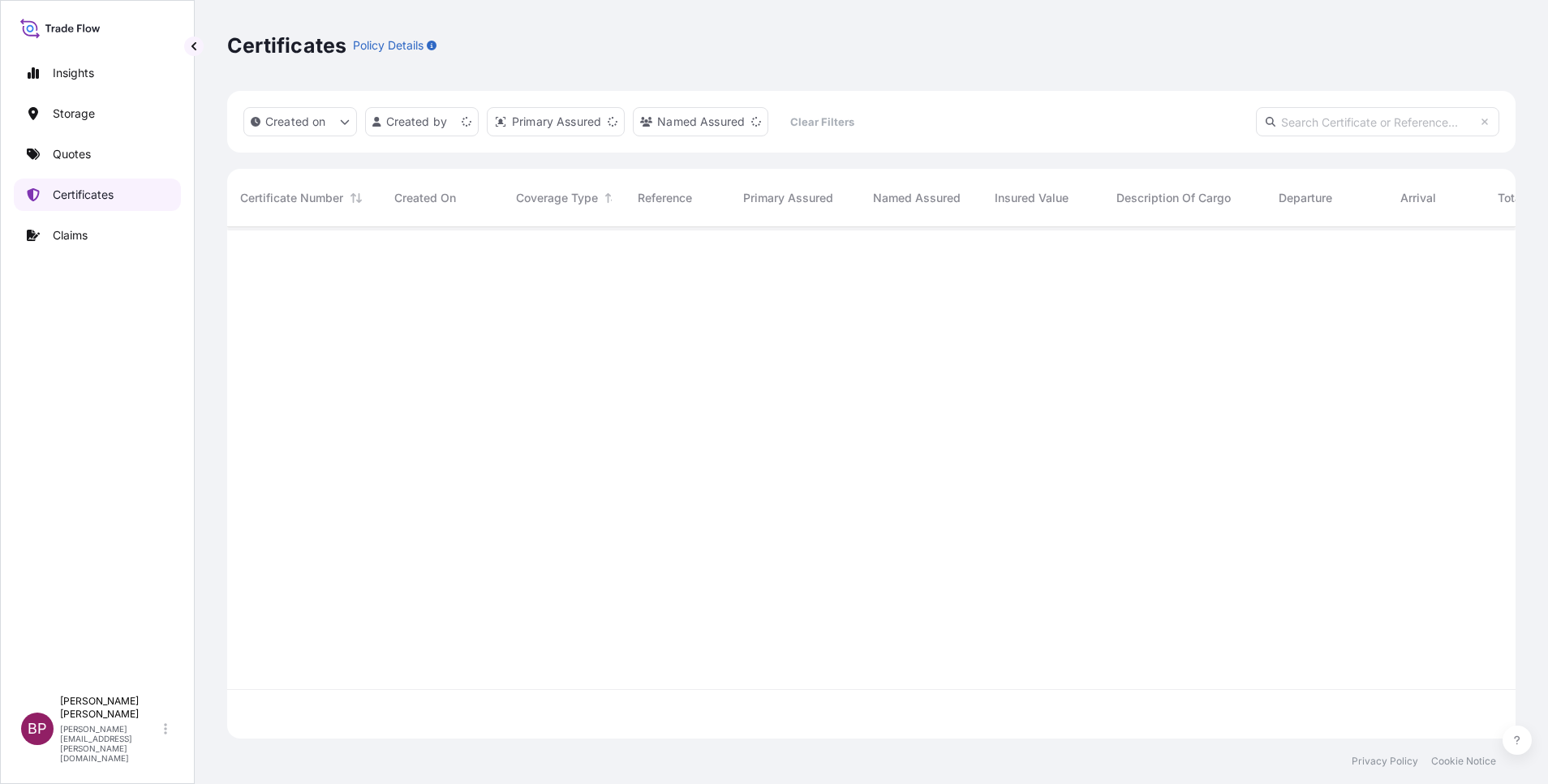
scroll to position [501, 1270]
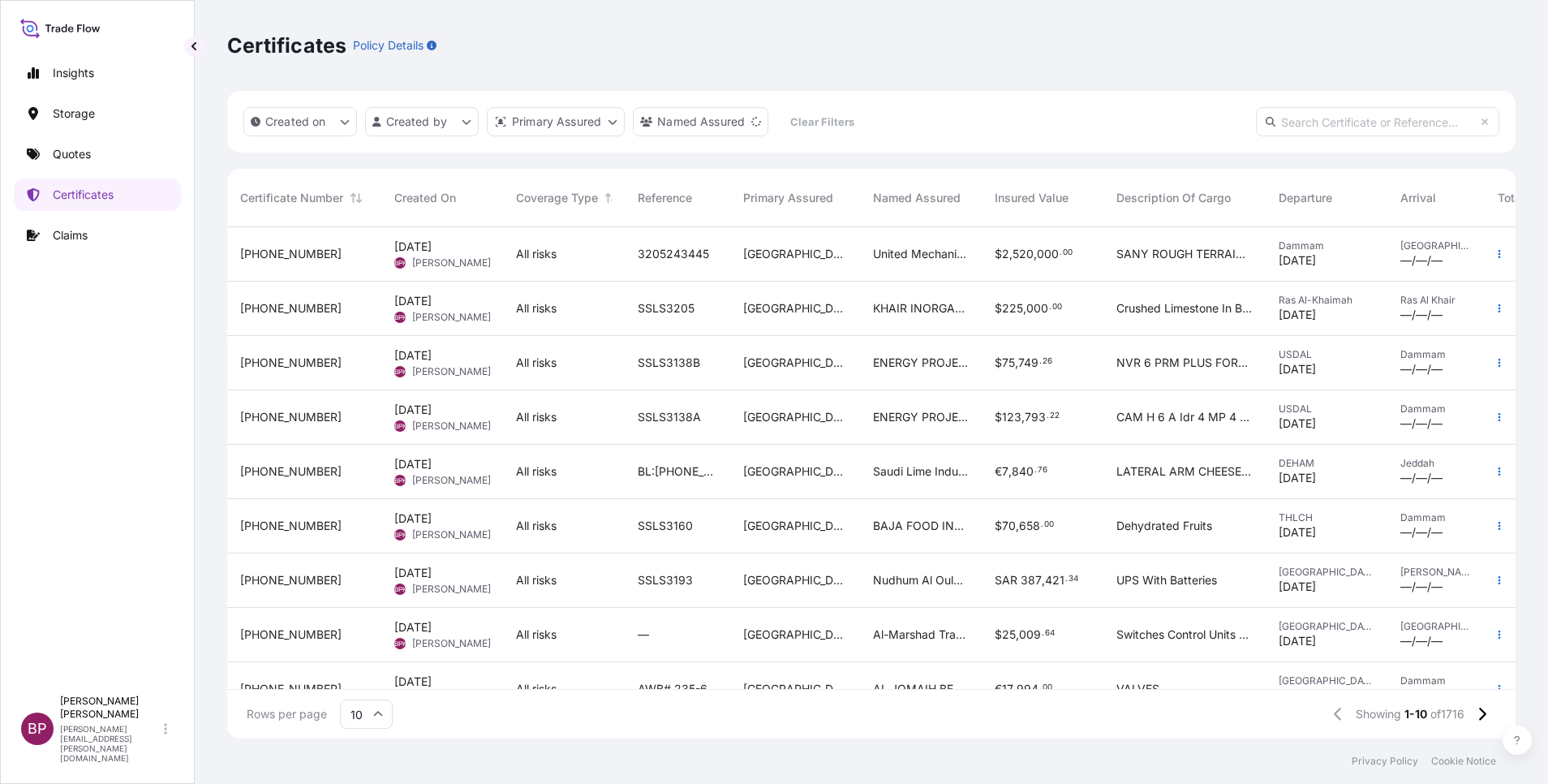
click at [894, 327] on div "KHAIR INORGANIC CHEMICAL INDUSTRIES COMPANY" at bounding box center [921, 309] width 122 height 54
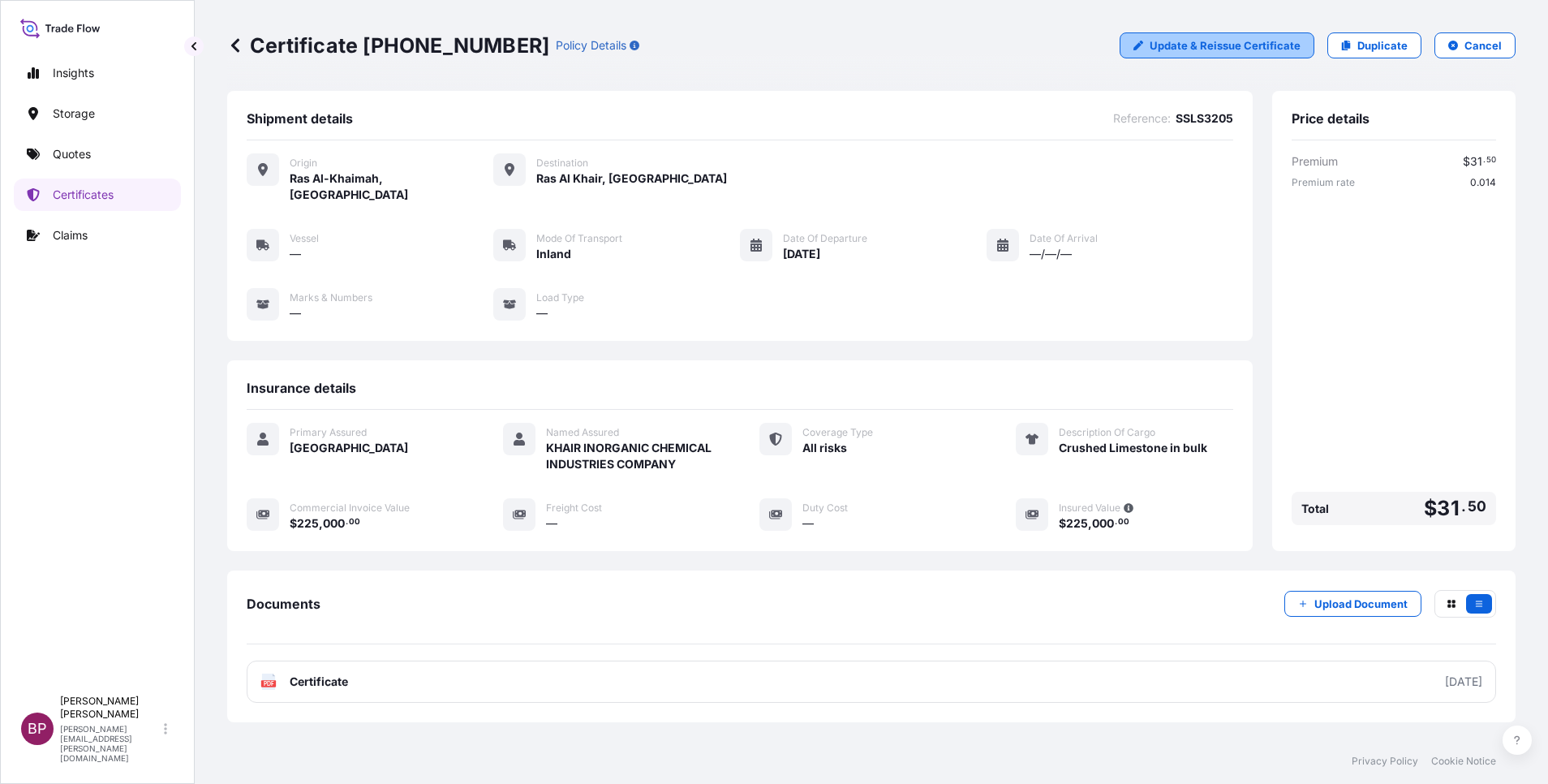
click at [1251, 48] on p "Update & Reissue Certificate" at bounding box center [1226, 46] width 151 height 16
select select "Inland"
select select "31614"
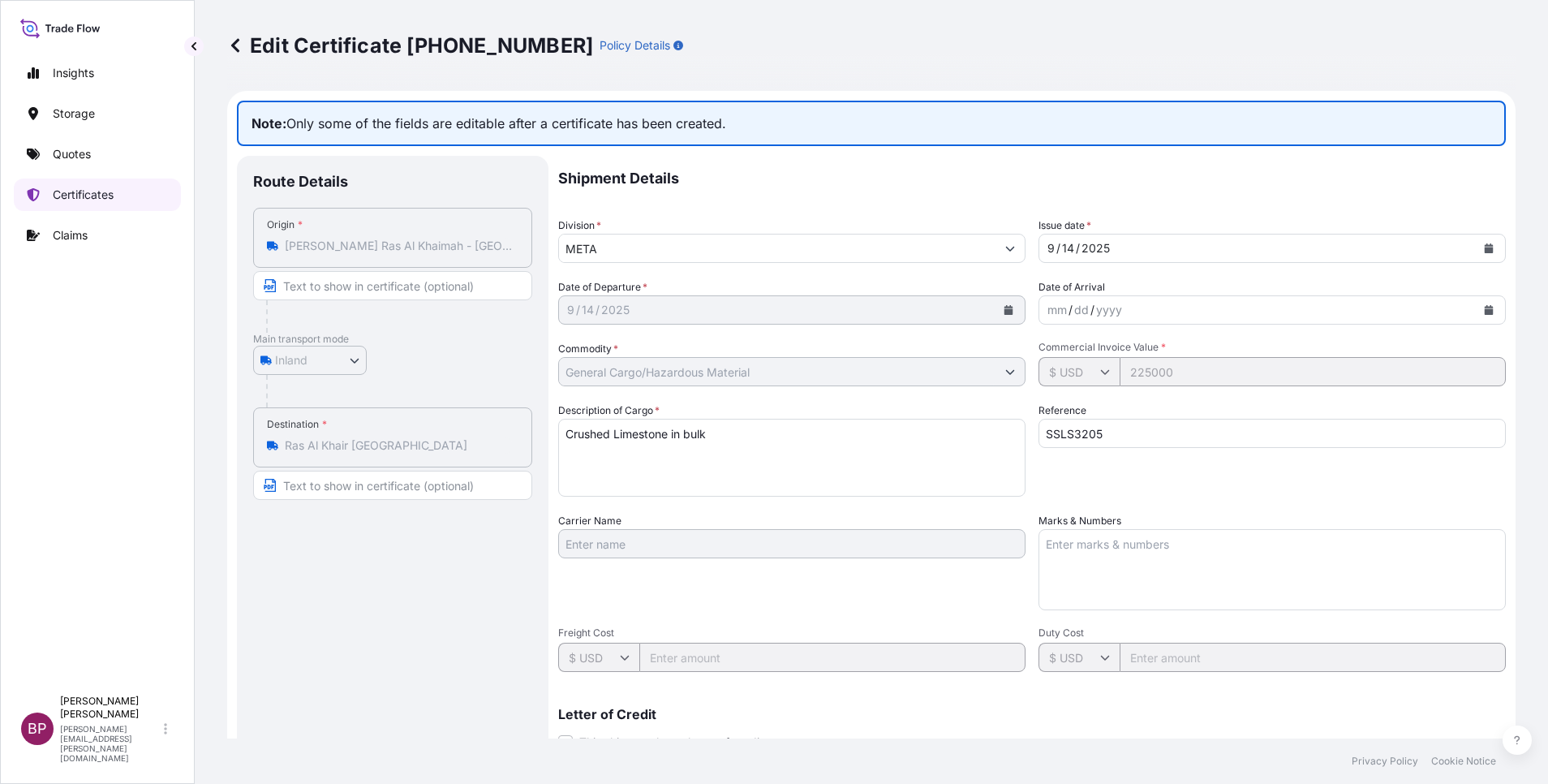
click at [101, 193] on p "Certificates" at bounding box center [83, 195] width 61 height 16
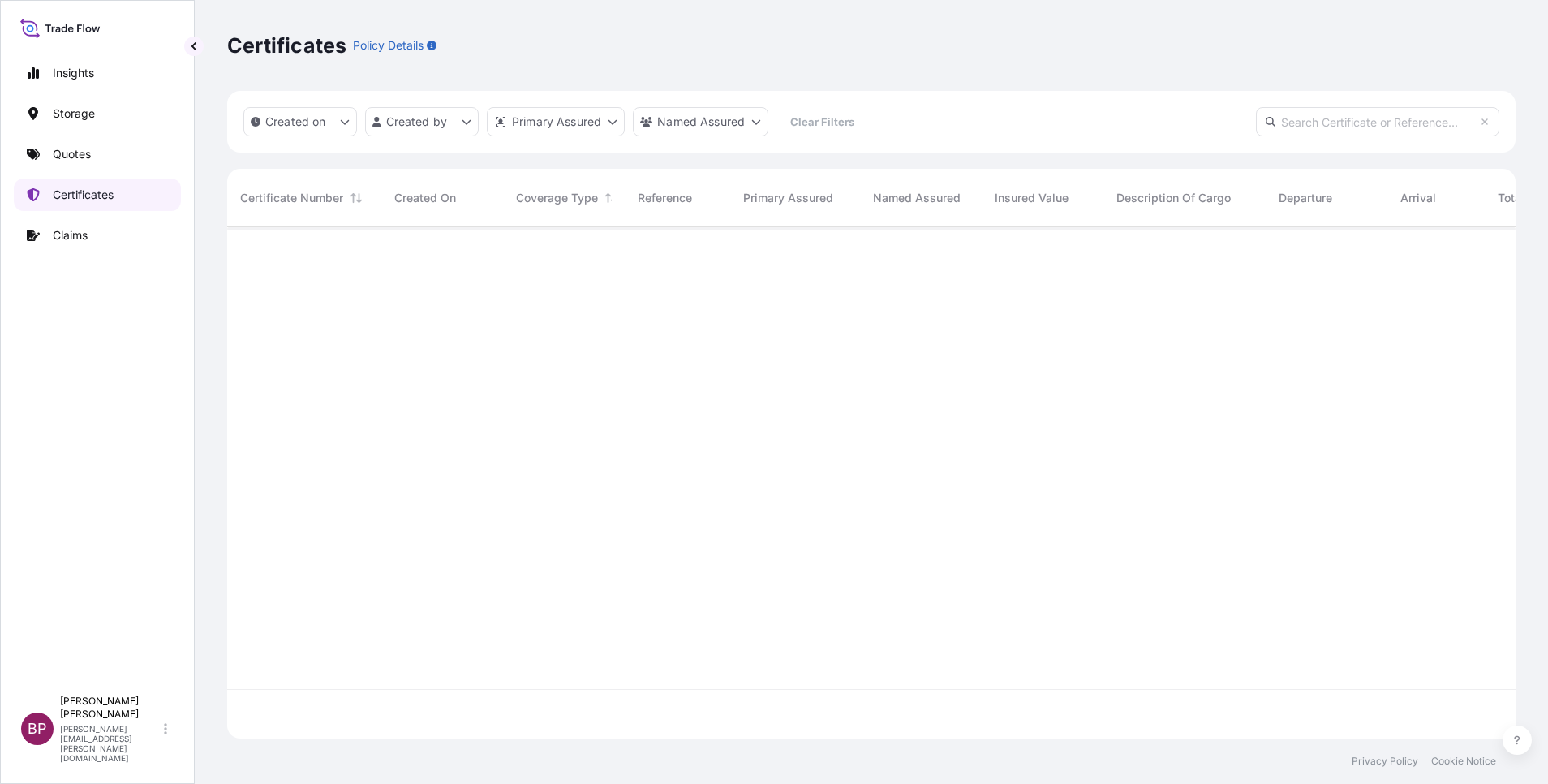
scroll to position [501, 1270]
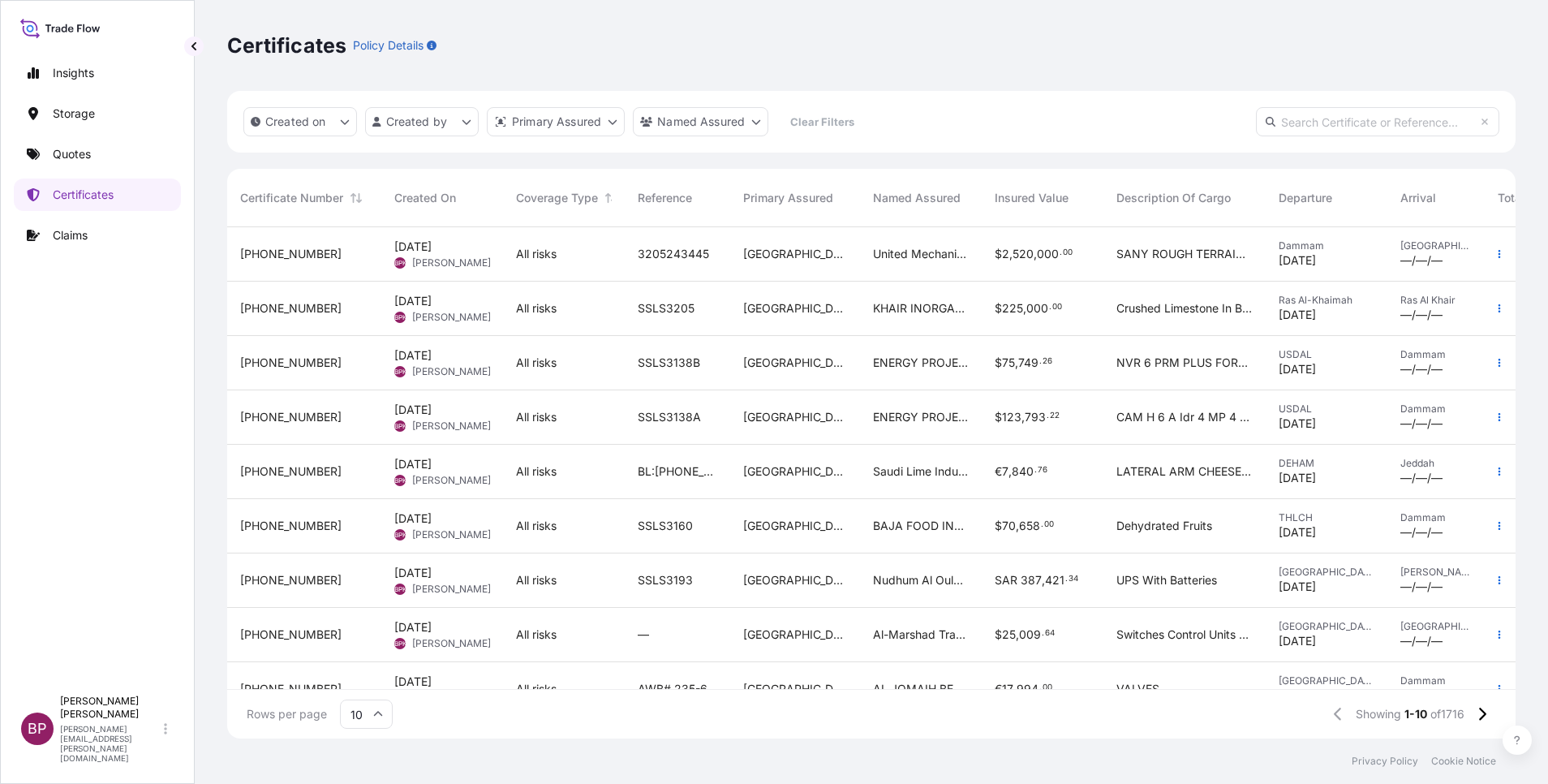
click at [866, 307] on div "KHAIR INORGANIC CHEMICAL INDUSTRIES COMPANY" at bounding box center [921, 309] width 122 height 54
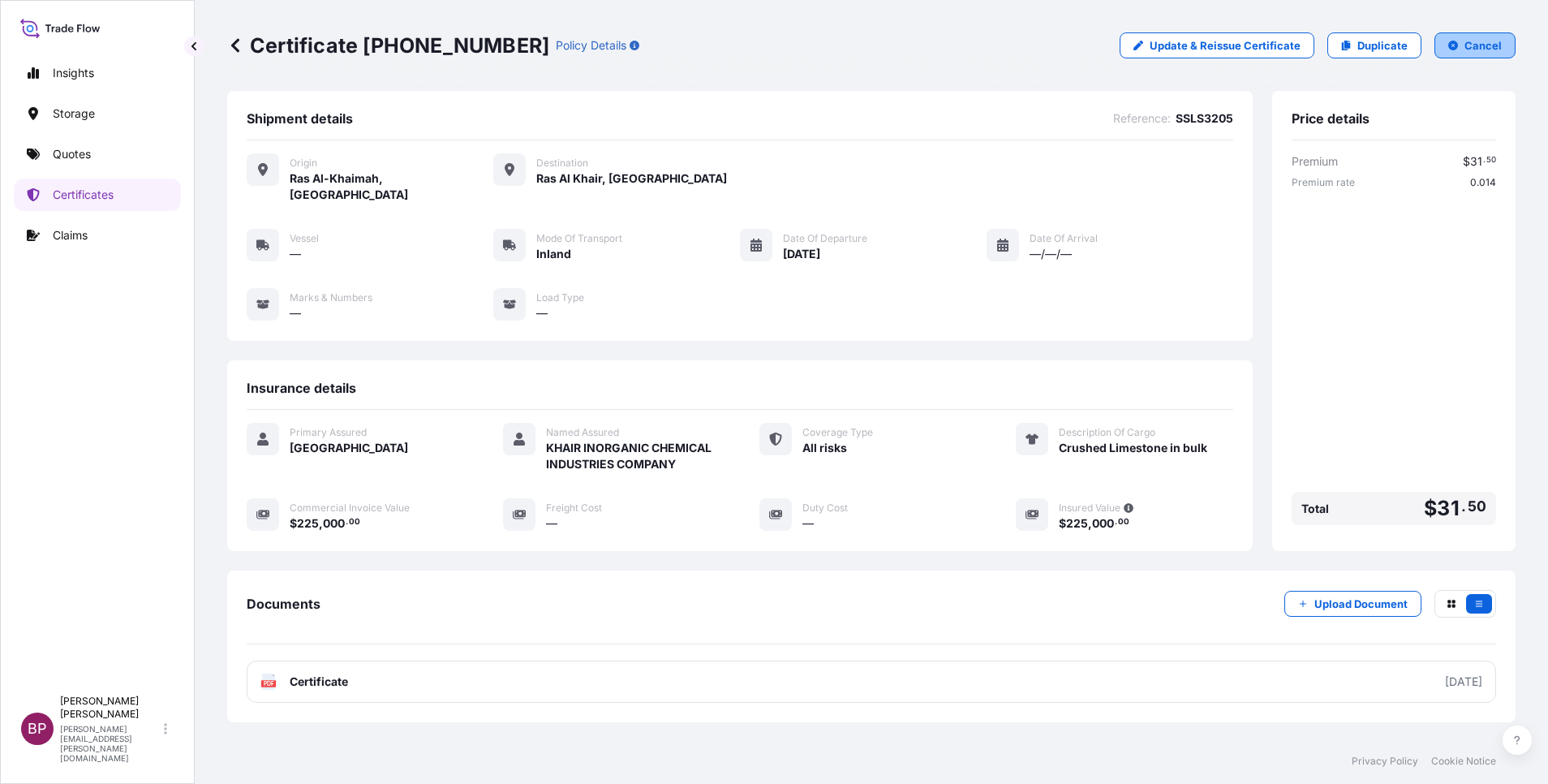
click at [1465, 48] on p "Cancel" at bounding box center [1483, 46] width 38 height 16
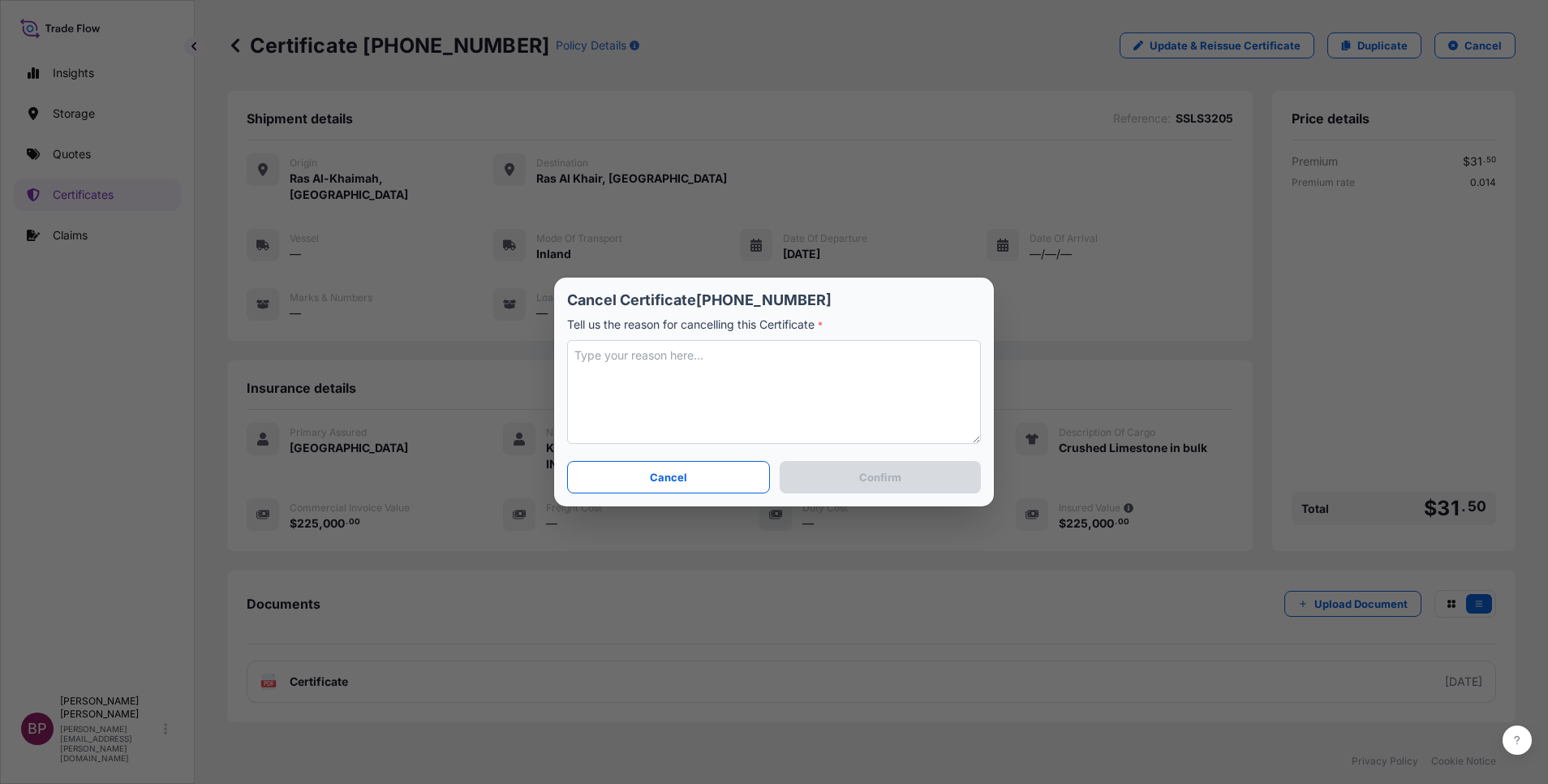
click at [774, 385] on textarea at bounding box center [774, 392] width 414 height 104
type textarea "incorrect mode used. amending"
click at [865, 476] on p "Confirm" at bounding box center [881, 477] width 42 height 16
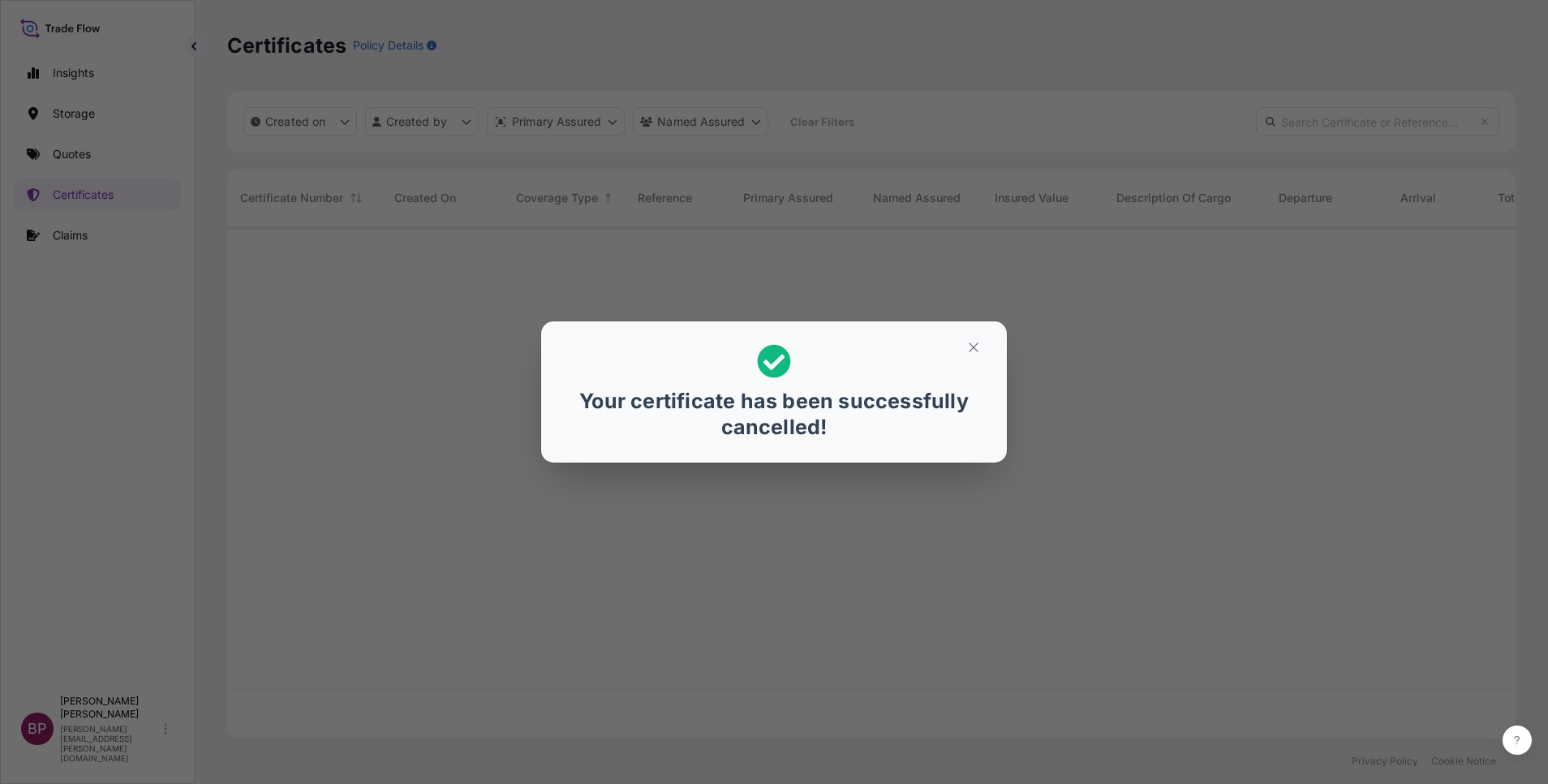
scroll to position [501, 1270]
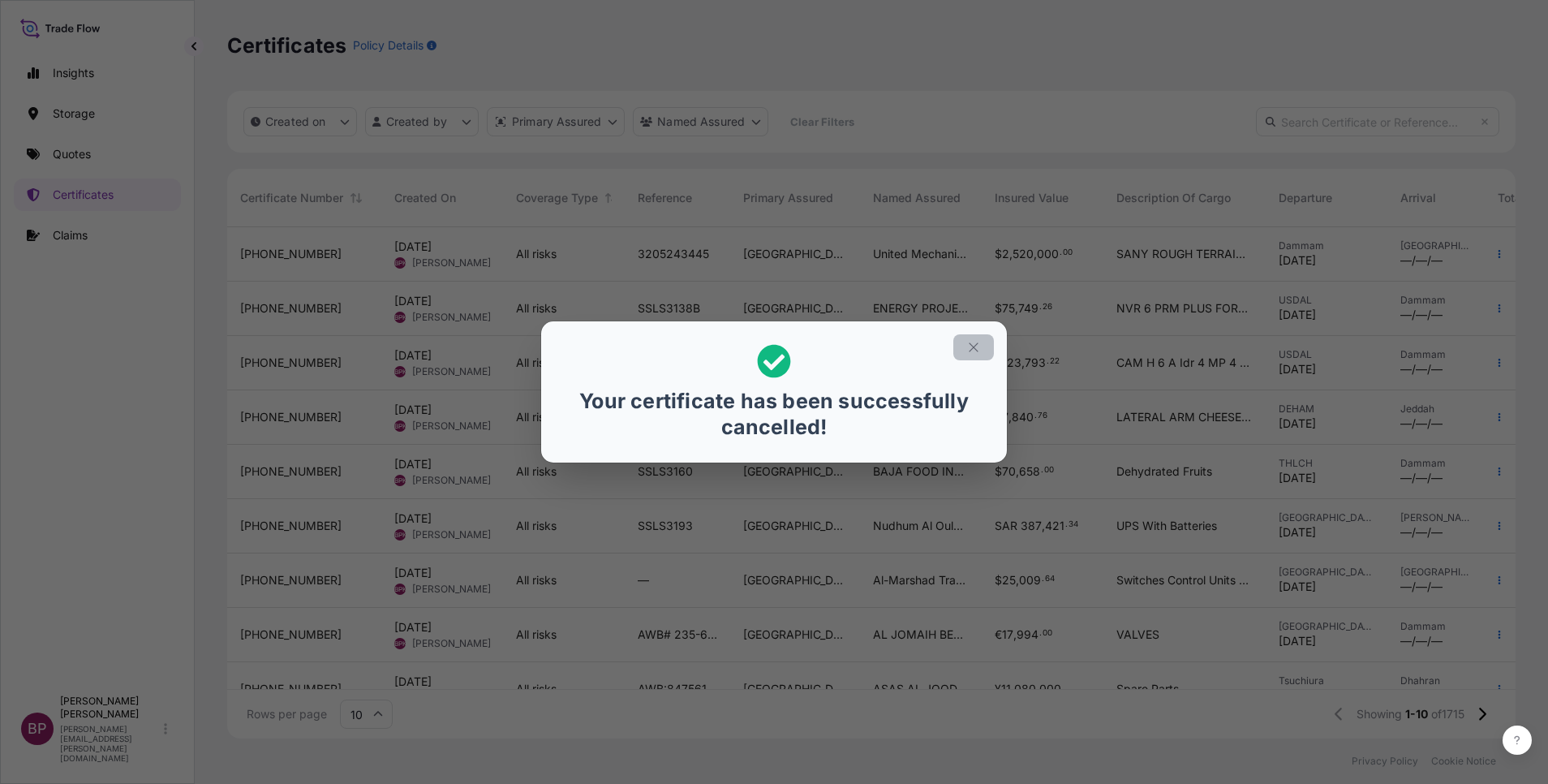
click at [972, 349] on icon "button" at bounding box center [974, 347] width 9 height 9
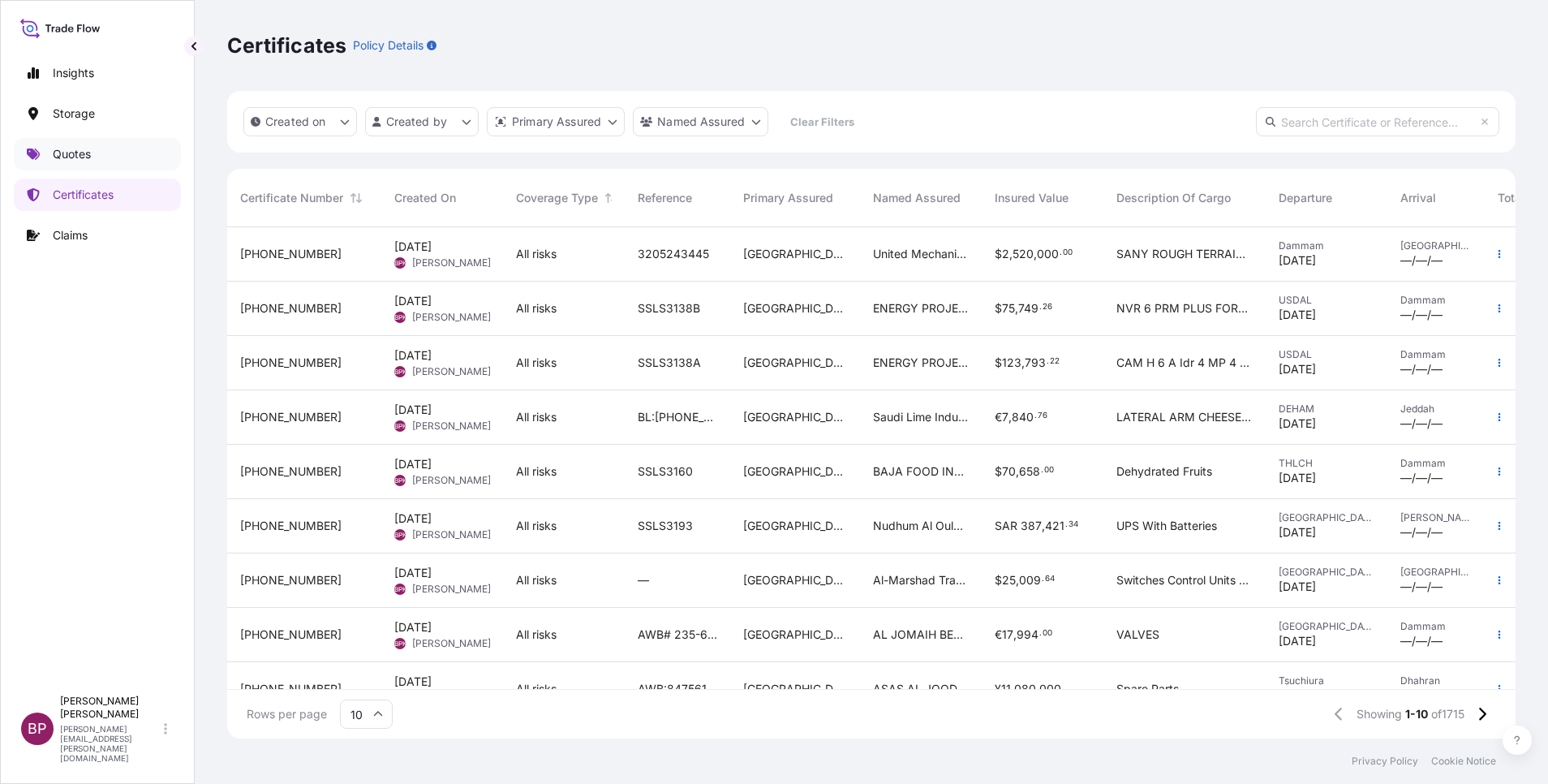
click at [90, 155] on p "Quotes" at bounding box center [71, 154] width 38 height 16
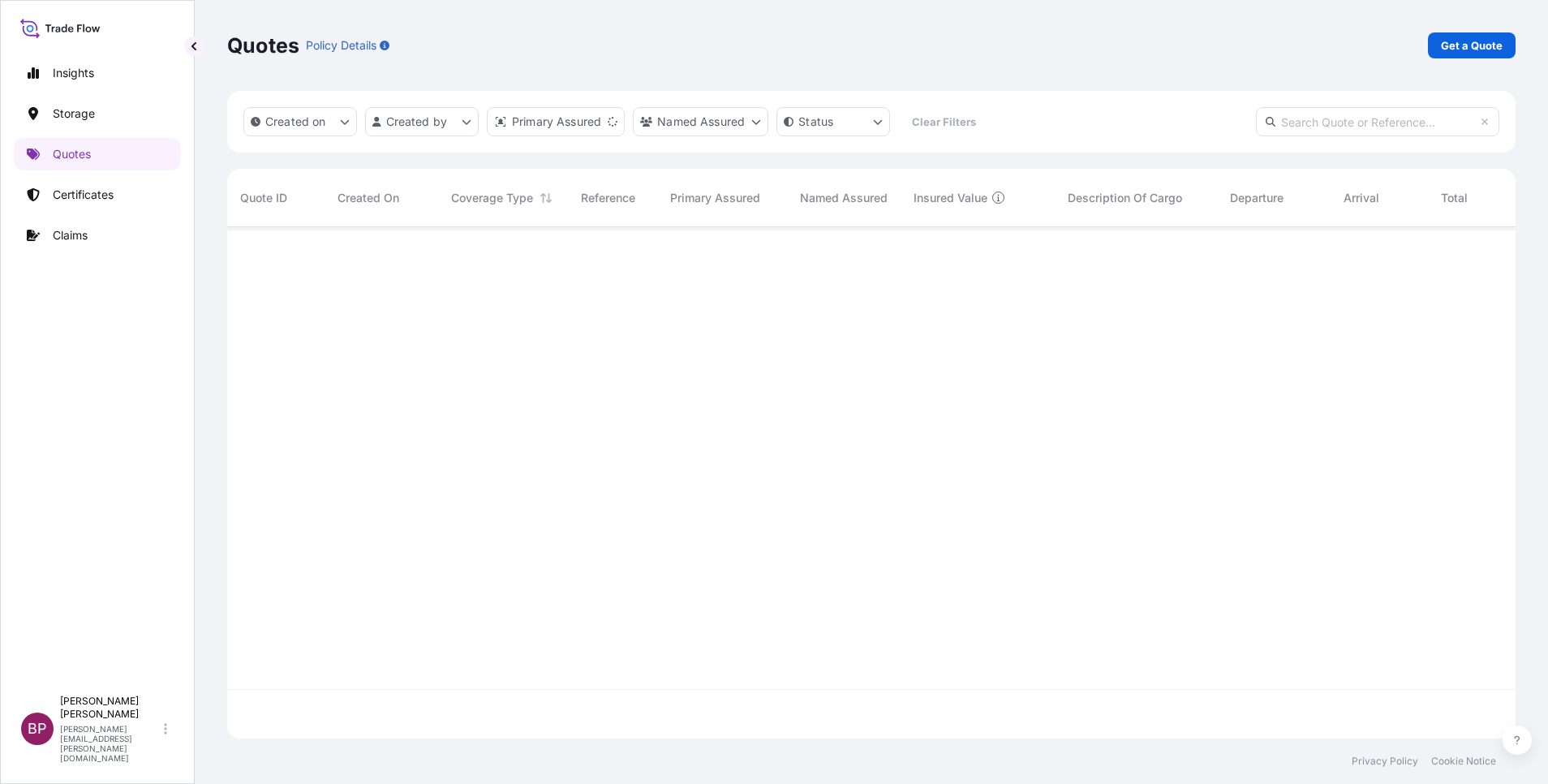
scroll to position [501, 1270]
click at [1487, 43] on p "Get a Quote" at bounding box center [1472, 46] width 61 height 16
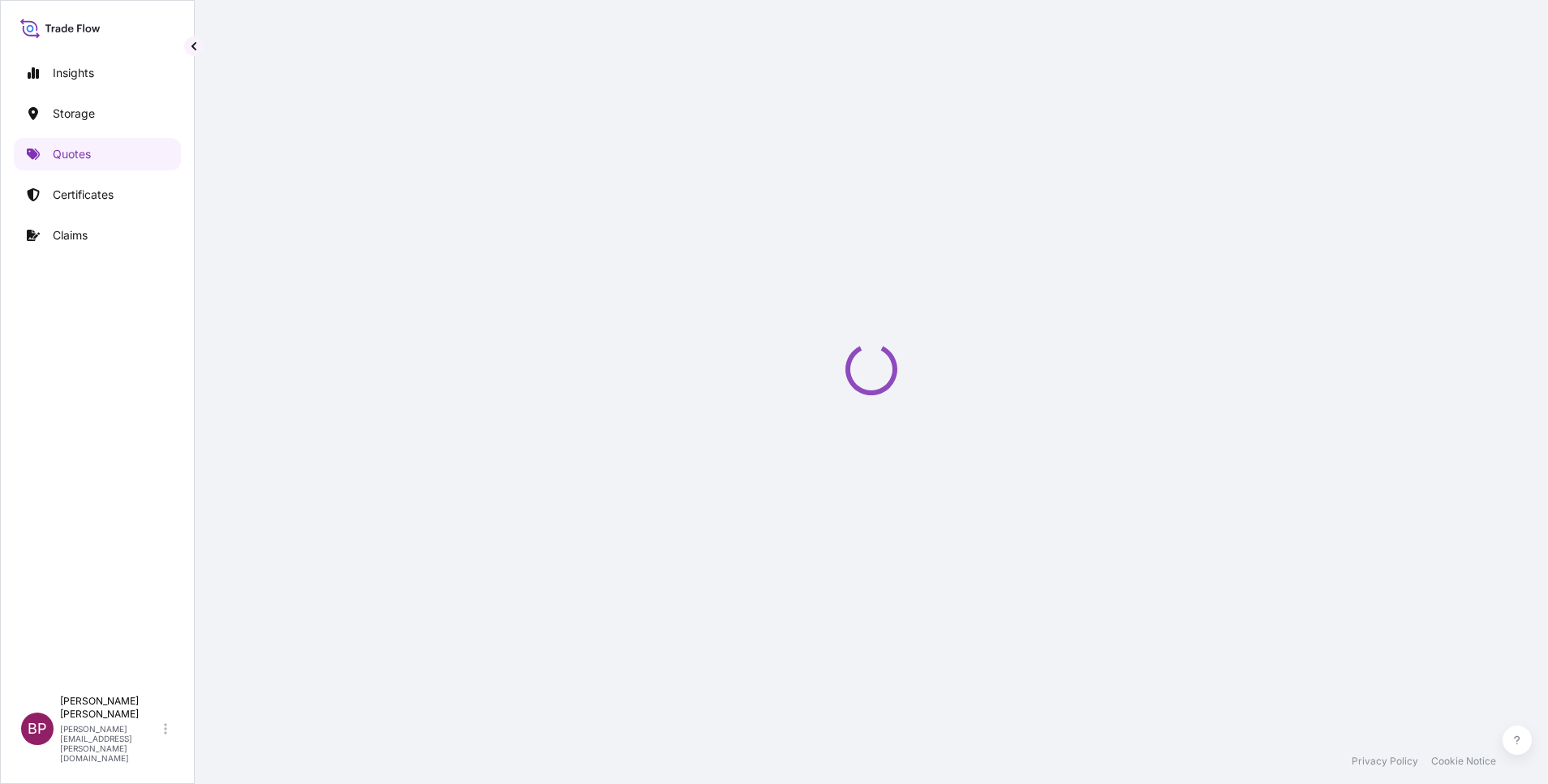
select select "Water"
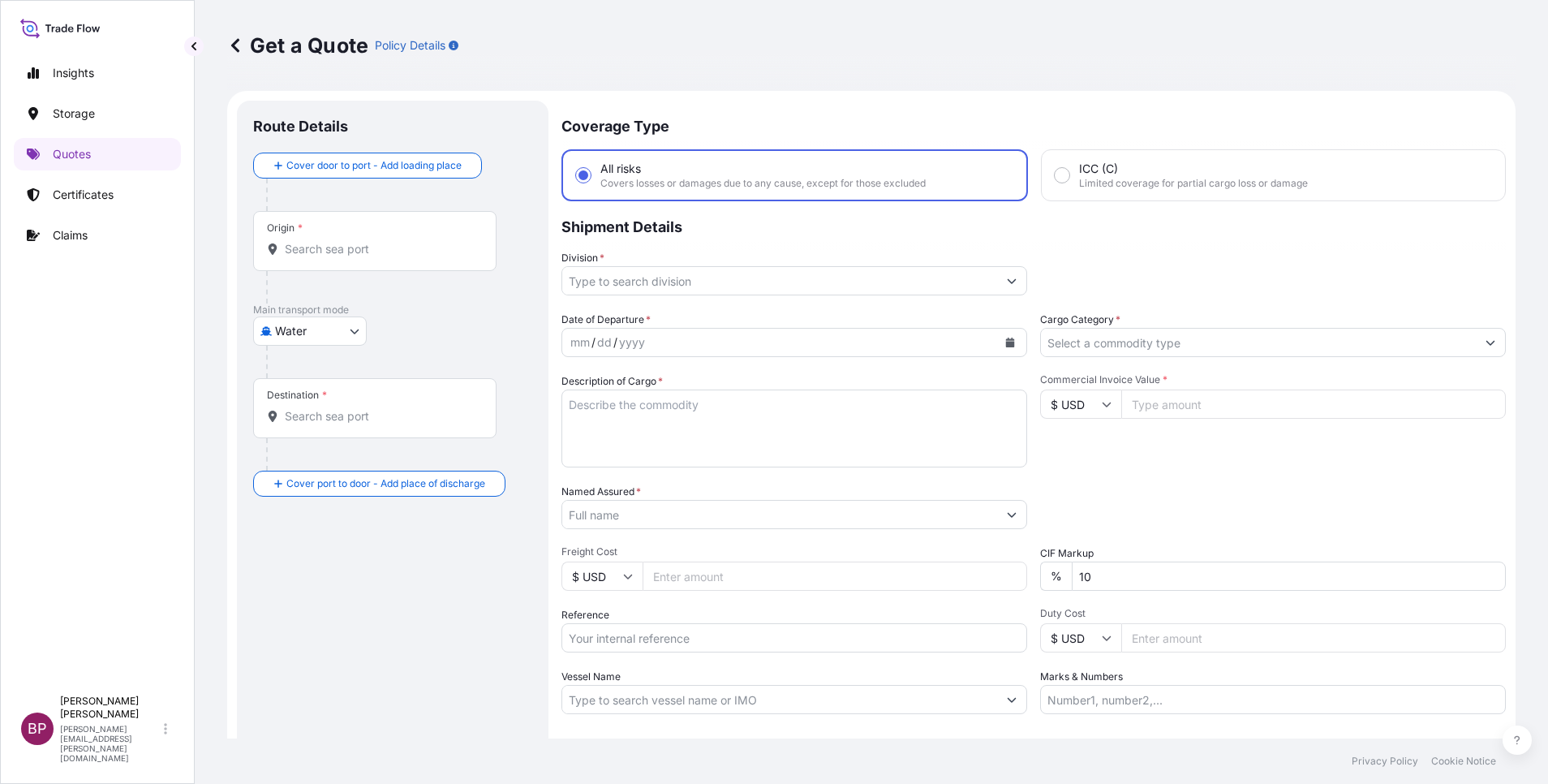
scroll to position [26, 0]
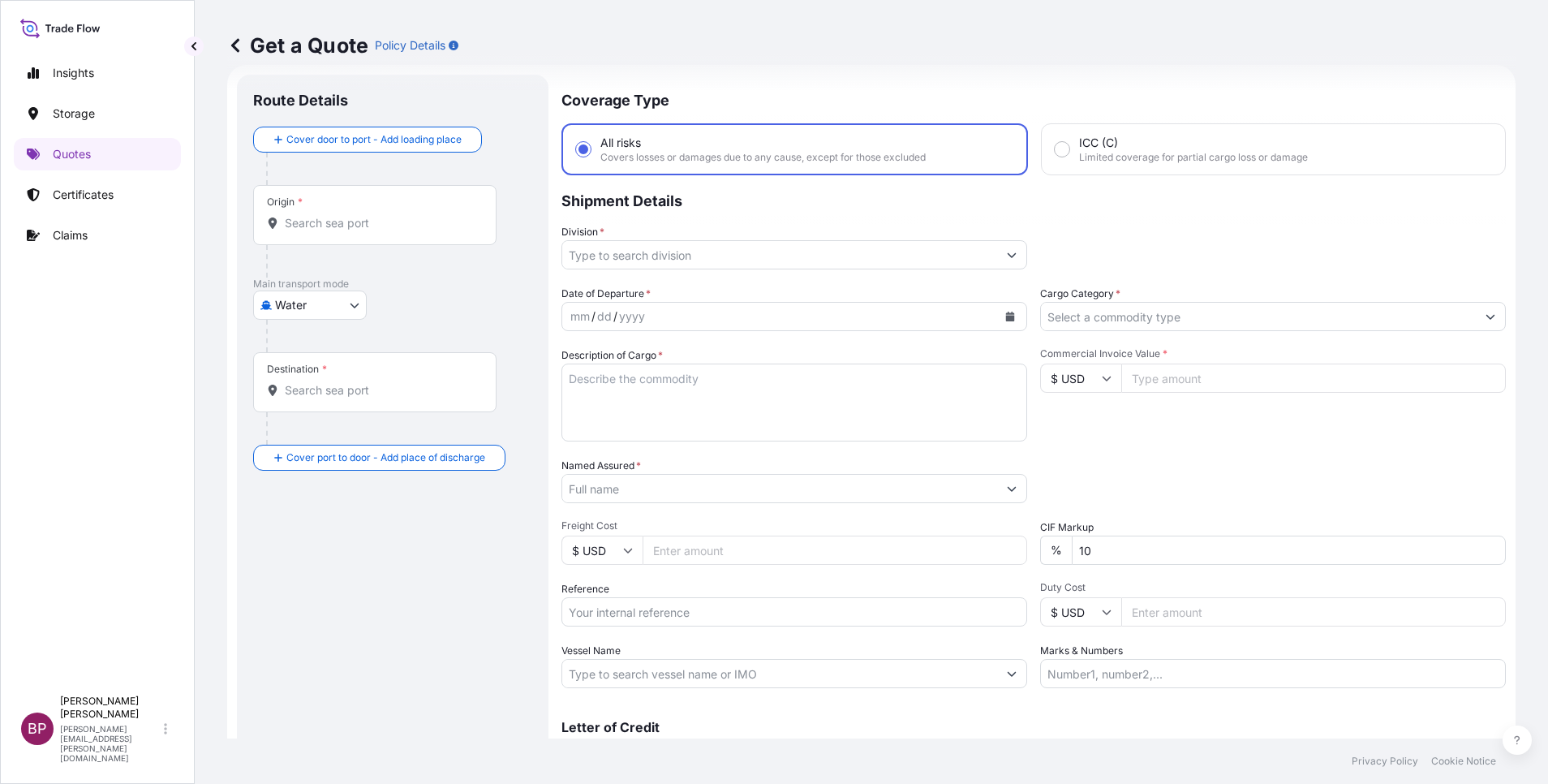
click at [704, 617] on input "Reference" at bounding box center [795, 611] width 465 height 29
paste input "SSLS3205"
type input "SSLS3205"
click at [655, 488] on input "Named Assured *" at bounding box center [779, 488] width 435 height 29
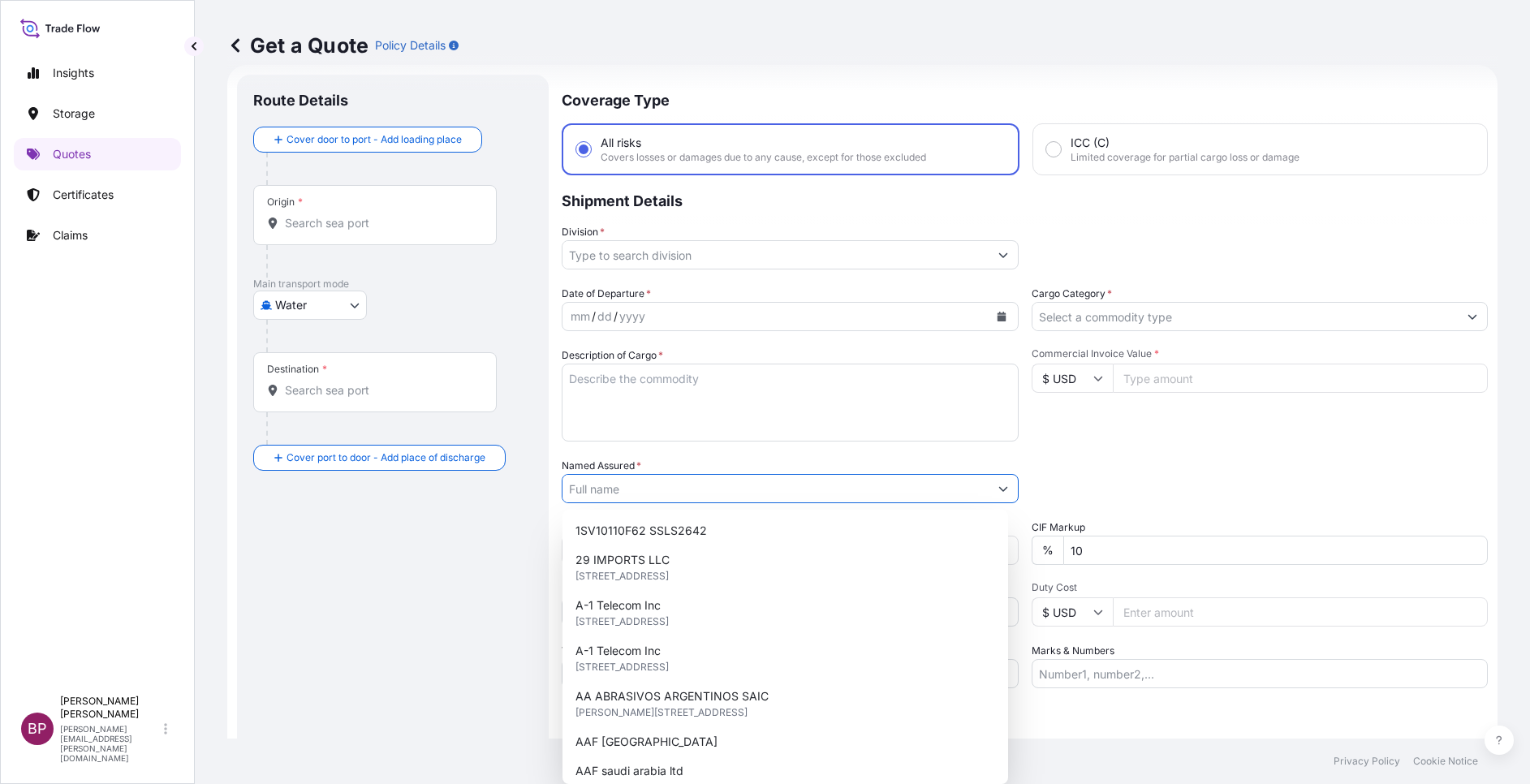
paste input "KHAIR INORGANIC CHEMICAL INDUSTRIES COMPANY"
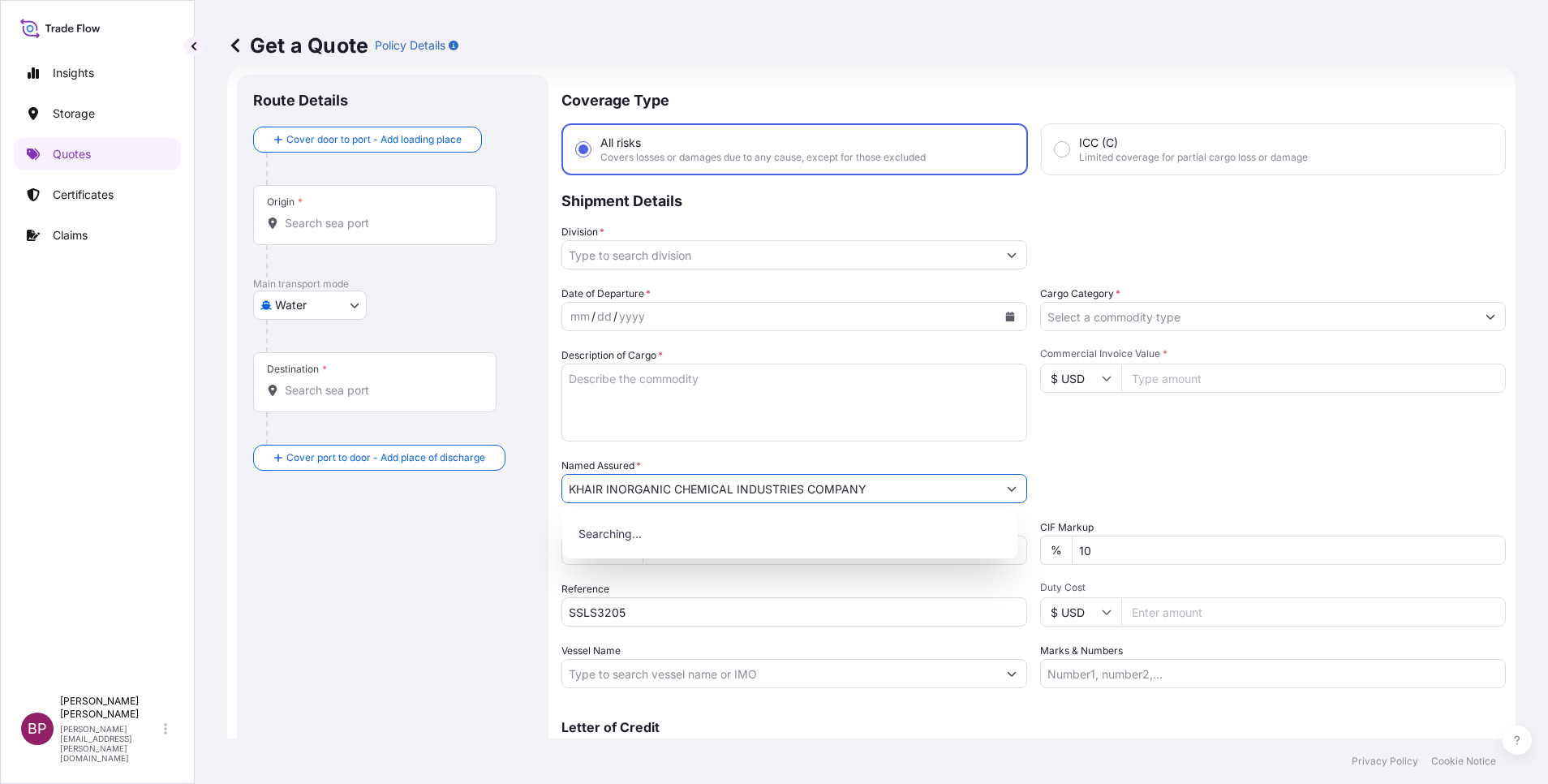
type input "KHAIR INORGANIC CHEMICAL INDUSTRIES COMPANY"
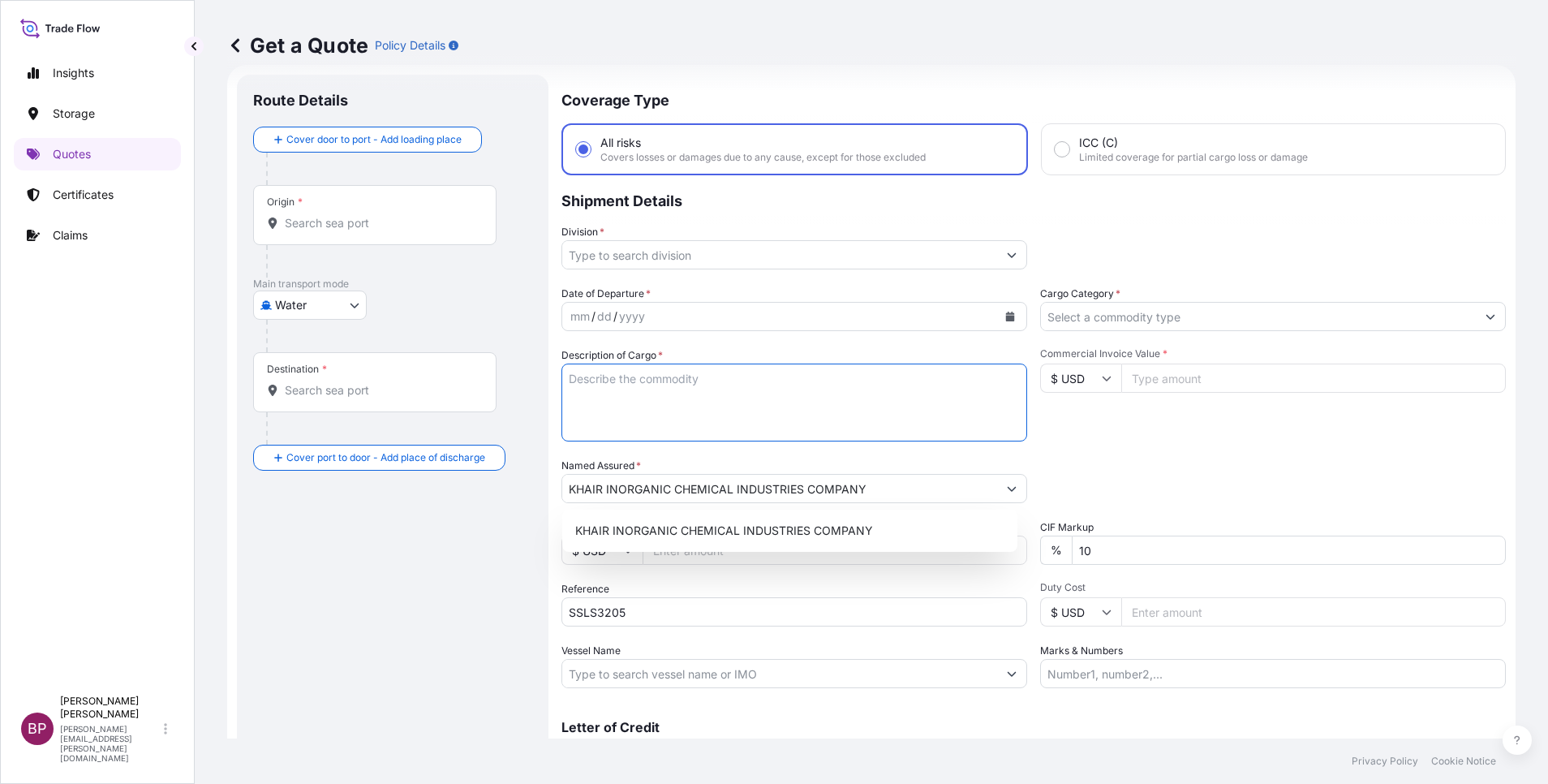
click at [708, 423] on textarea "Description of Cargo *" at bounding box center [795, 402] width 465 height 78
paste textarea "Crushed Limestone in bulk"
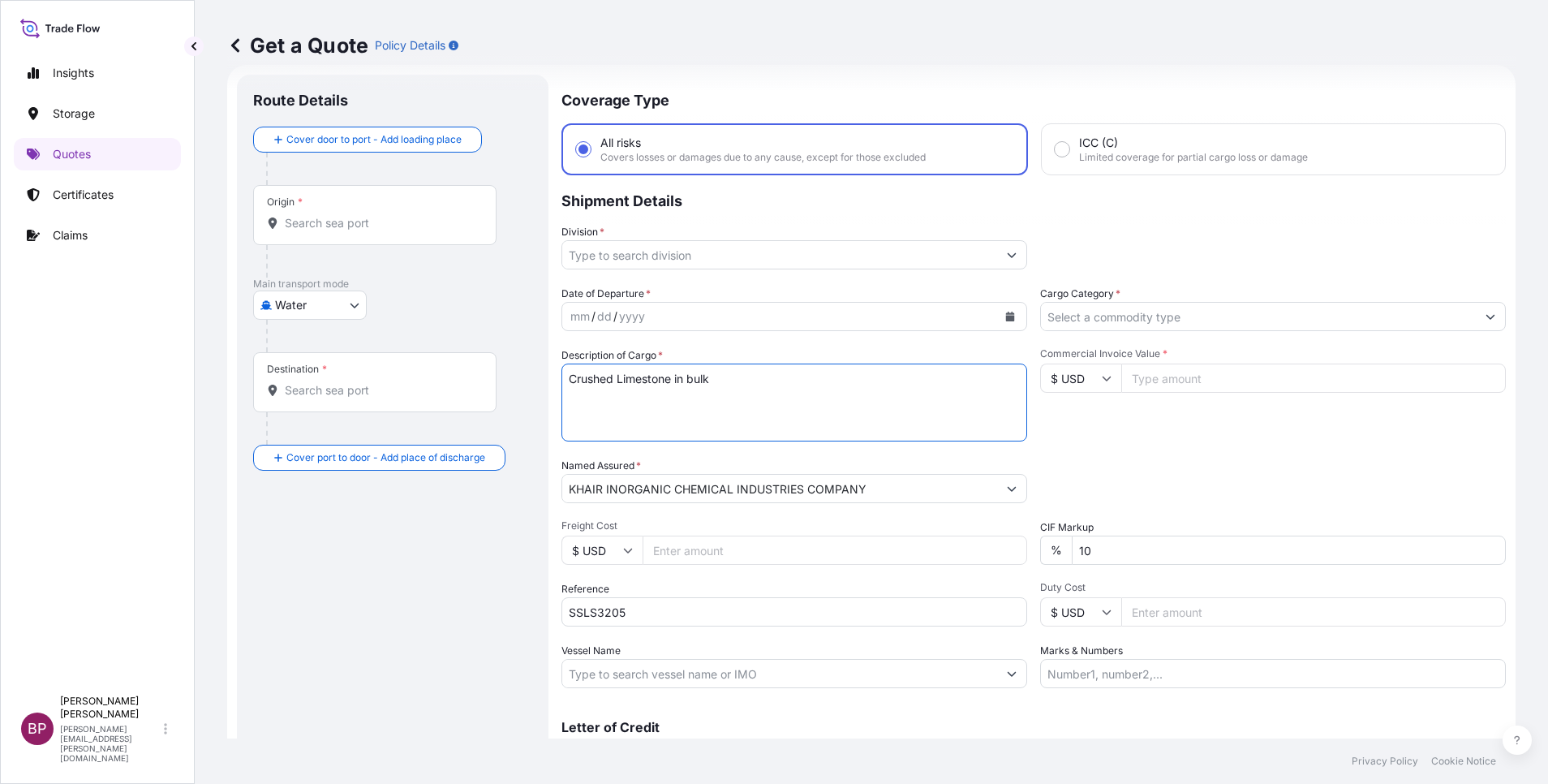
type textarea "Crushed Limestone in bulk"
click at [1171, 376] on input "Commercial Invoice Value *" at bounding box center [1314, 378] width 385 height 29
paste input "225000"
type input "225000"
click at [1188, 319] on input "Cargo Category *" at bounding box center [1258, 316] width 435 height 29
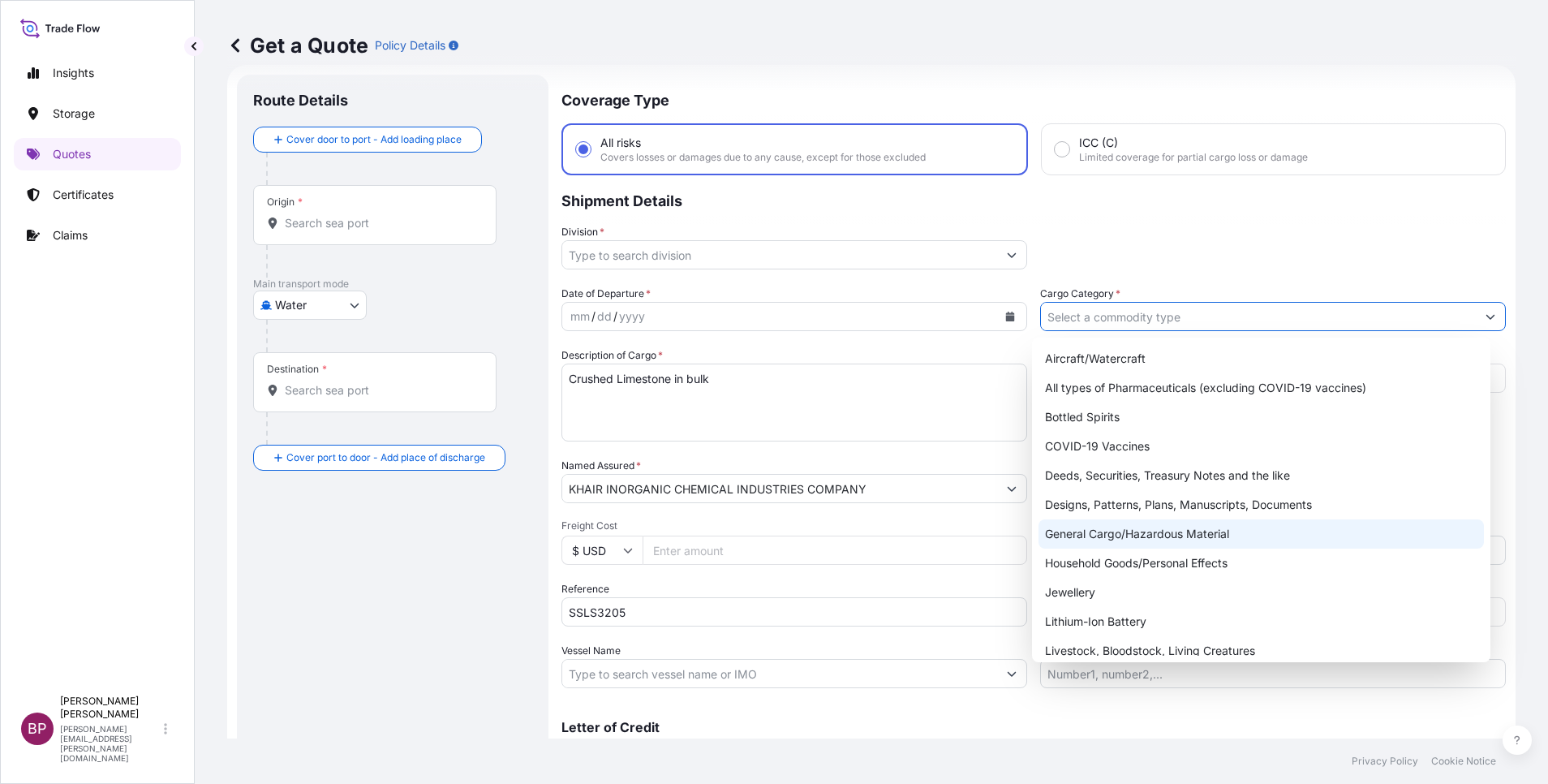
click at [1148, 535] on div "General Cargo/Hazardous Material" at bounding box center [1261, 533] width 445 height 29
type input "General Cargo/Hazardous Material"
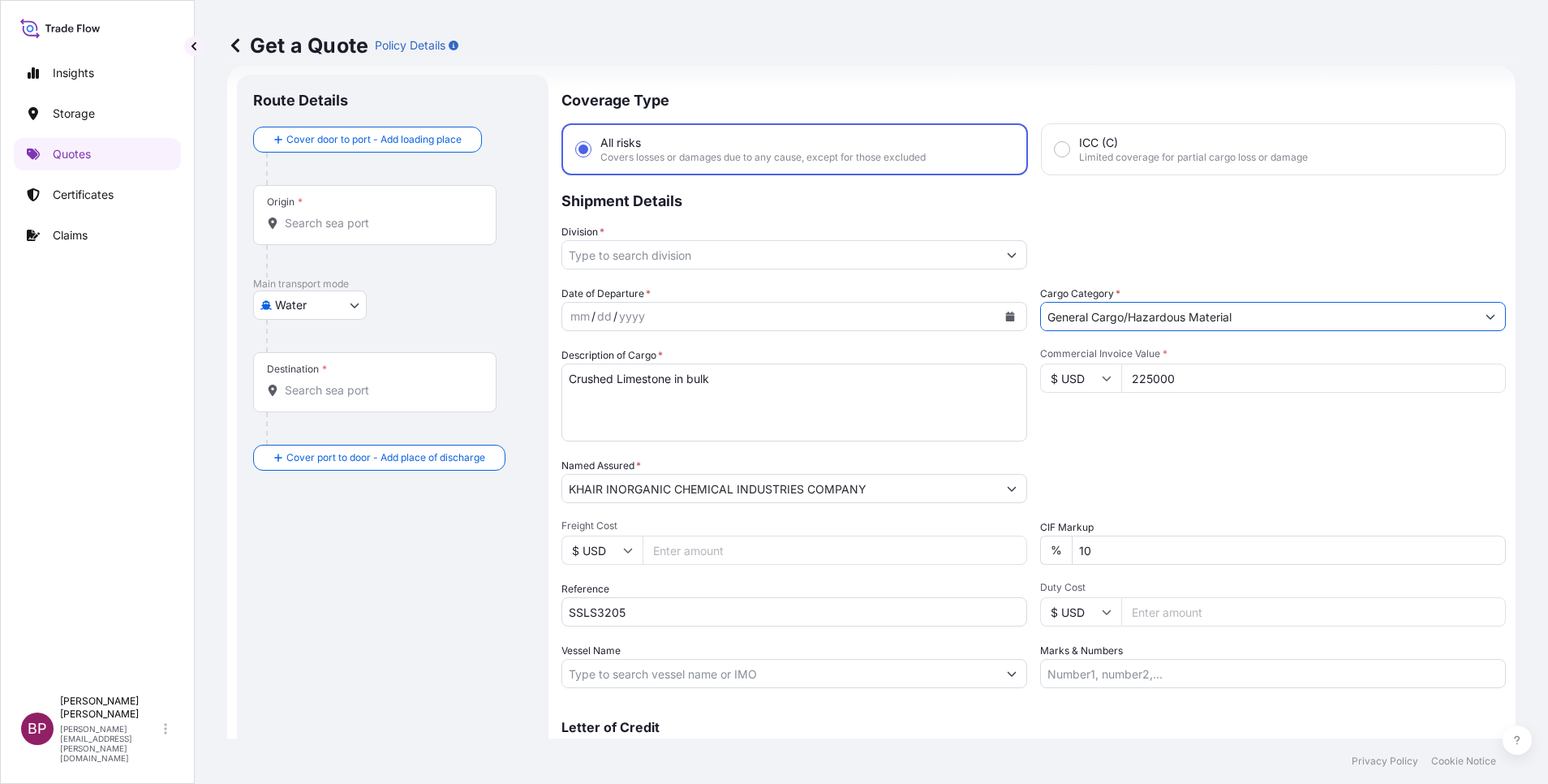
click at [1004, 244] on button "Show suggestions" at bounding box center [1012, 255] width 29 height 29
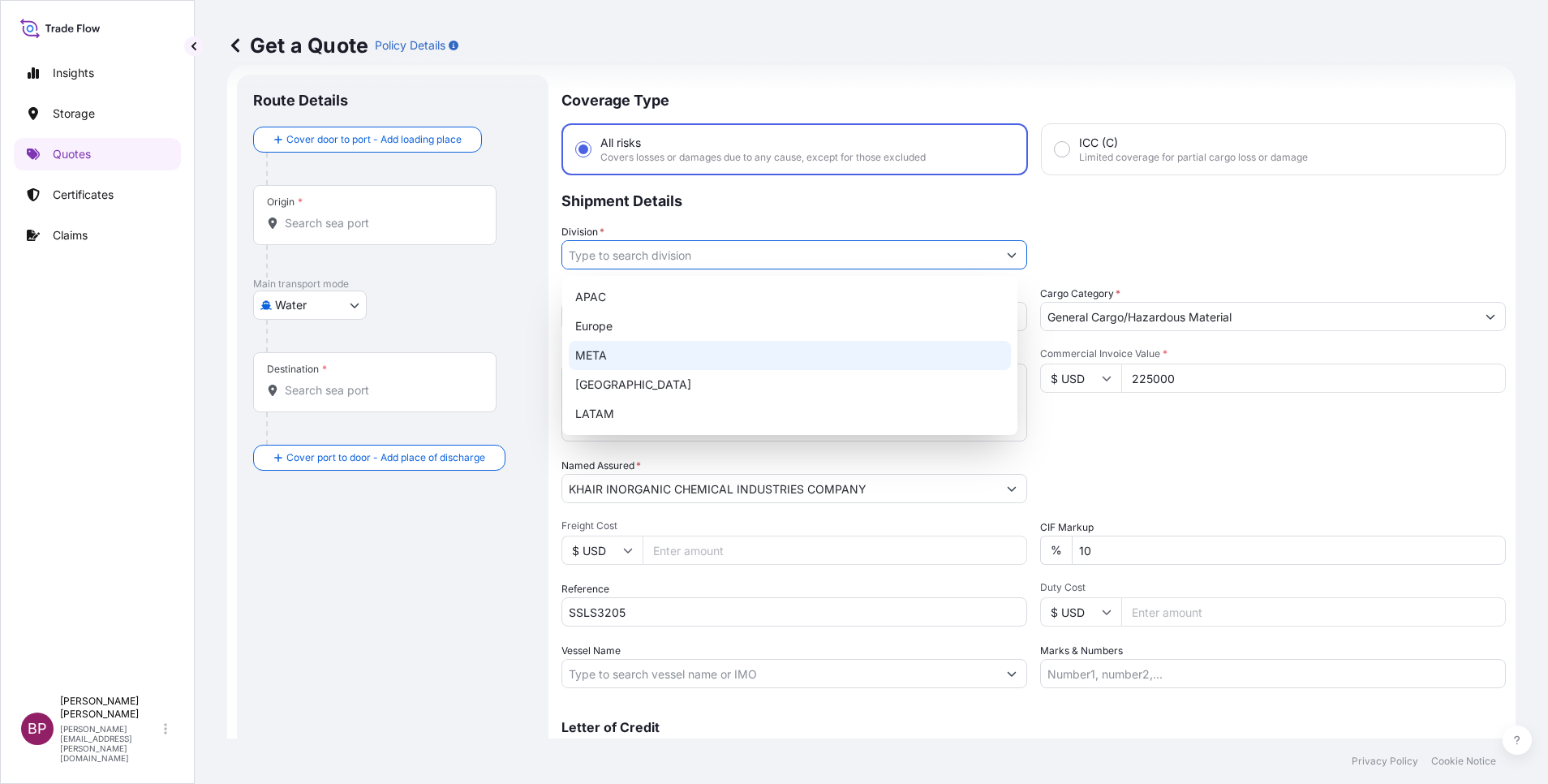
click at [656, 350] on div "META" at bounding box center [790, 355] width 443 height 29
type input "META"
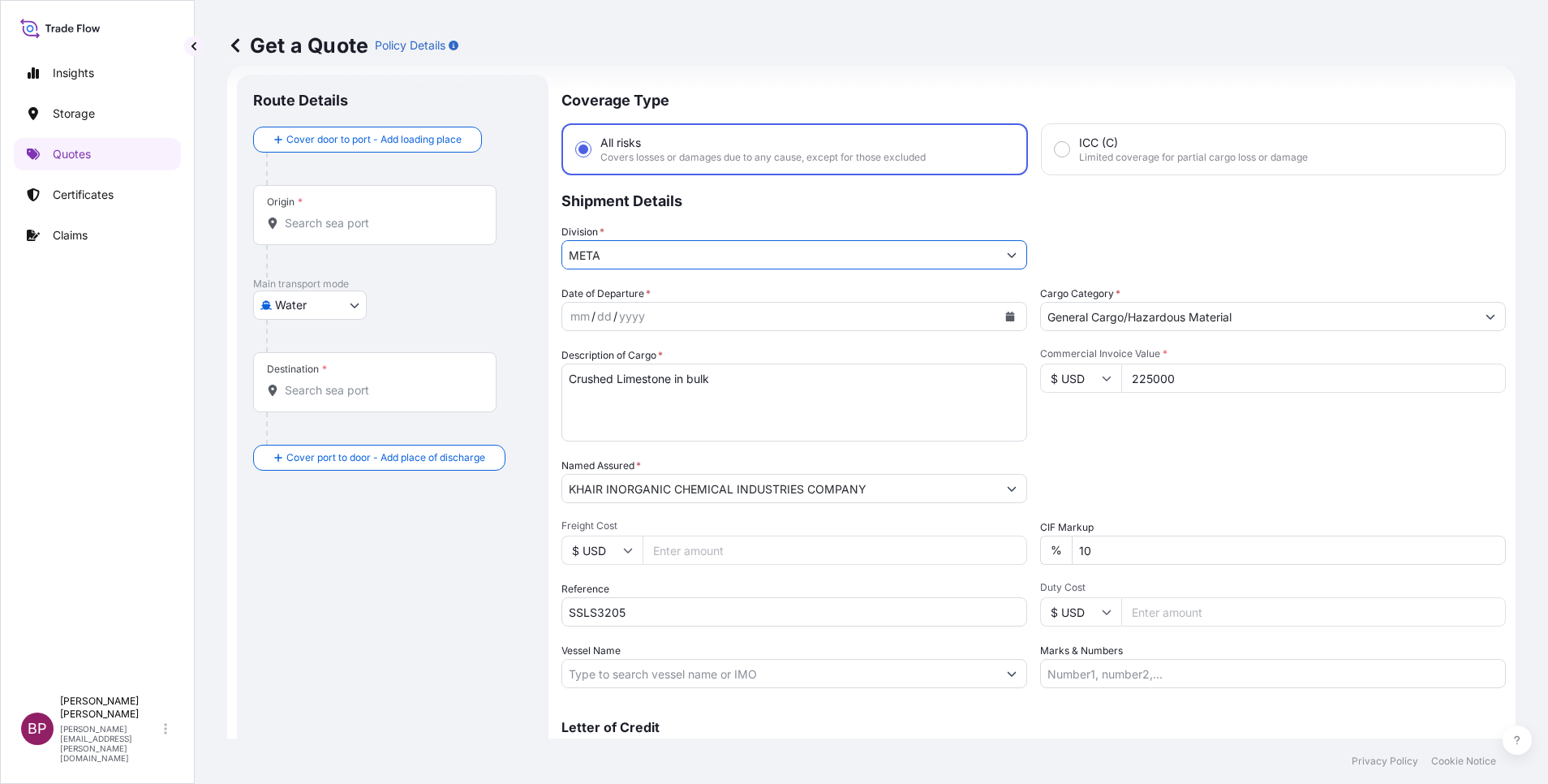
drag, startPoint x: 1069, startPoint y: 543, endPoint x: 914, endPoint y: 539, distance: 155.1
click at [915, 539] on div "Date of Departure * mm / dd / yyyy Cargo Category * General Cargo/Hazardous Mat…" at bounding box center [1034, 486] width 945 height 402
type input "0"
click at [1148, 455] on div "Date of Departure * mm / dd / yyyy Cargo Category * General Cargo/Hazardous Mat…" at bounding box center [1034, 486] width 945 height 402
click at [1006, 314] on icon "Calendar" at bounding box center [1011, 316] width 9 height 10
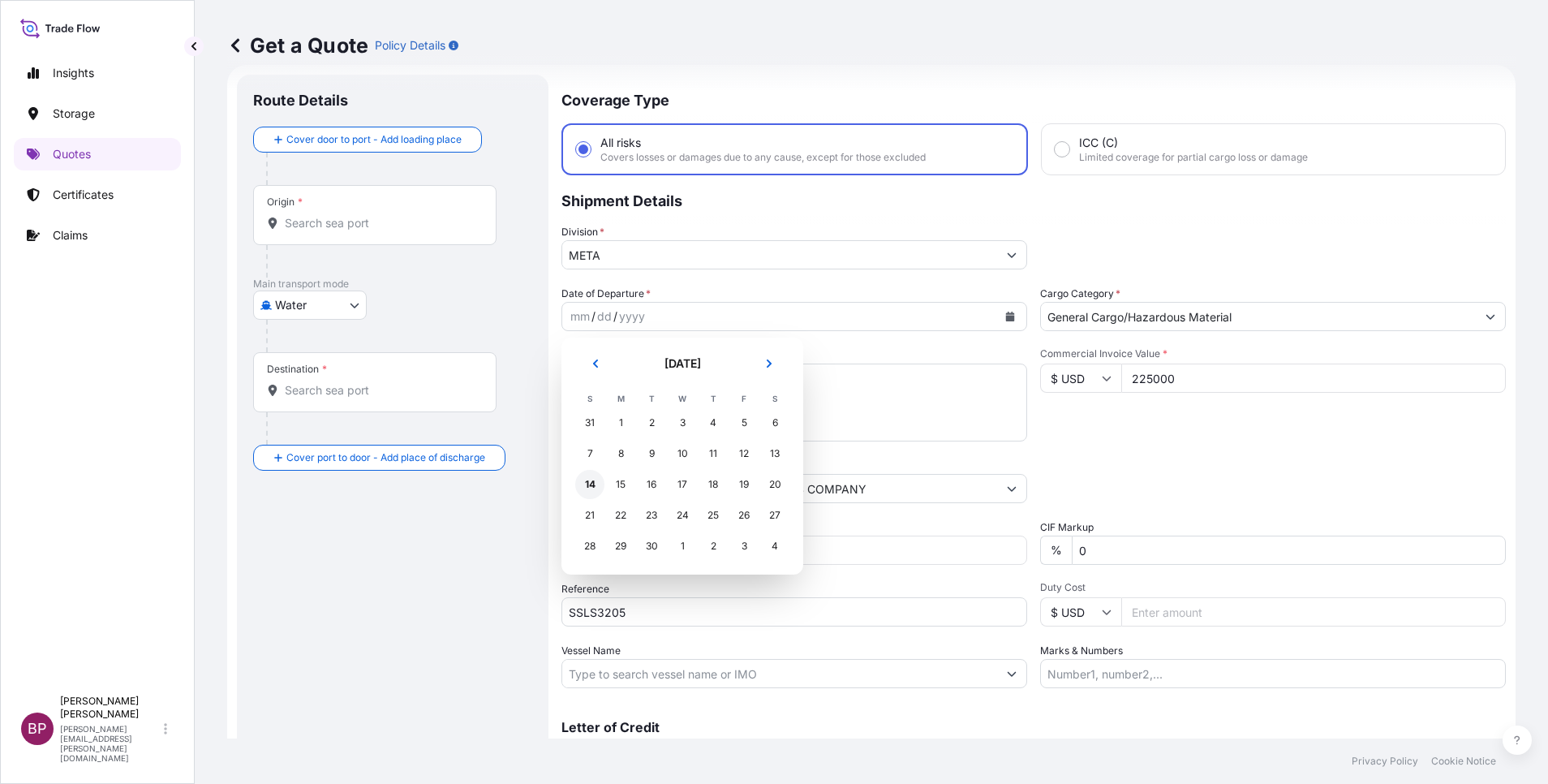
click at [594, 483] on div "14" at bounding box center [589, 484] width 29 height 29
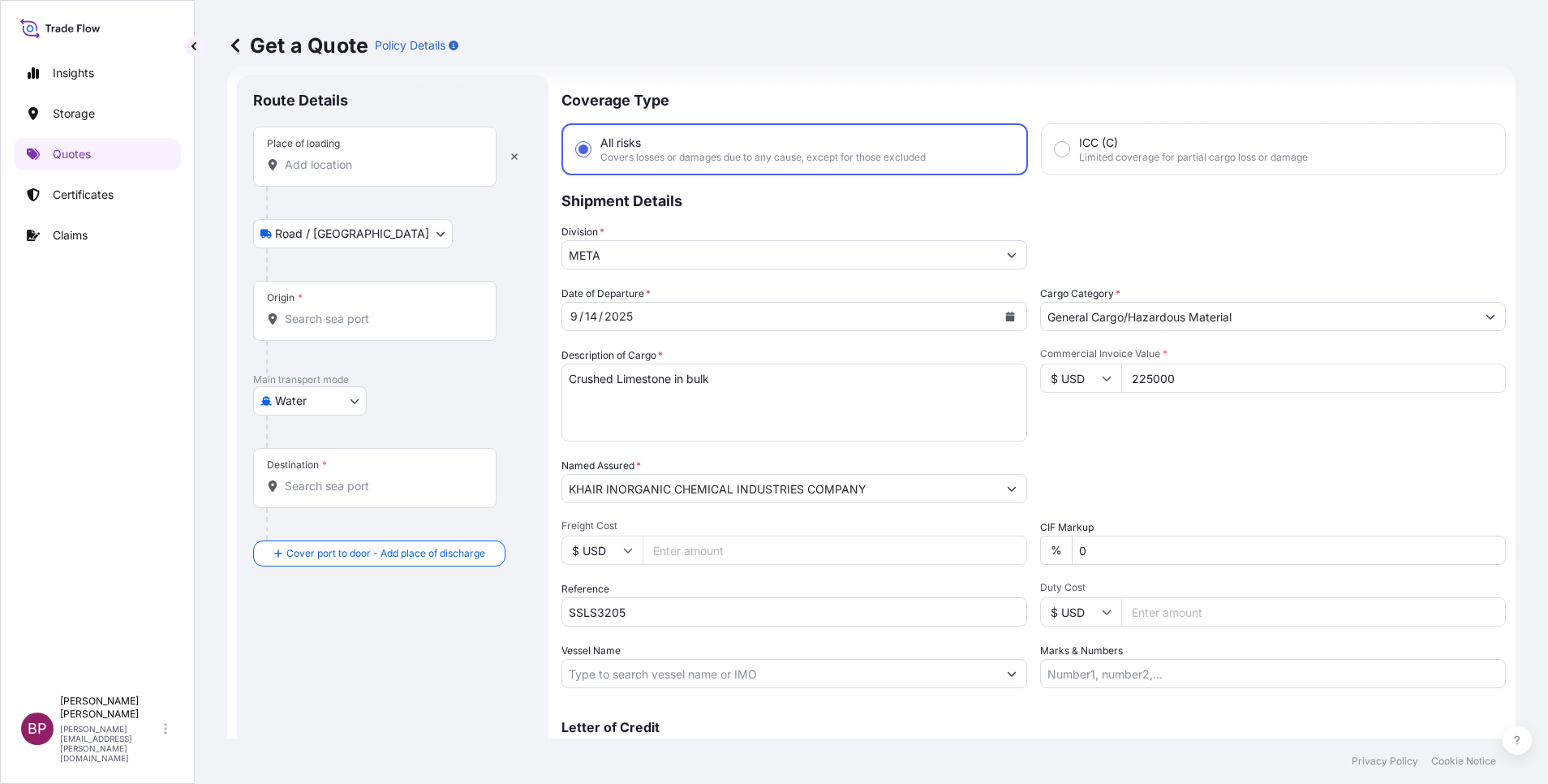
click at [356, 160] on input "Place of loading" at bounding box center [380, 164] width 191 height 16
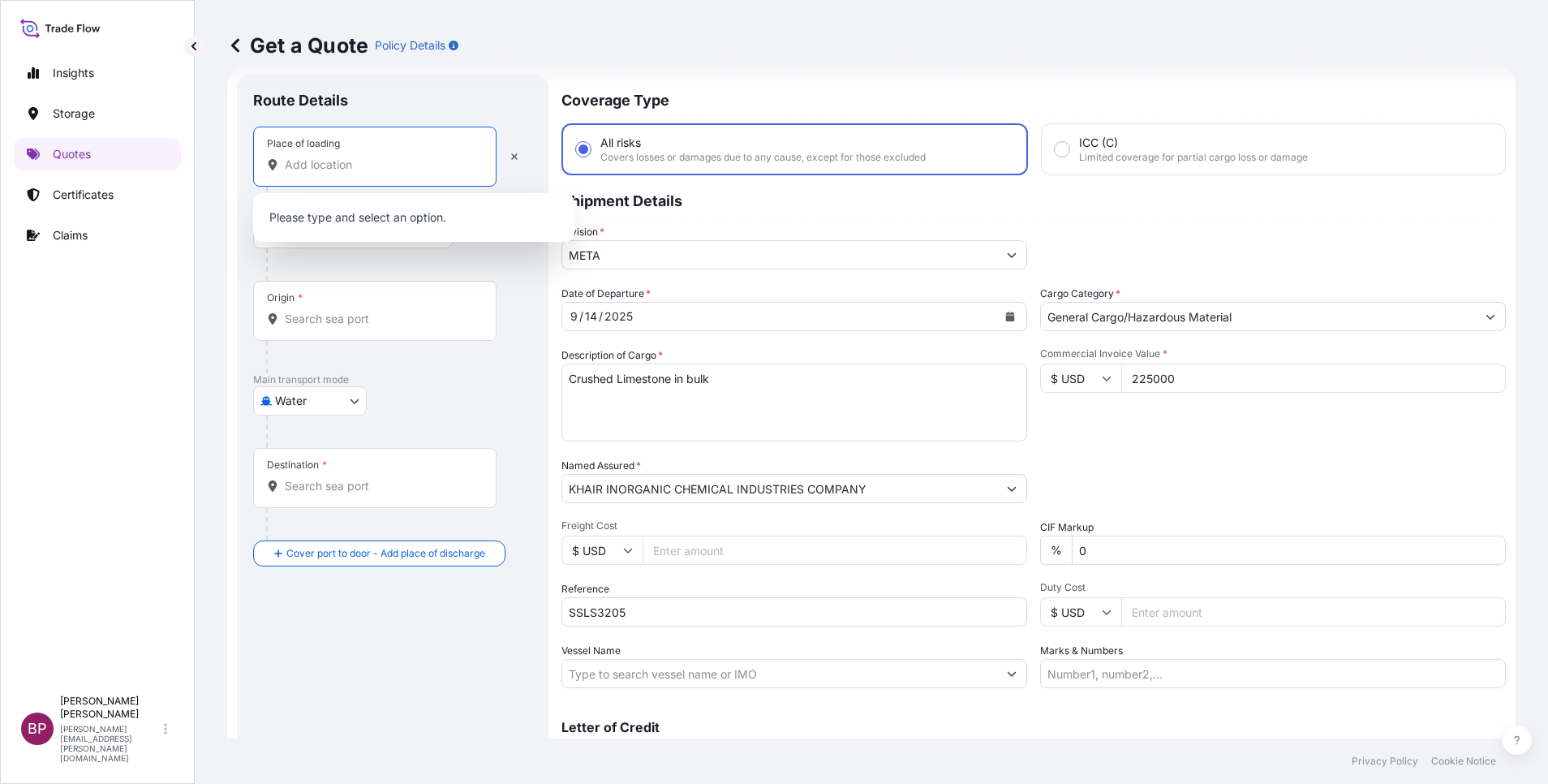
paste input "[PERSON_NAME]"
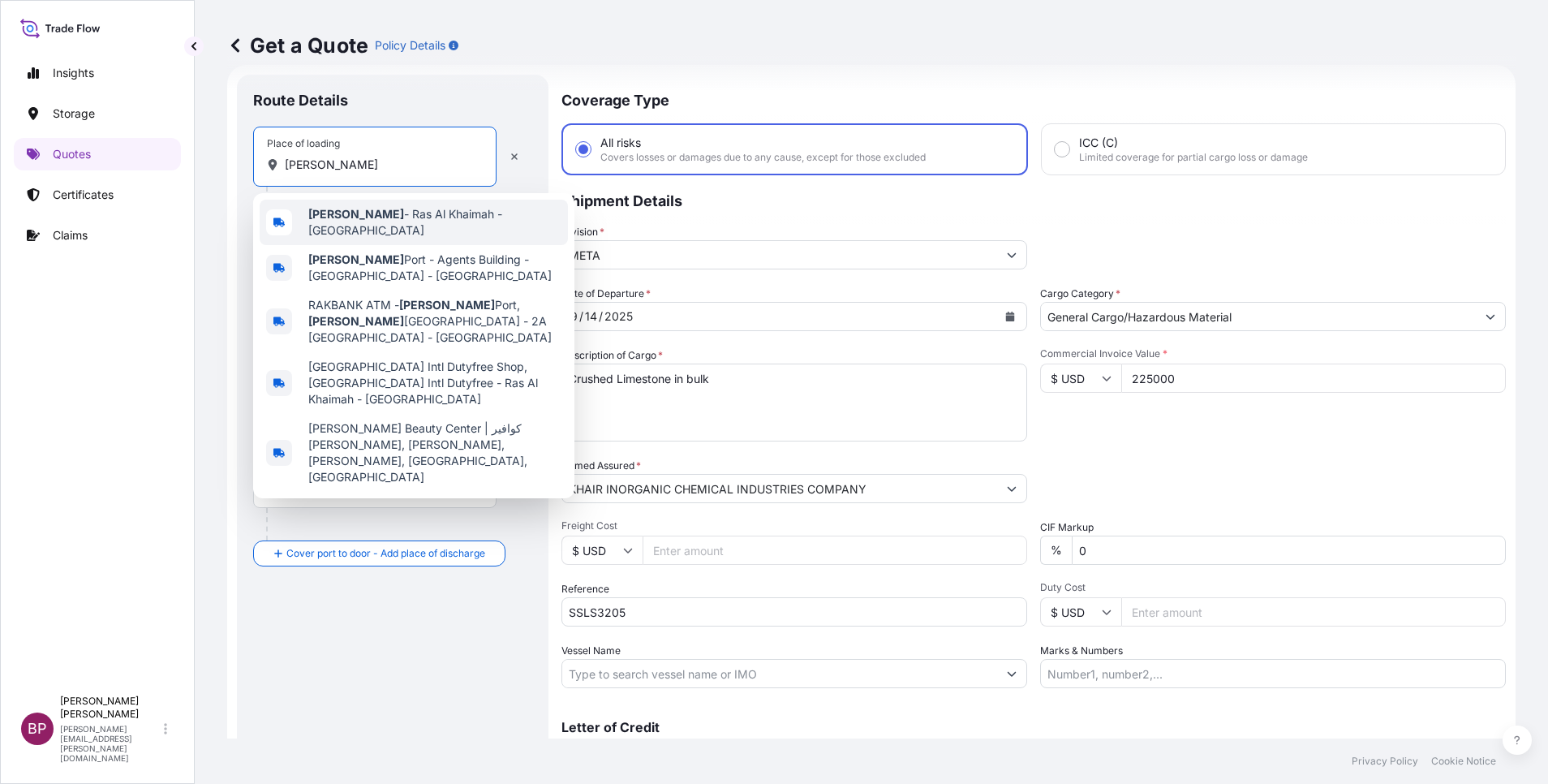
click at [406, 224] on span "[PERSON_NAME] - Ras Al Khaimah - [GEOGRAPHIC_DATA]" at bounding box center [435, 222] width 253 height 32
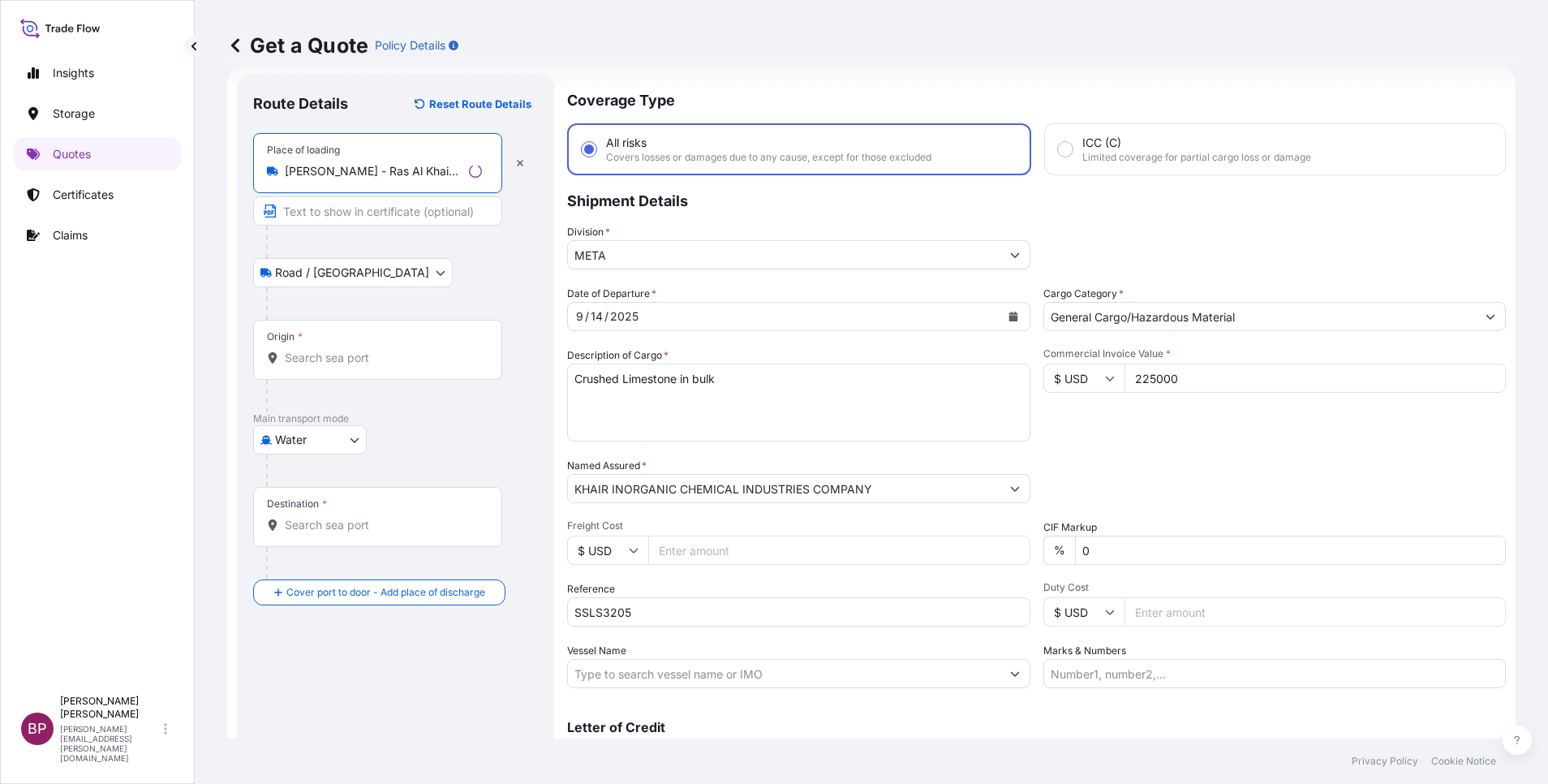
type input "[PERSON_NAME] - Ras Al Khaimah - [GEOGRAPHIC_DATA]"
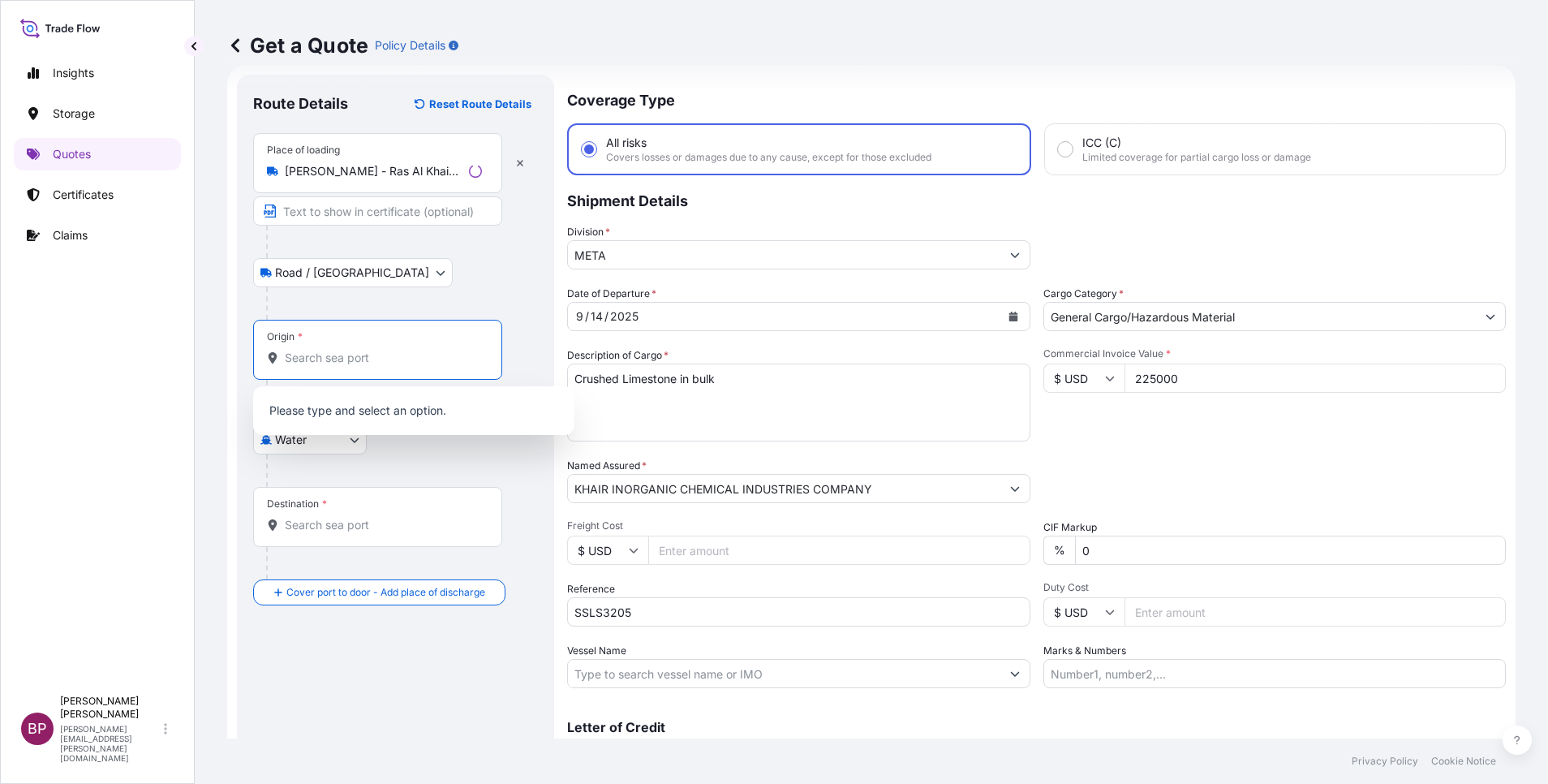
click at [362, 352] on input "Origin *" at bounding box center [383, 357] width 198 height 16
paste input "[PERSON_NAME]"
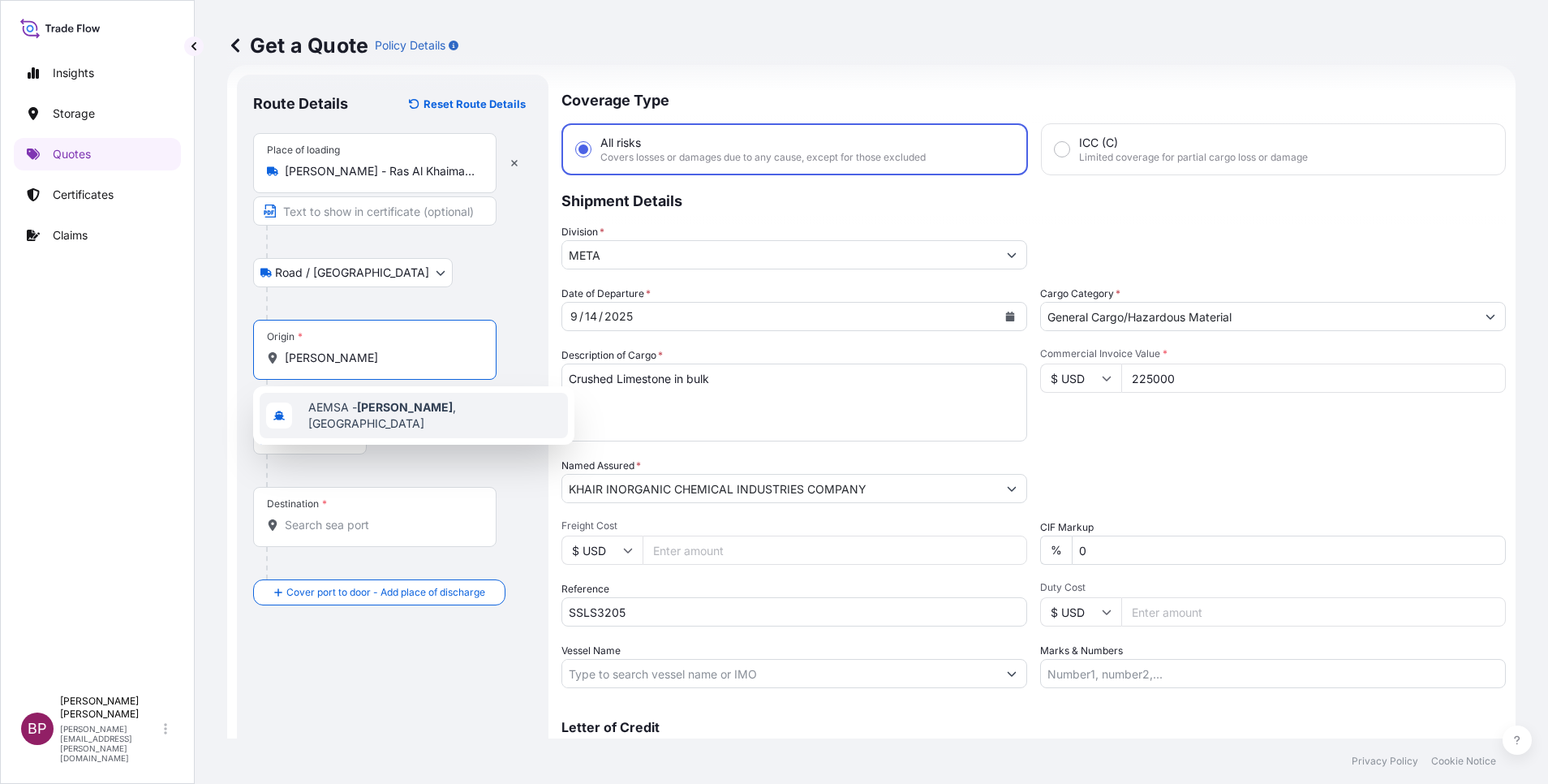
click at [455, 413] on span "AEMSA - [PERSON_NAME] , [GEOGRAPHIC_DATA]" at bounding box center [435, 415] width 253 height 32
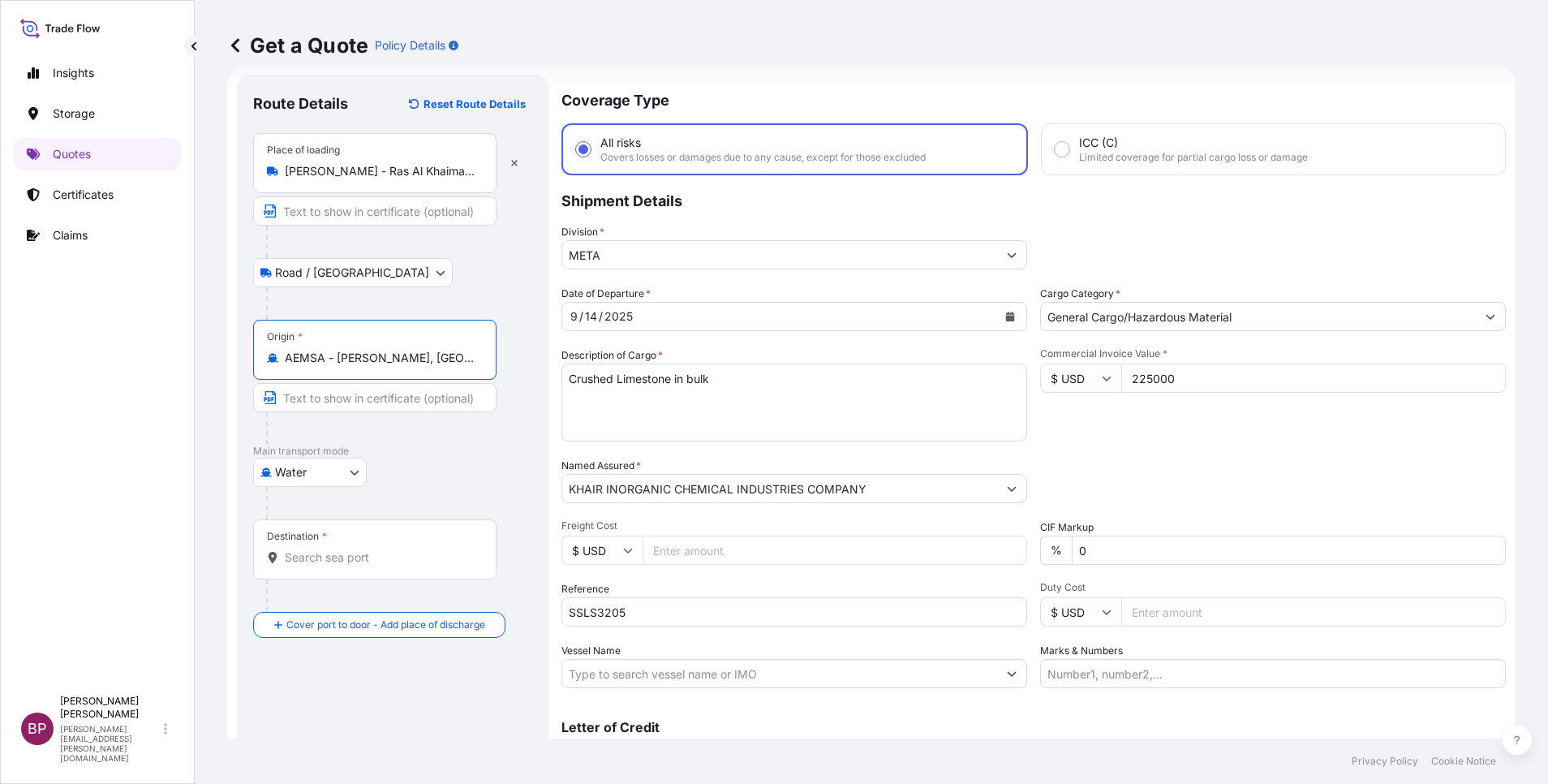
type input "AEMSA - [PERSON_NAME], [GEOGRAPHIC_DATA]"
click at [490, 461] on div "Water Air Water Inland" at bounding box center [392, 471] width 279 height 29
click at [384, 561] on input "Destination *" at bounding box center [380, 557] width 191 height 16
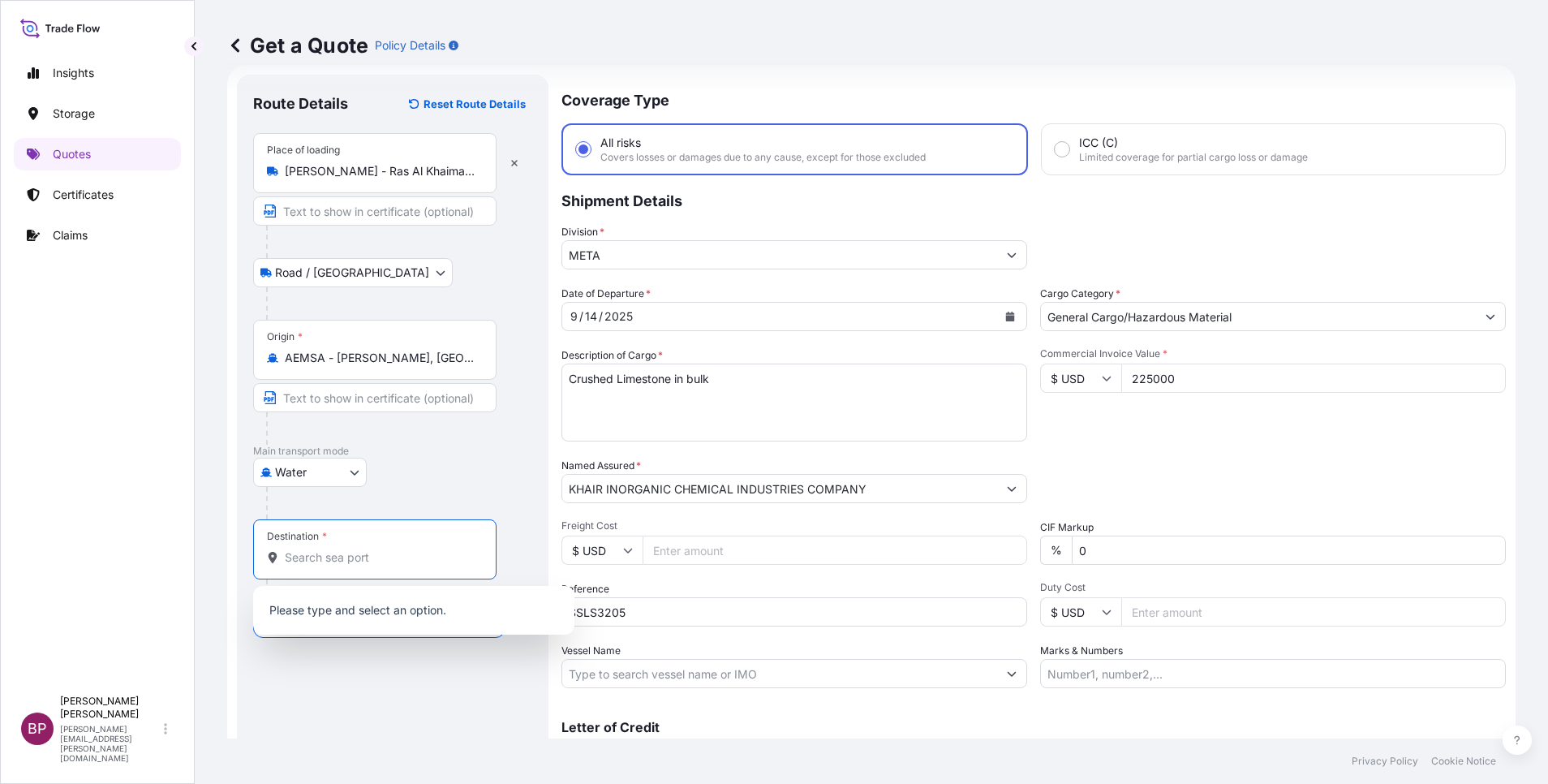
paste input "[PERSON_NAME]"
click at [467, 607] on span "AEMSA - [PERSON_NAME] , [GEOGRAPHIC_DATA]" at bounding box center [435, 615] width 253 height 32
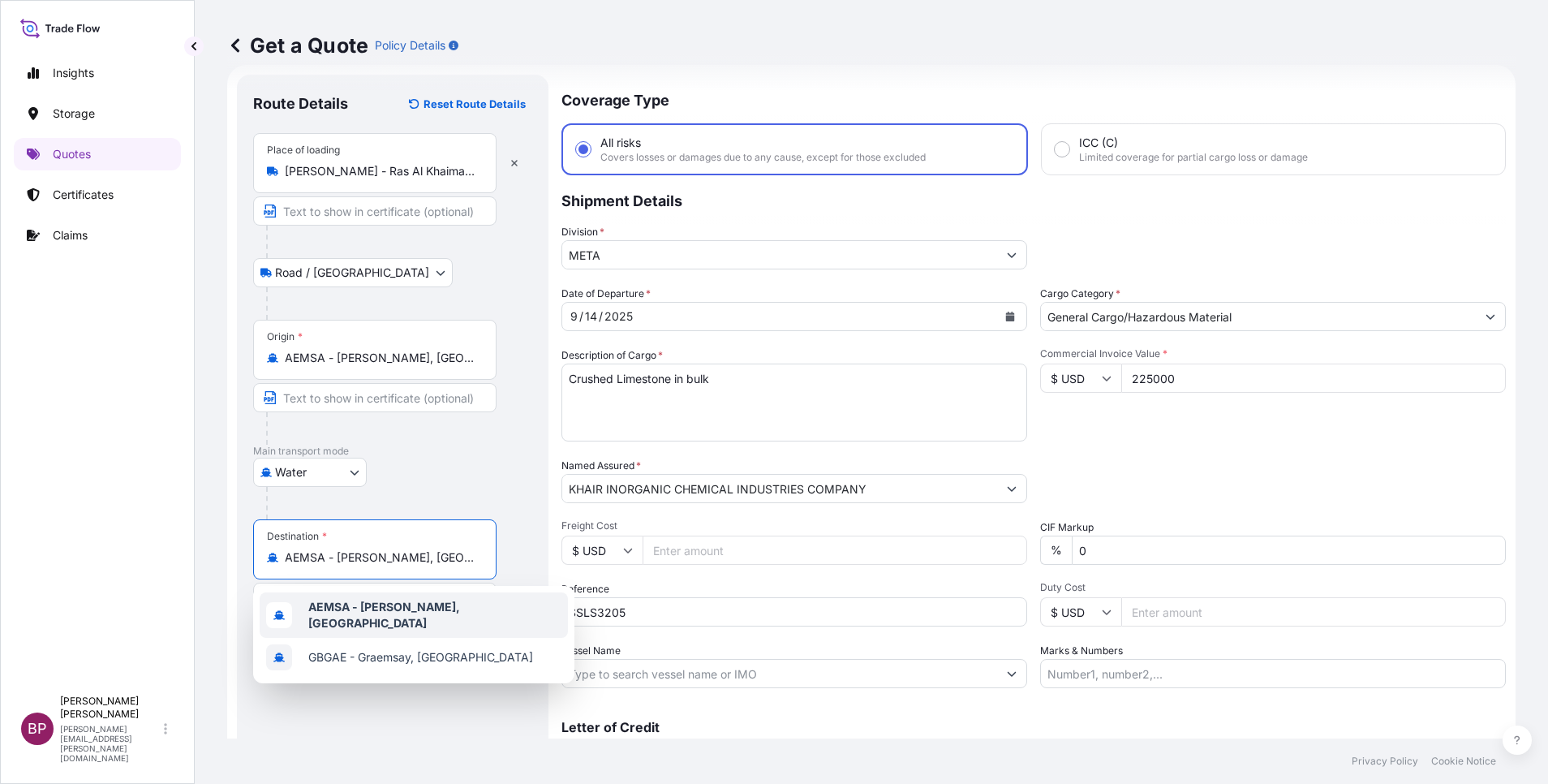
scroll to position [0, 33]
drag, startPoint x: 339, startPoint y: 557, endPoint x: 699, endPoint y: 560, distance: 360.0
click at [699, 560] on form "Route Details Reset Route Details Place of loading [PERSON_NAME] - [GEOGRAPHIC_…" at bounding box center [872, 442] width 1289 height 754
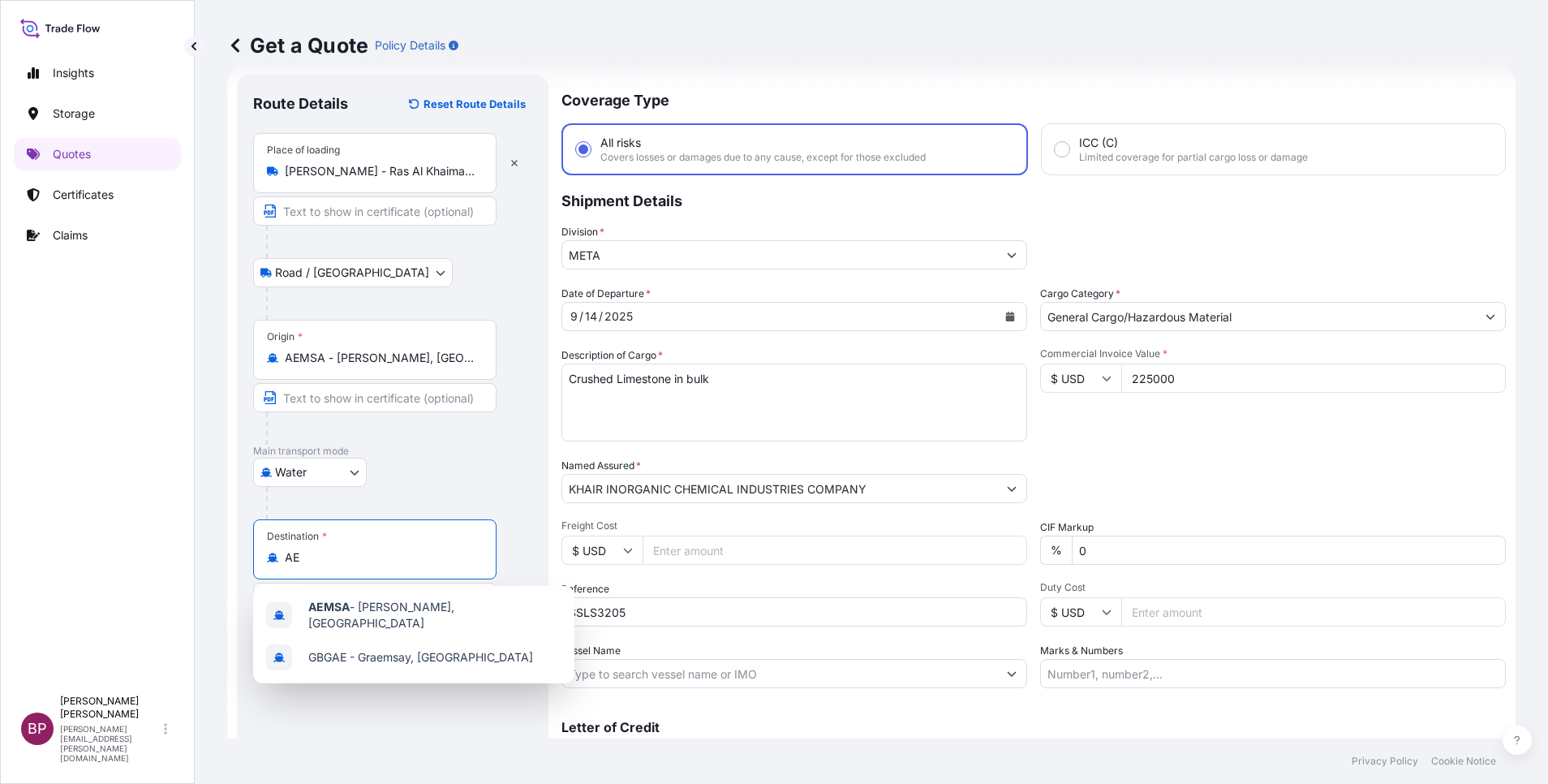
type input "A"
paste input "Ras Al Khair"
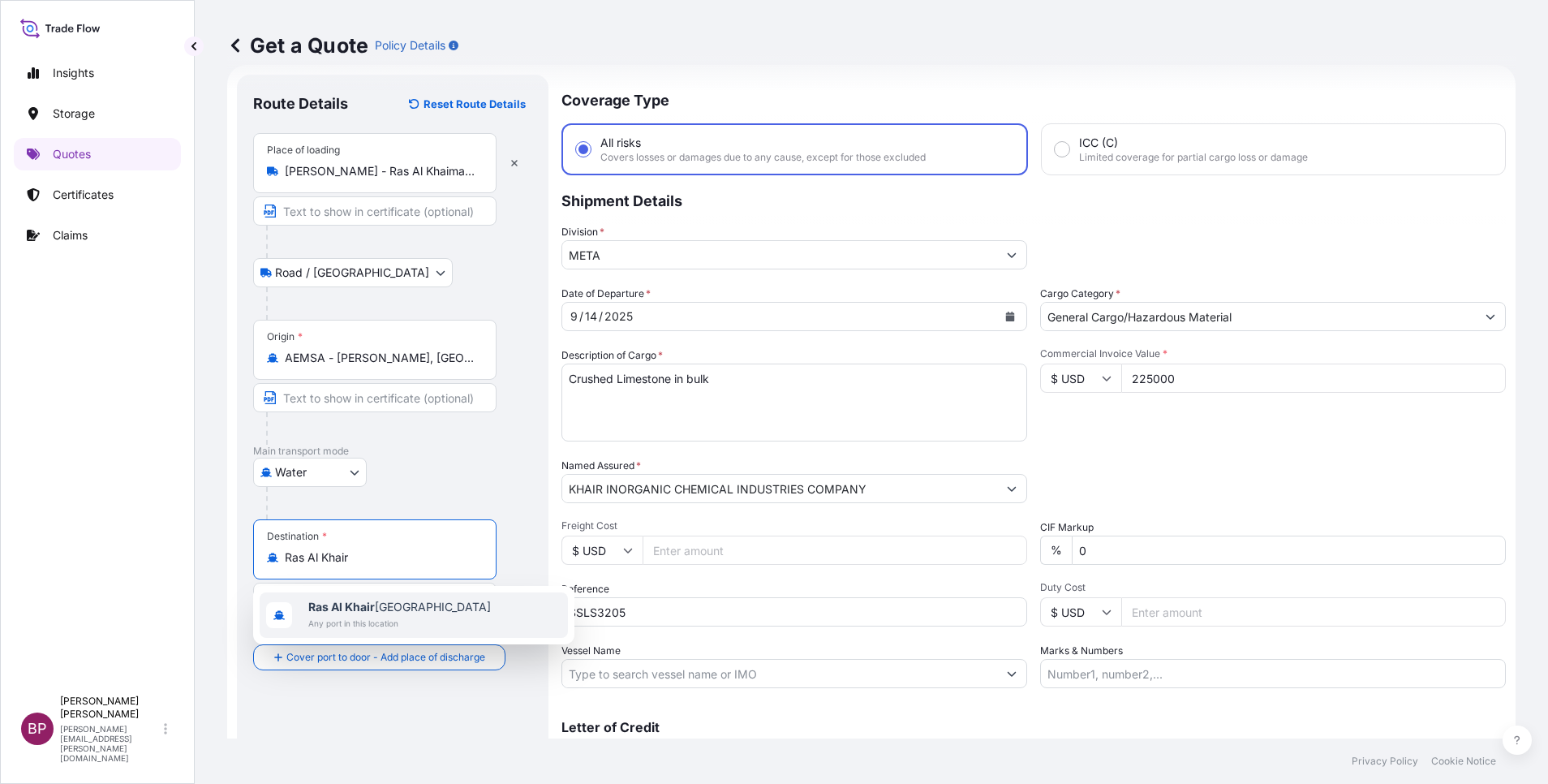
click at [400, 615] on span "Any port in this location" at bounding box center [400, 623] width 183 height 16
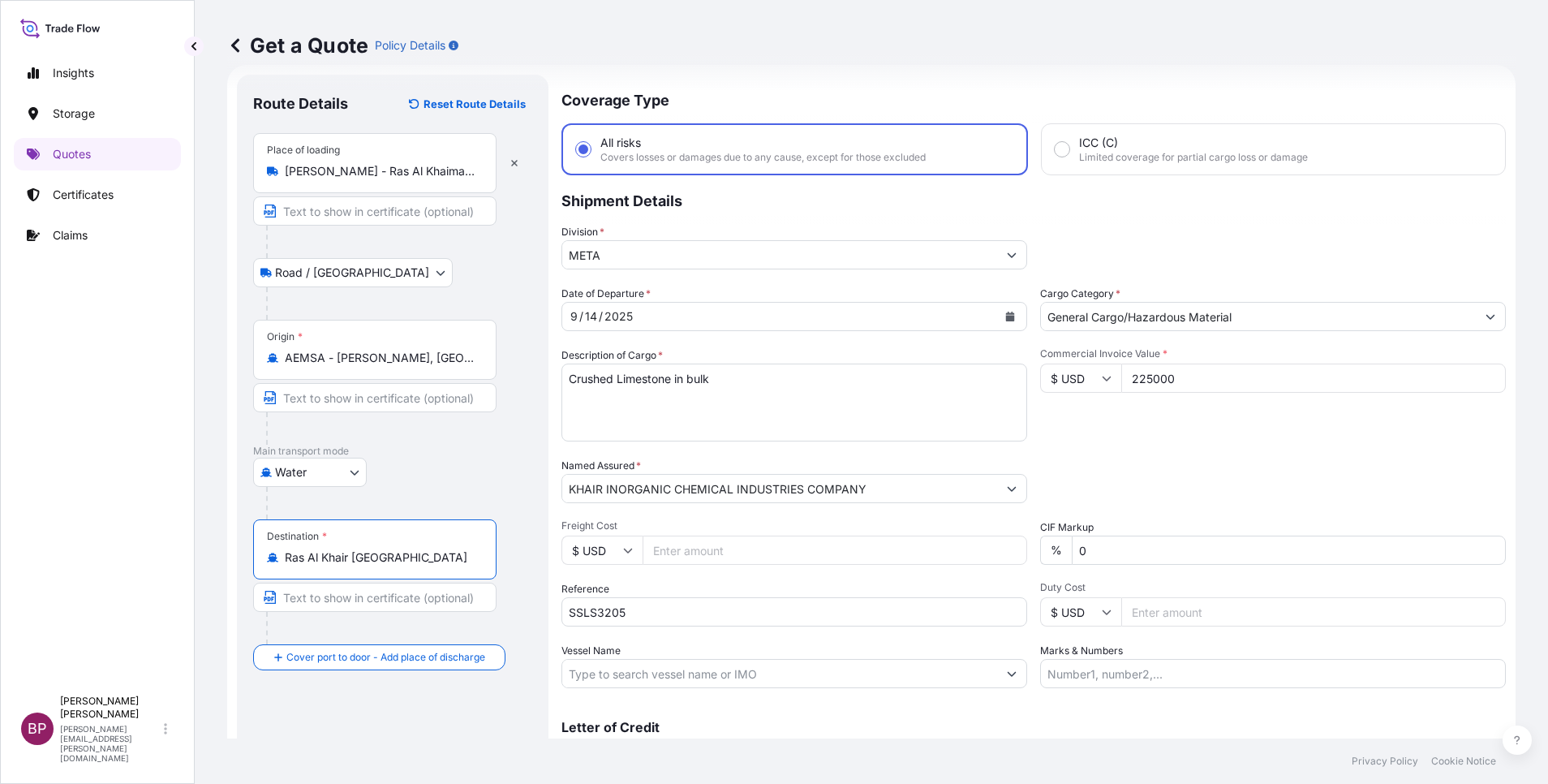
type input "Ras Al Khair [GEOGRAPHIC_DATA]"
click at [356, 719] on div "Place of Discharge" at bounding box center [374, 736] width 243 height 60
click at [356, 736] on input "Place of Discharge" at bounding box center [380, 744] width 191 height 16
paste input "Ras Al Khair"
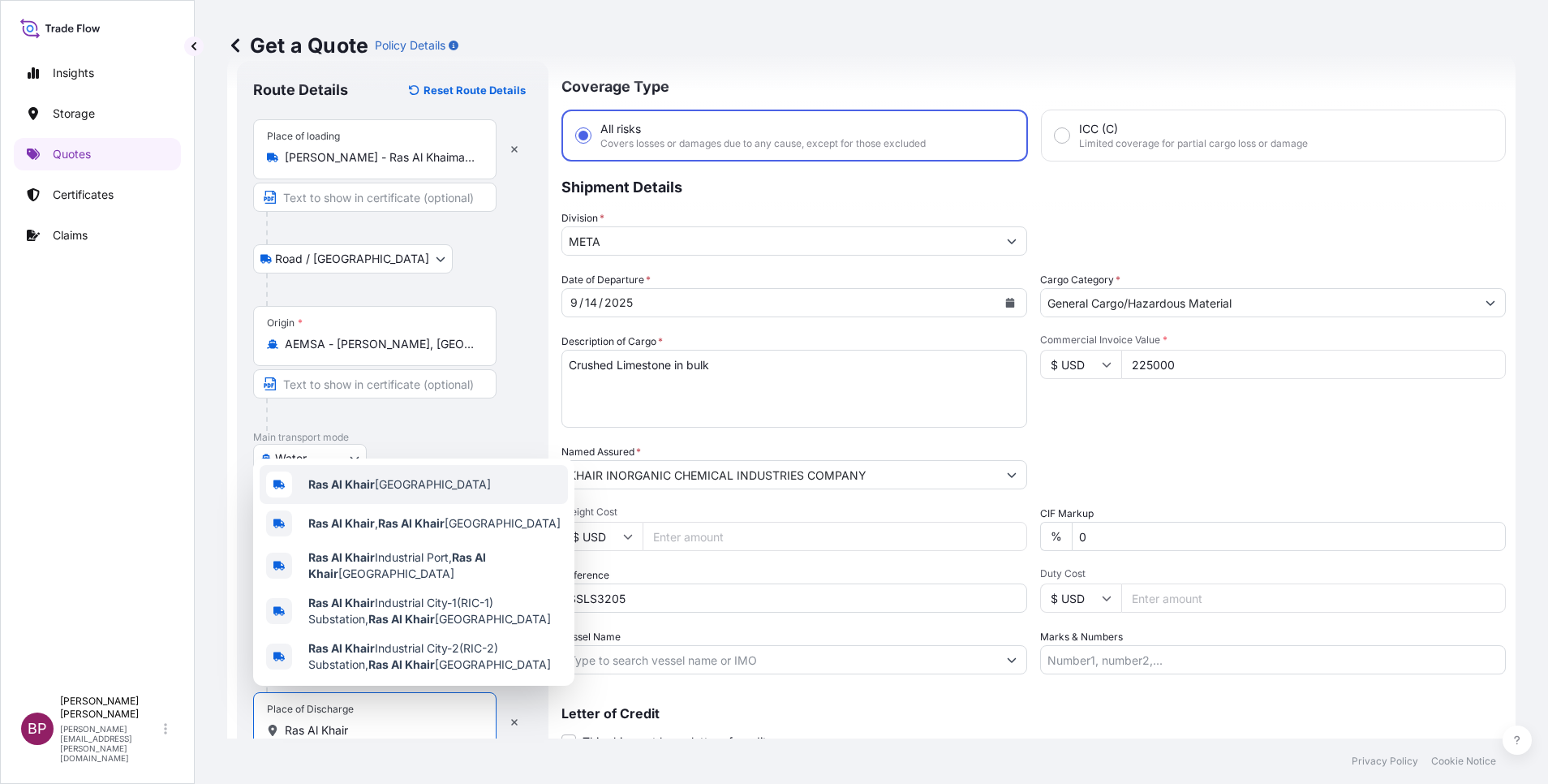
click at [436, 483] on span "Ras Al Khair [GEOGRAPHIC_DATA]" at bounding box center [400, 485] width 183 height 16
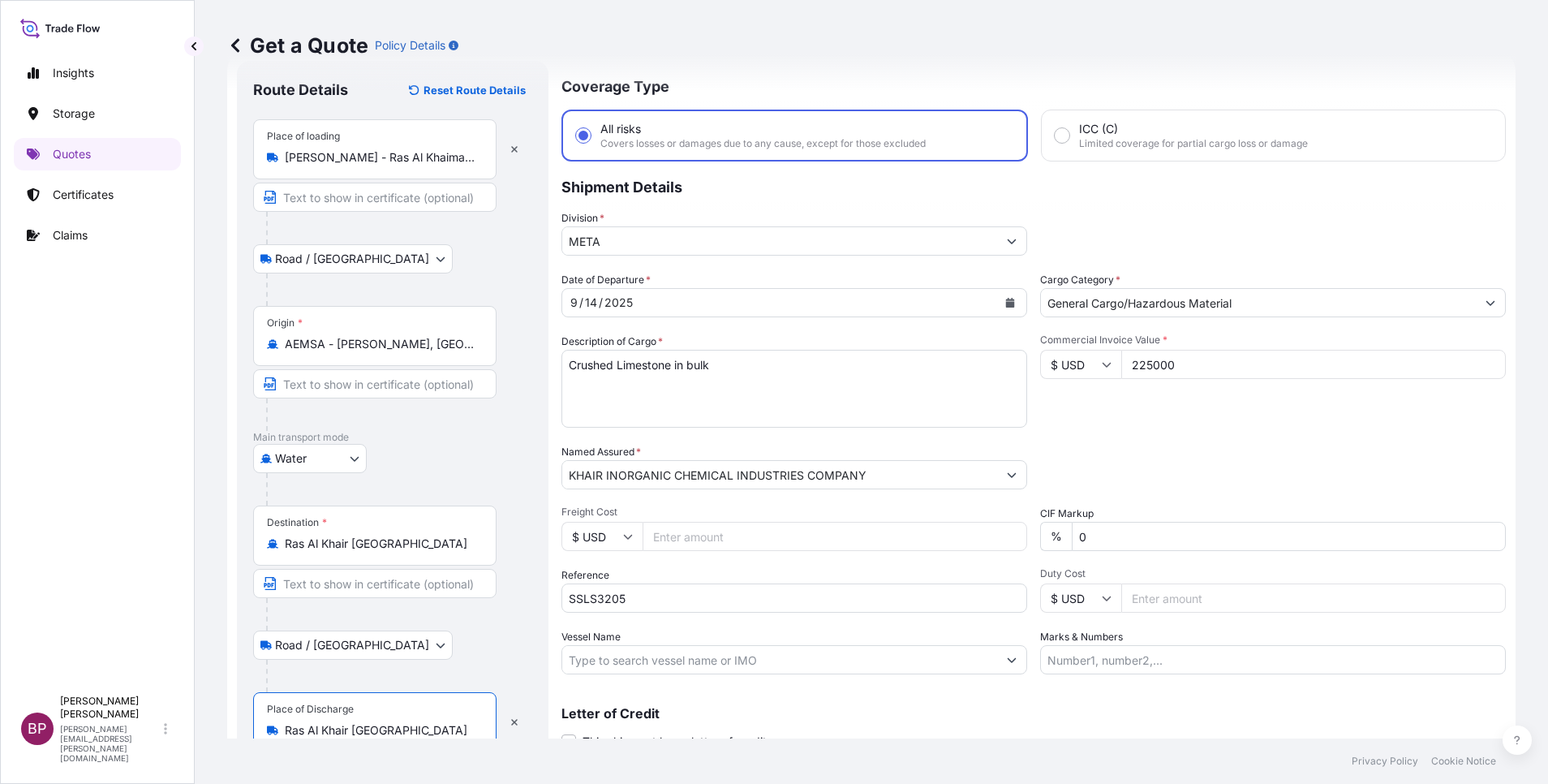
type input "Ras Al Khair [GEOGRAPHIC_DATA]"
click at [462, 474] on div at bounding box center [399, 489] width 266 height 32
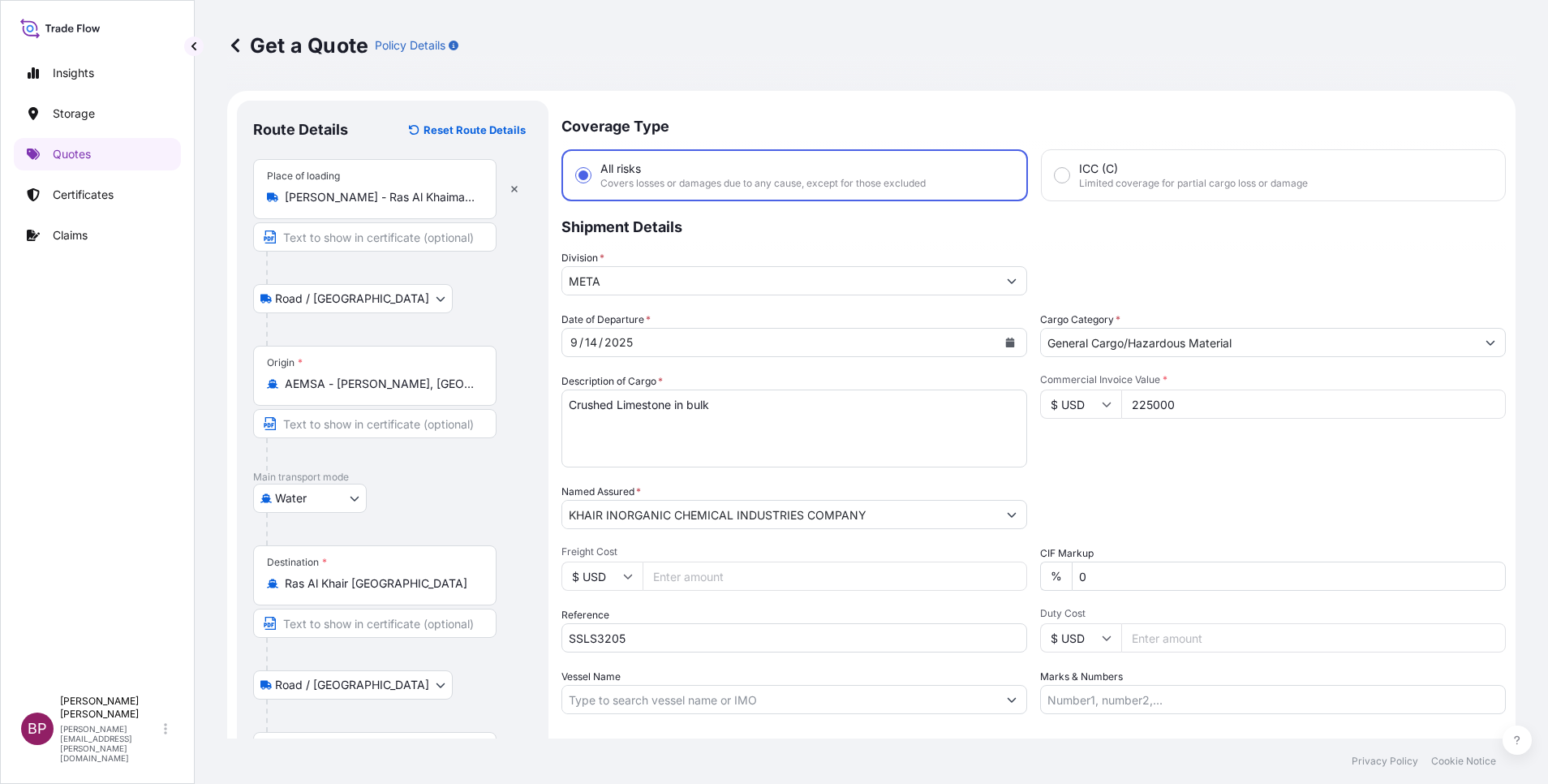
scroll to position [112, 0]
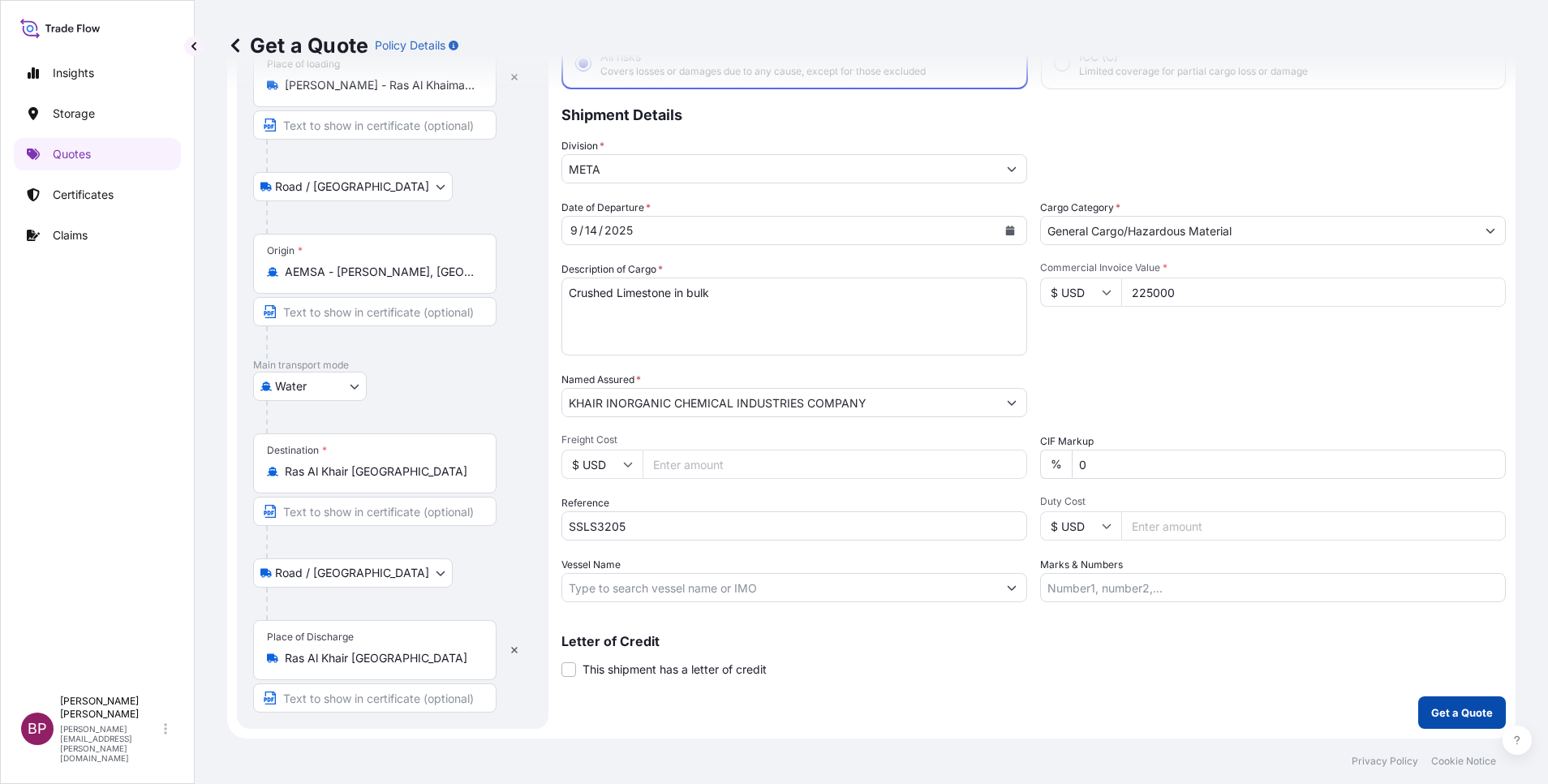
click at [1472, 715] on p "Get a Quote" at bounding box center [1462, 712] width 61 height 16
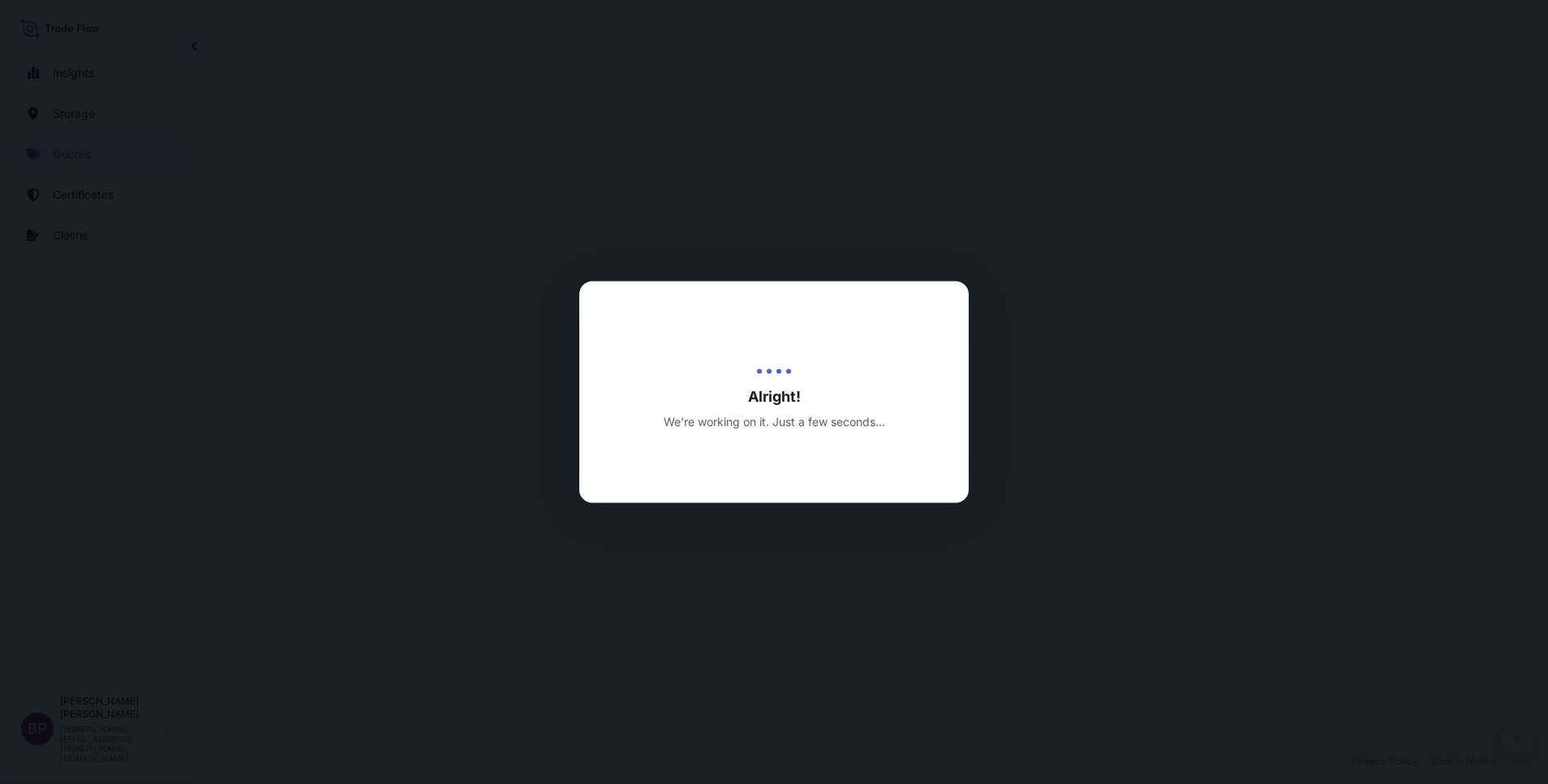
select select "Road / [GEOGRAPHIC_DATA]"
select select "Water"
select select "Road / [GEOGRAPHIC_DATA]"
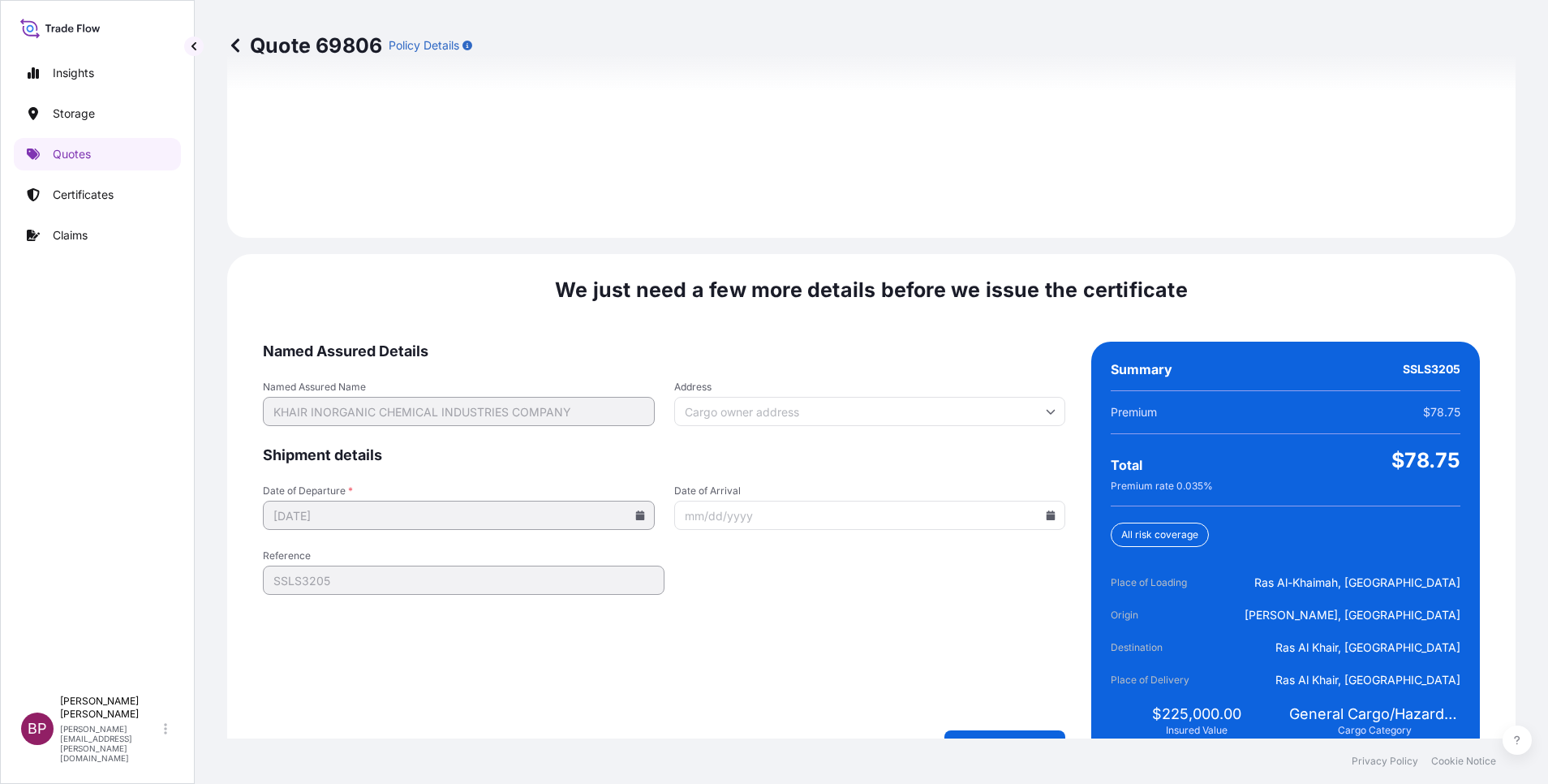
scroll to position [2405, 0]
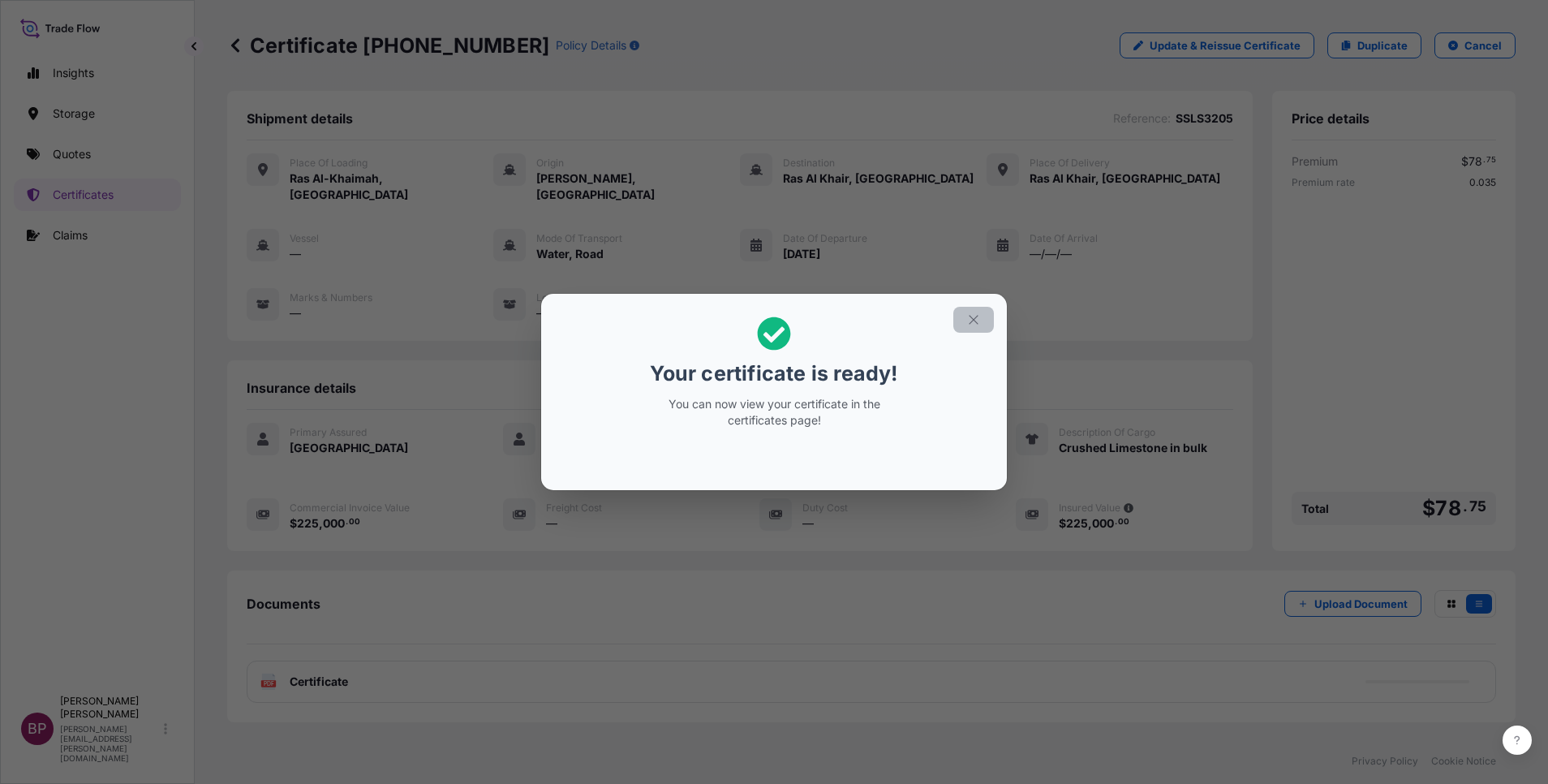
click at [976, 321] on icon "button" at bounding box center [974, 320] width 15 height 15
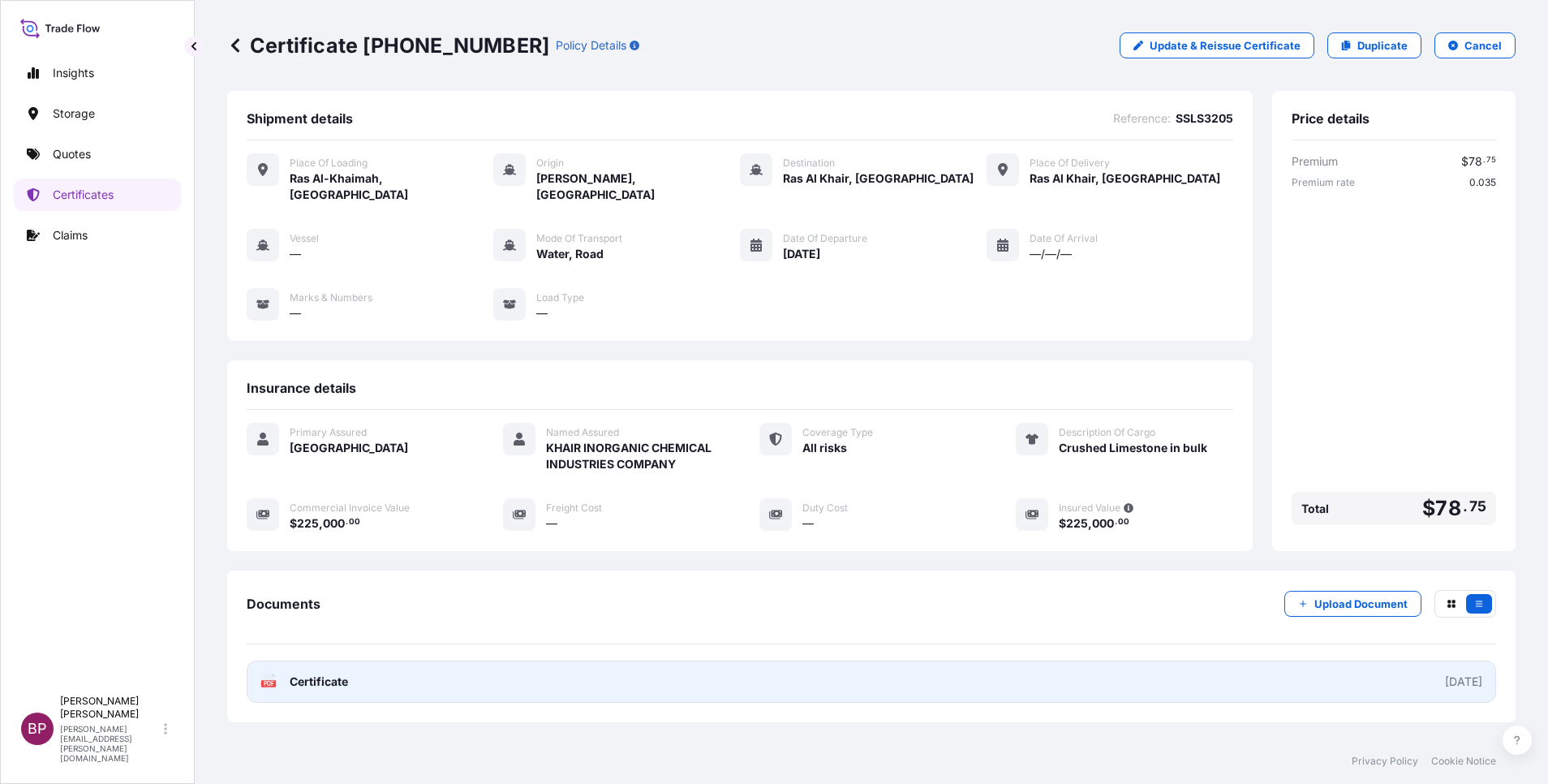
click at [347, 680] on span "Certificate" at bounding box center [319, 681] width 59 height 16
